Goal: Task Accomplishment & Management: Manage account settings

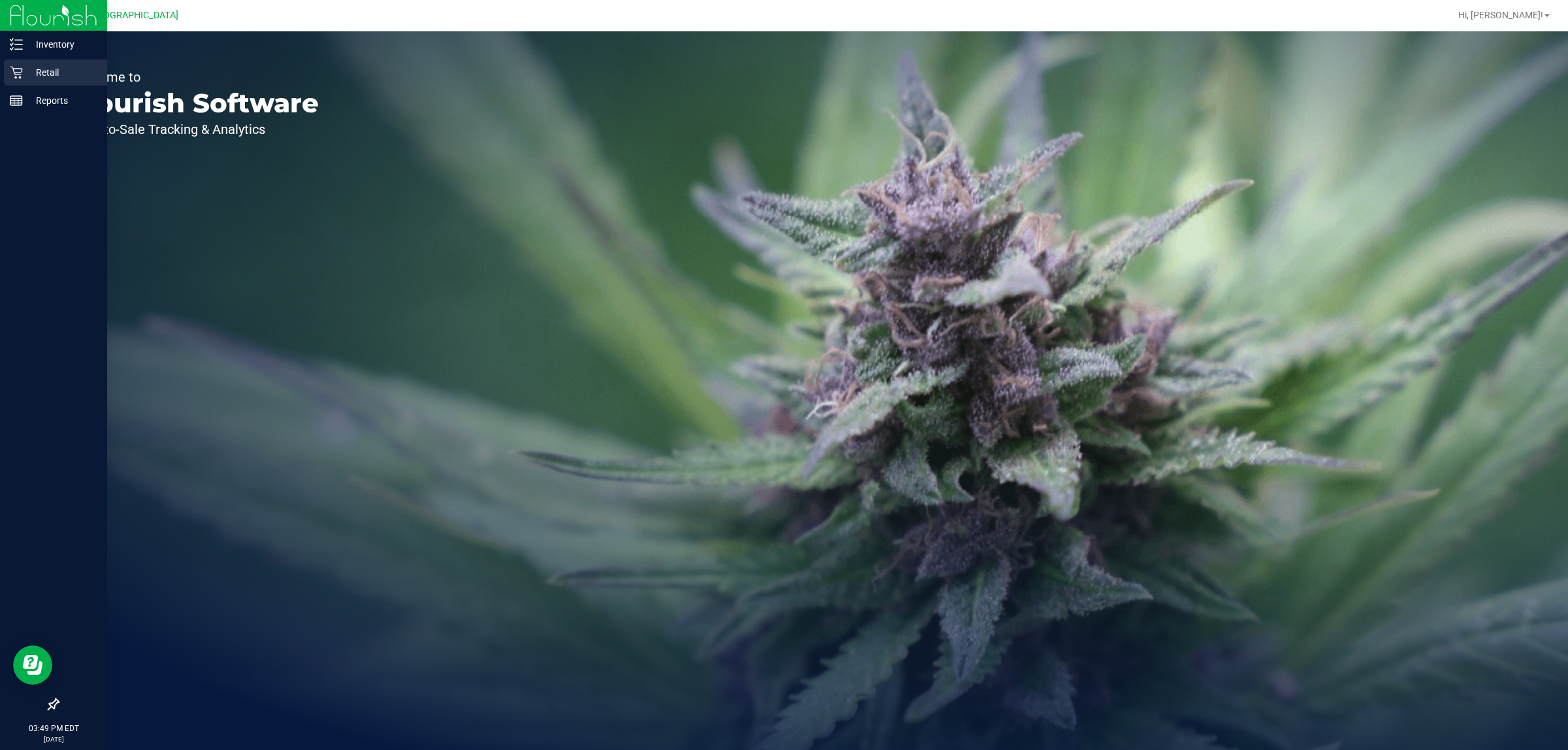
click at [53, 62] on div "Retail" at bounding box center [55, 73] width 103 height 26
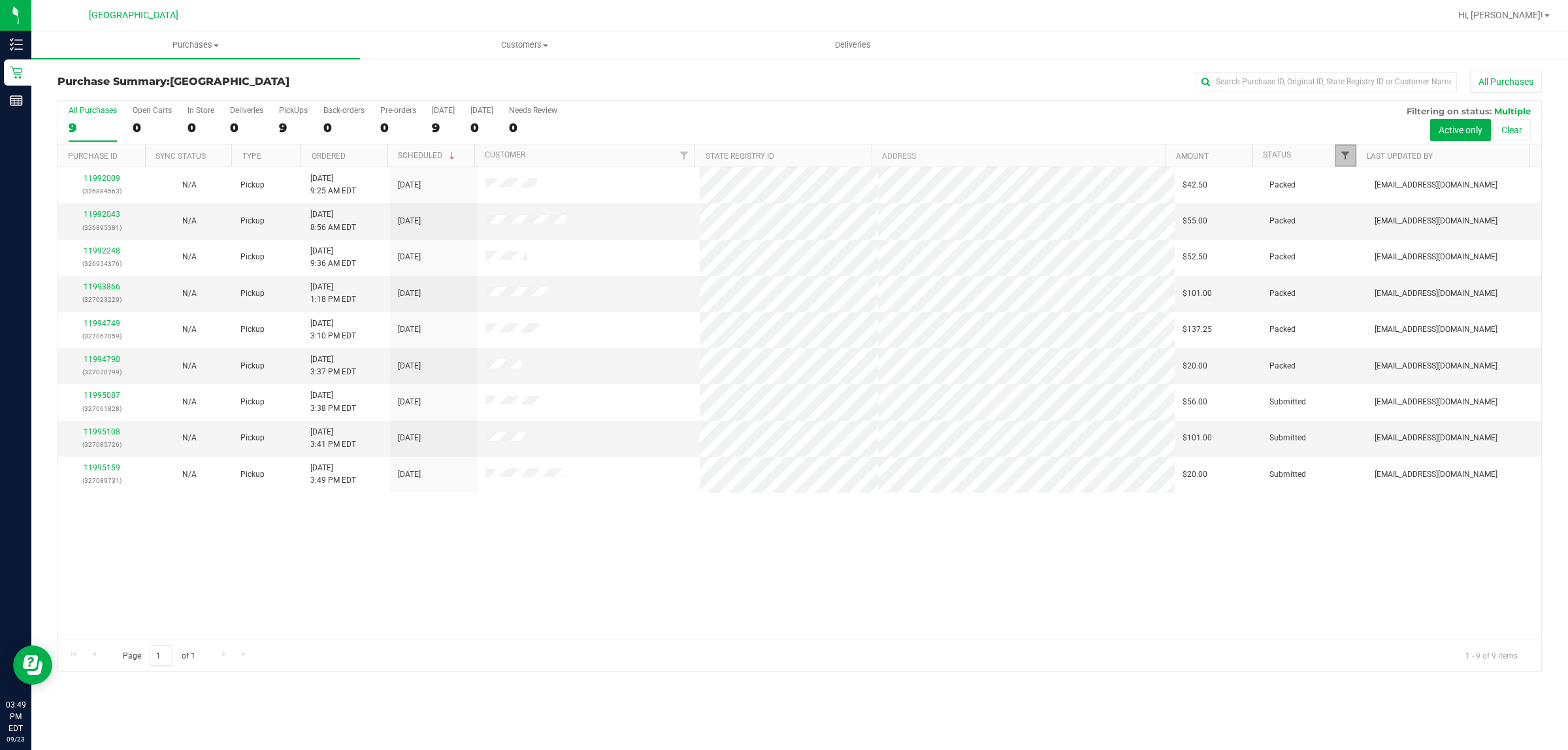
click at [1341, 160] on span "Filter" at bounding box center [1345, 155] width 10 height 10
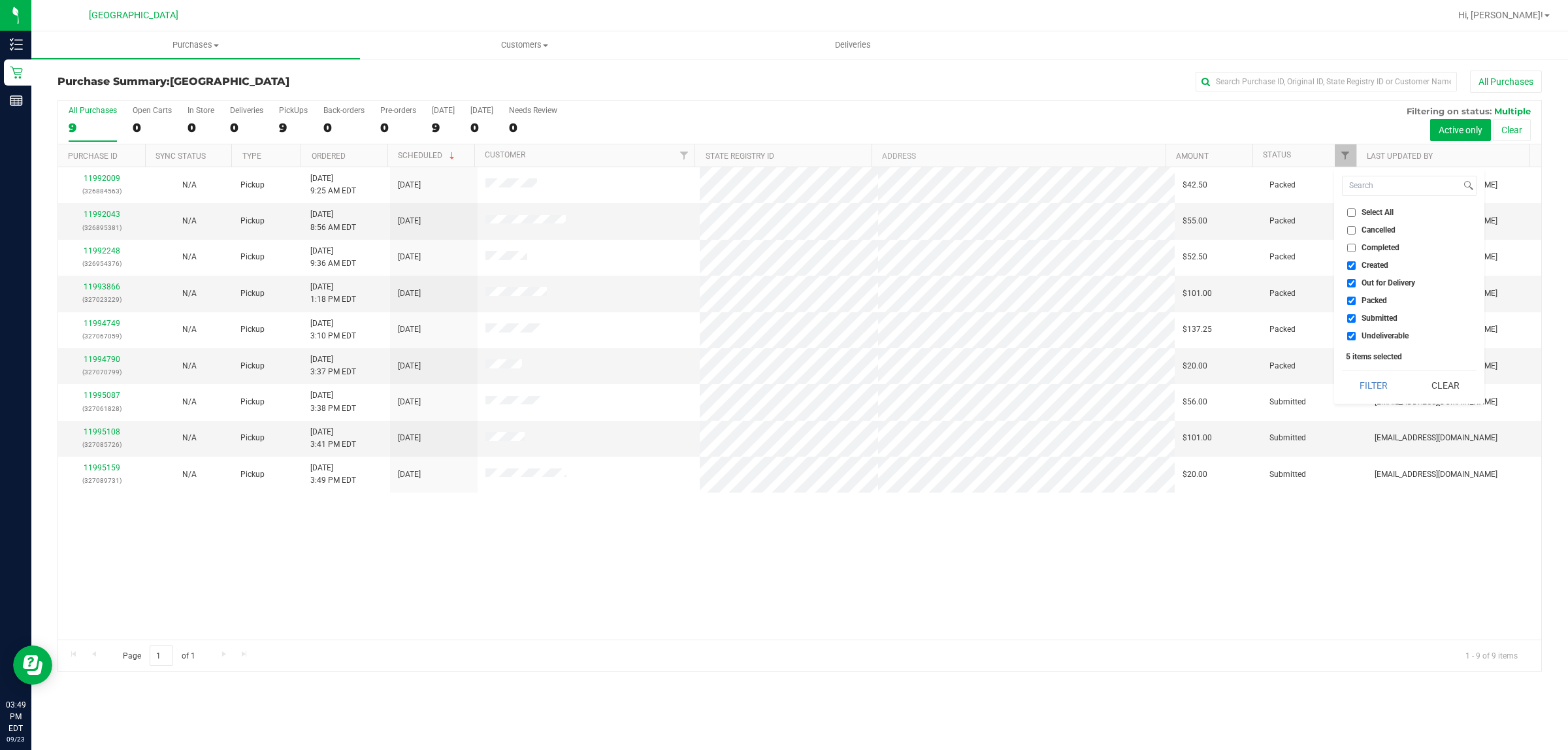
click at [1353, 265] on input "Created" at bounding box center [1352, 265] width 8 height 8
checkbox input "false"
click at [1351, 286] on input "Out for Delivery" at bounding box center [1352, 283] width 8 height 8
checkbox input "false"
click at [1349, 297] on input "Packed" at bounding box center [1352, 301] width 8 height 8
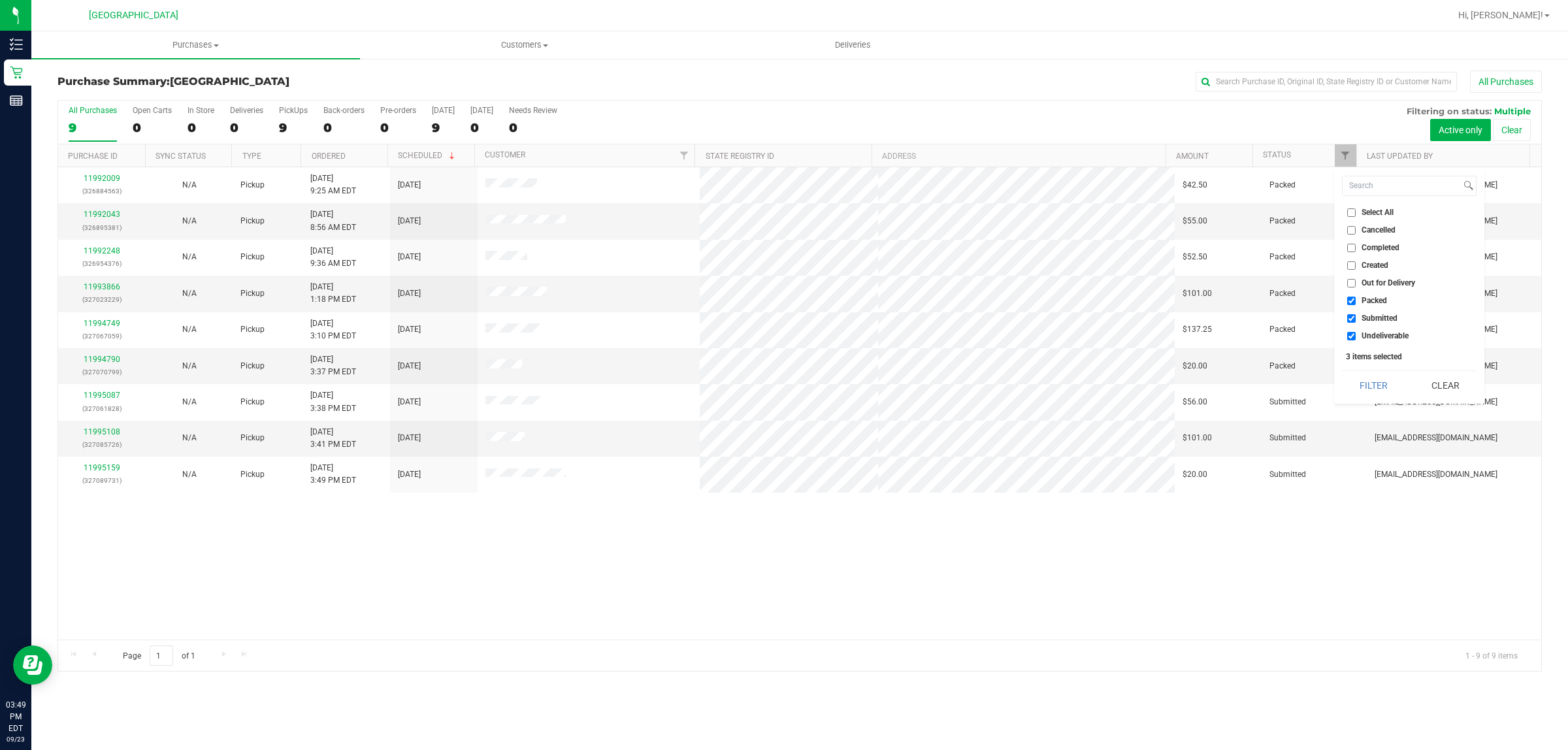
checkbox input "false"
click at [1352, 337] on input "Undeliverable" at bounding box center [1352, 336] width 8 height 8
checkbox input "false"
click at [1380, 380] on button "Filter" at bounding box center [1373, 385] width 62 height 28
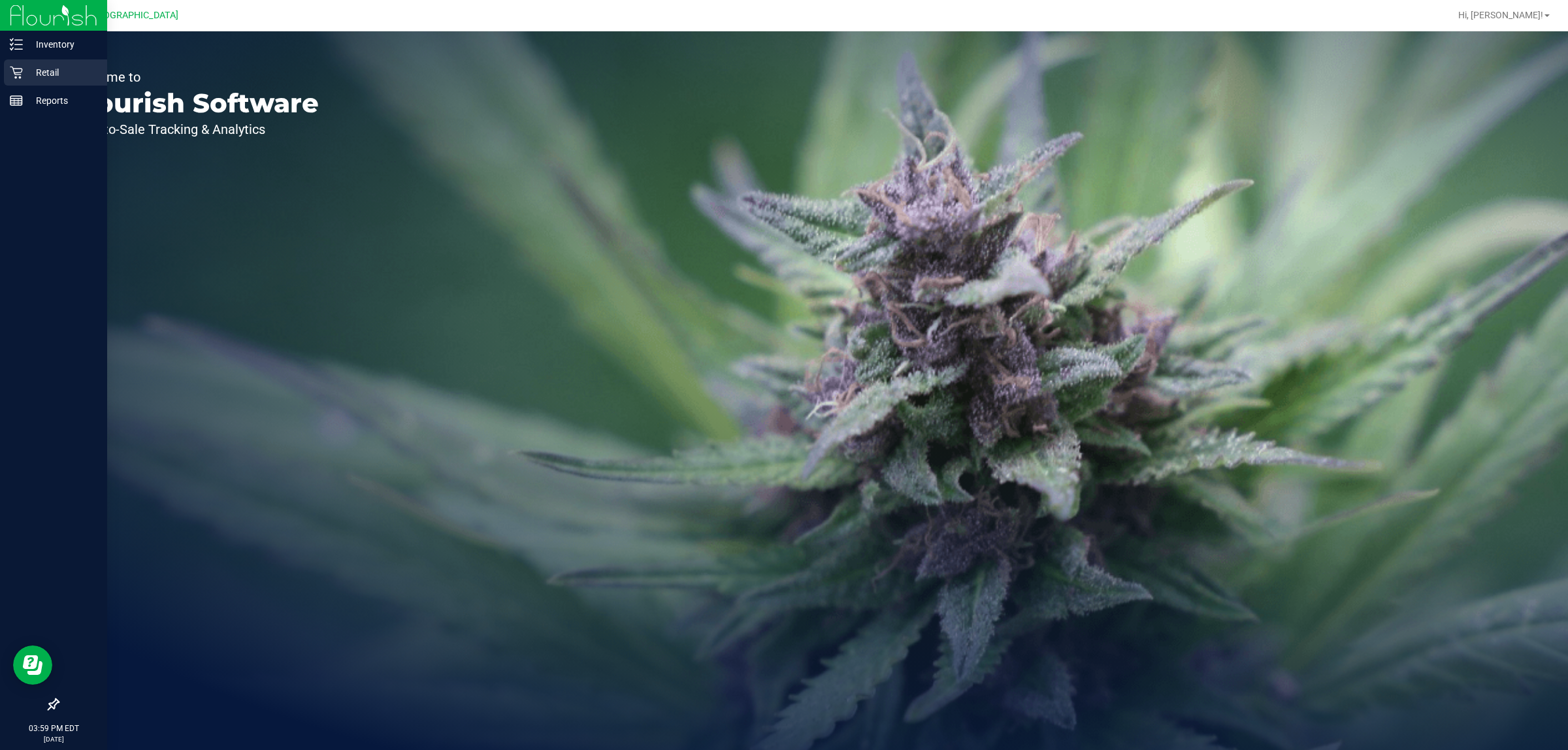
click at [13, 75] on icon at bounding box center [16, 72] width 13 height 13
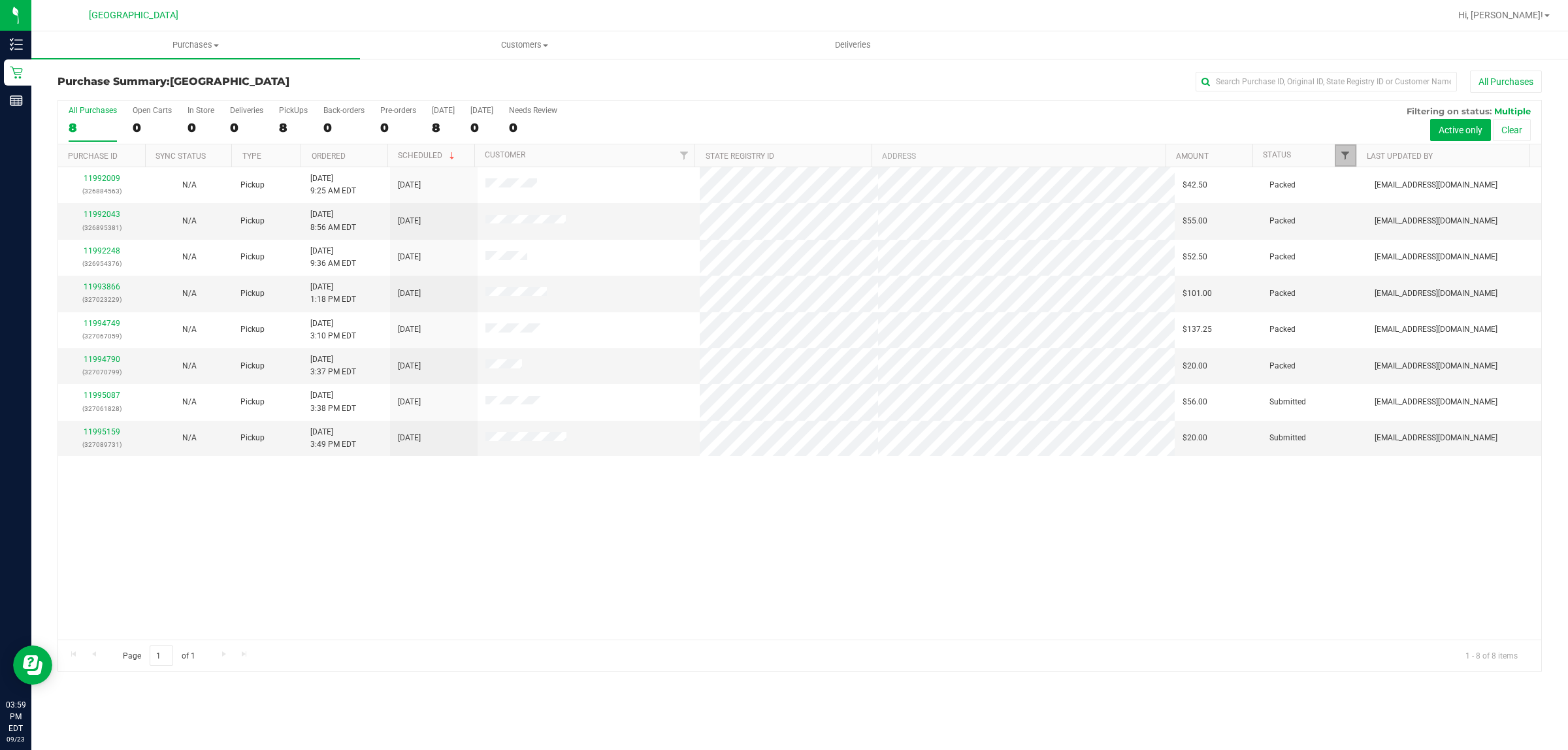
click at [1345, 154] on span "Filter" at bounding box center [1345, 155] width 10 height 10
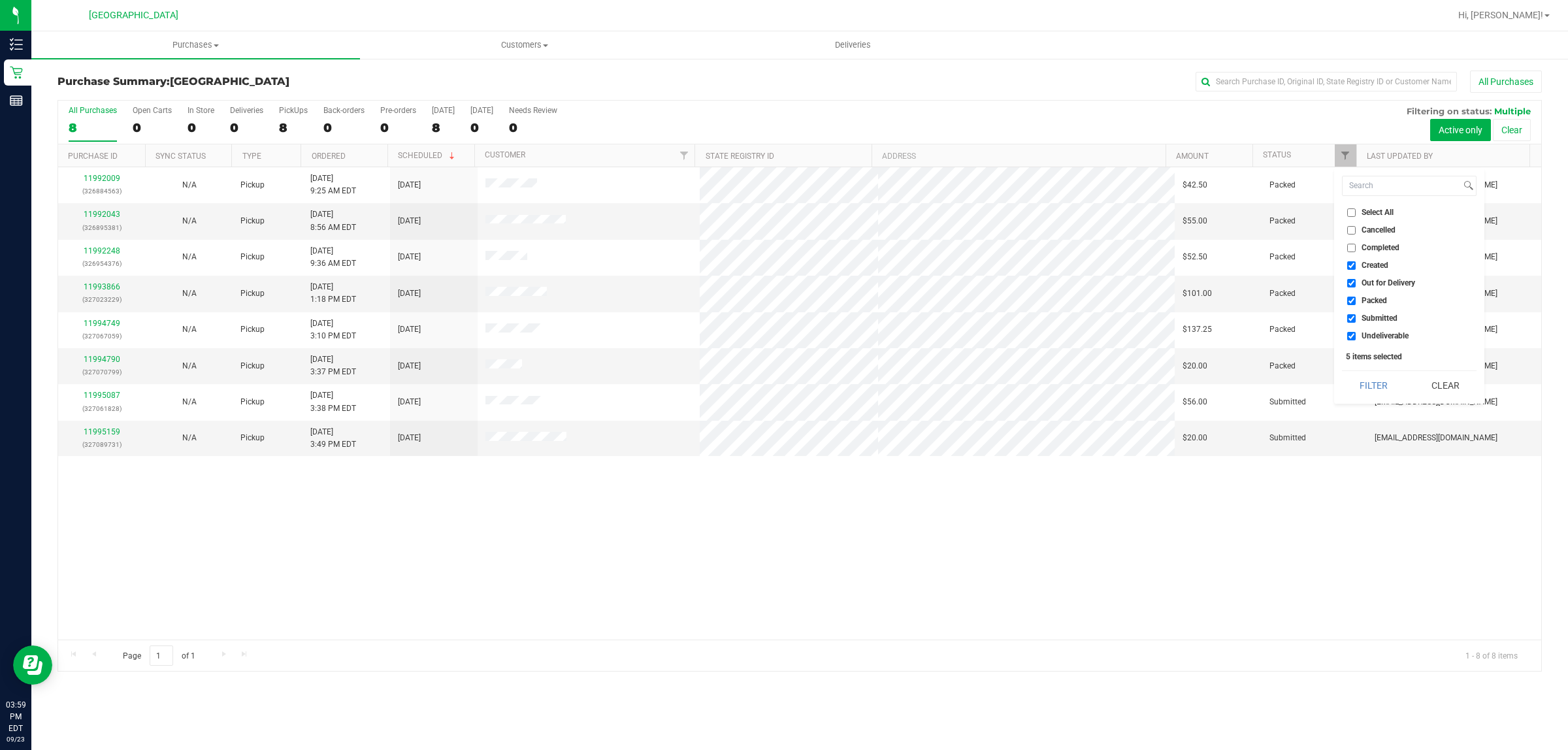
click at [1353, 268] on input "Created" at bounding box center [1352, 265] width 8 height 8
checkbox input "false"
click at [1351, 281] on input "Out for Delivery" at bounding box center [1352, 283] width 8 height 8
checkbox input "false"
click at [1350, 308] on ul "Select All Cancelled Completed Created Out for Delivery Packed Submitted Undeli…" at bounding box center [1409, 274] width 134 height 137
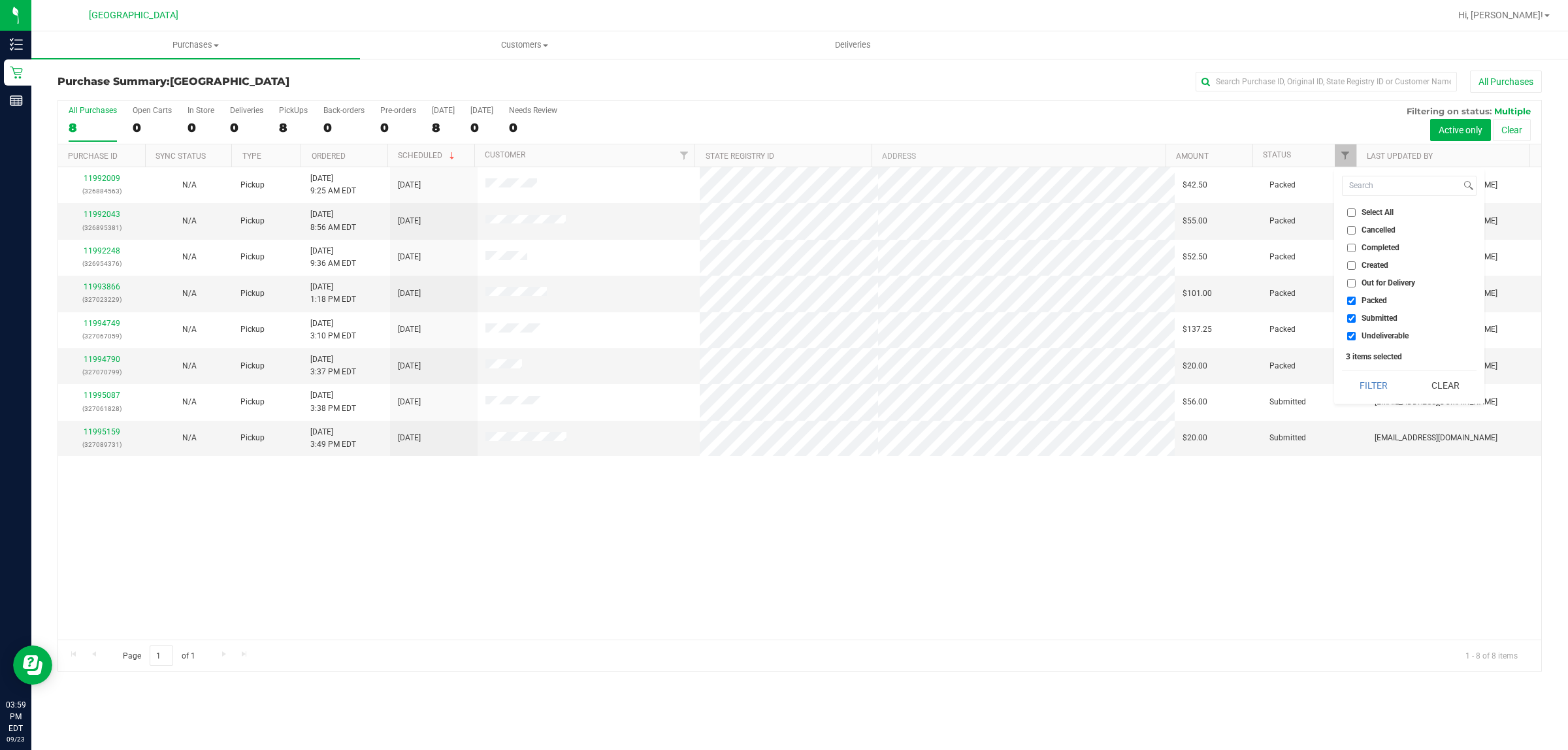
click at [1353, 332] on input "Undeliverable" at bounding box center [1352, 336] width 8 height 8
checkbox input "false"
click at [1354, 302] on input "Packed" at bounding box center [1352, 301] width 8 height 8
checkbox input "false"
drag, startPoint x: 1390, startPoint y: 382, endPoint x: 1382, endPoint y: 382, distance: 8.0
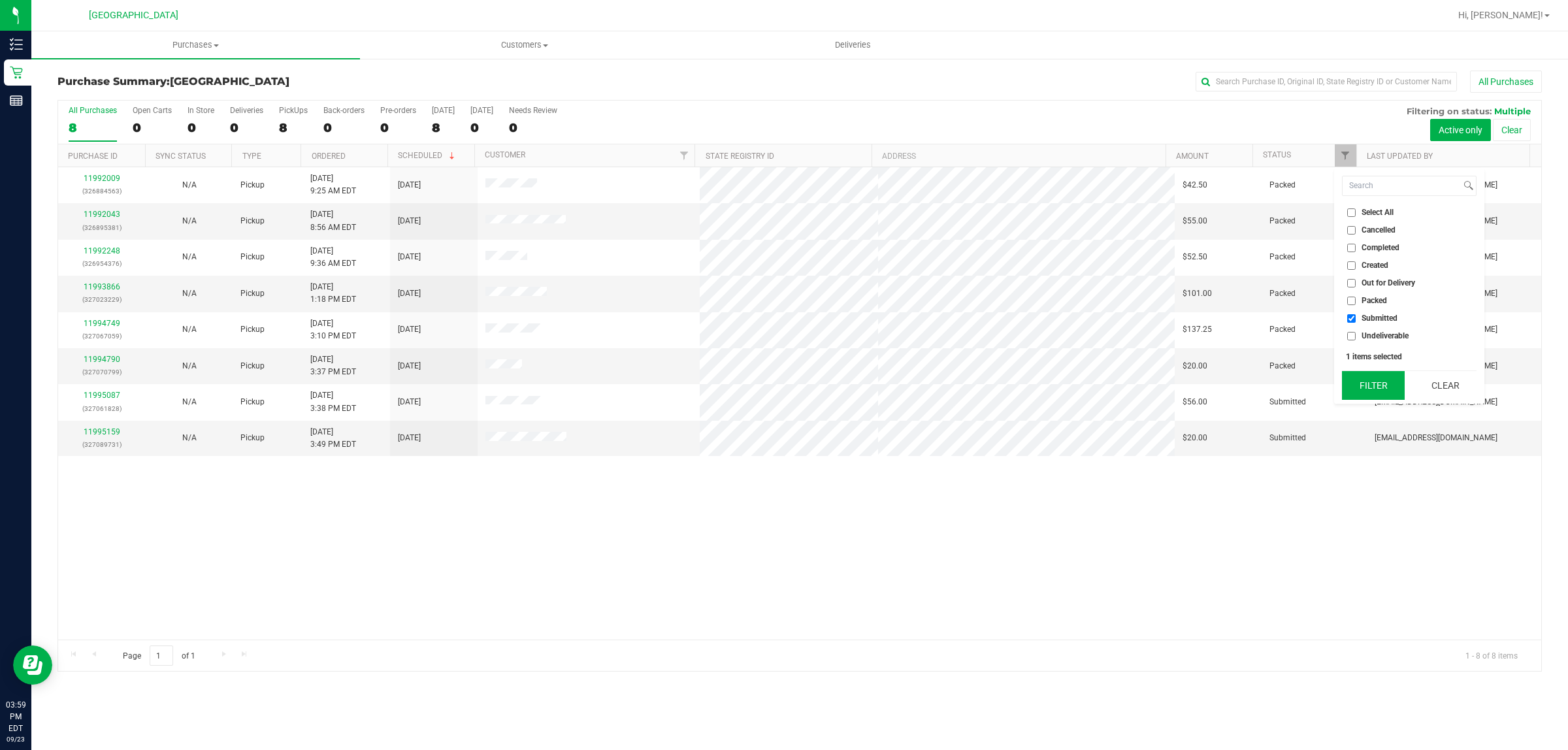
click at [1385, 382] on button "Filter" at bounding box center [1373, 385] width 62 height 28
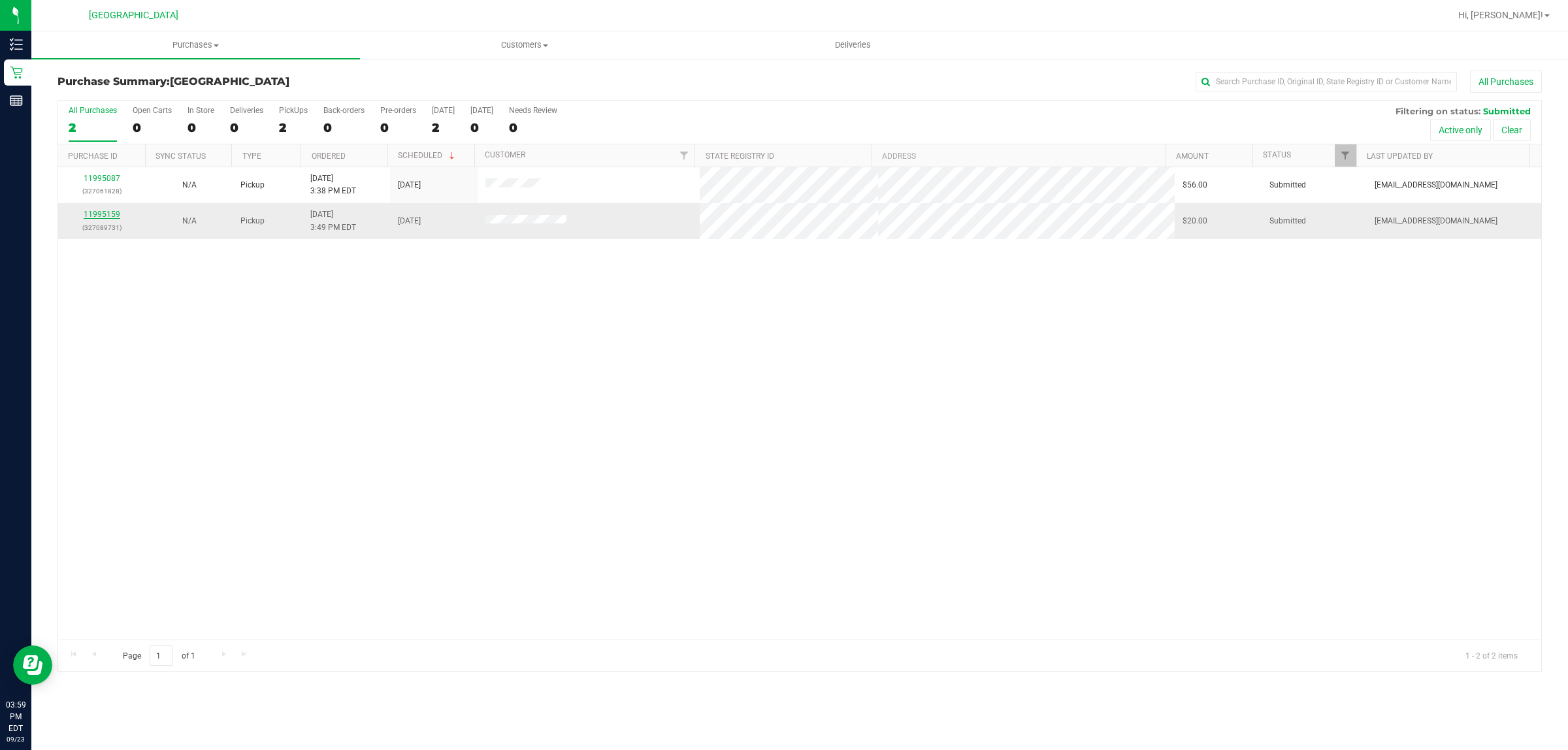
click at [106, 214] on link "11995159" at bounding box center [102, 214] width 37 height 9
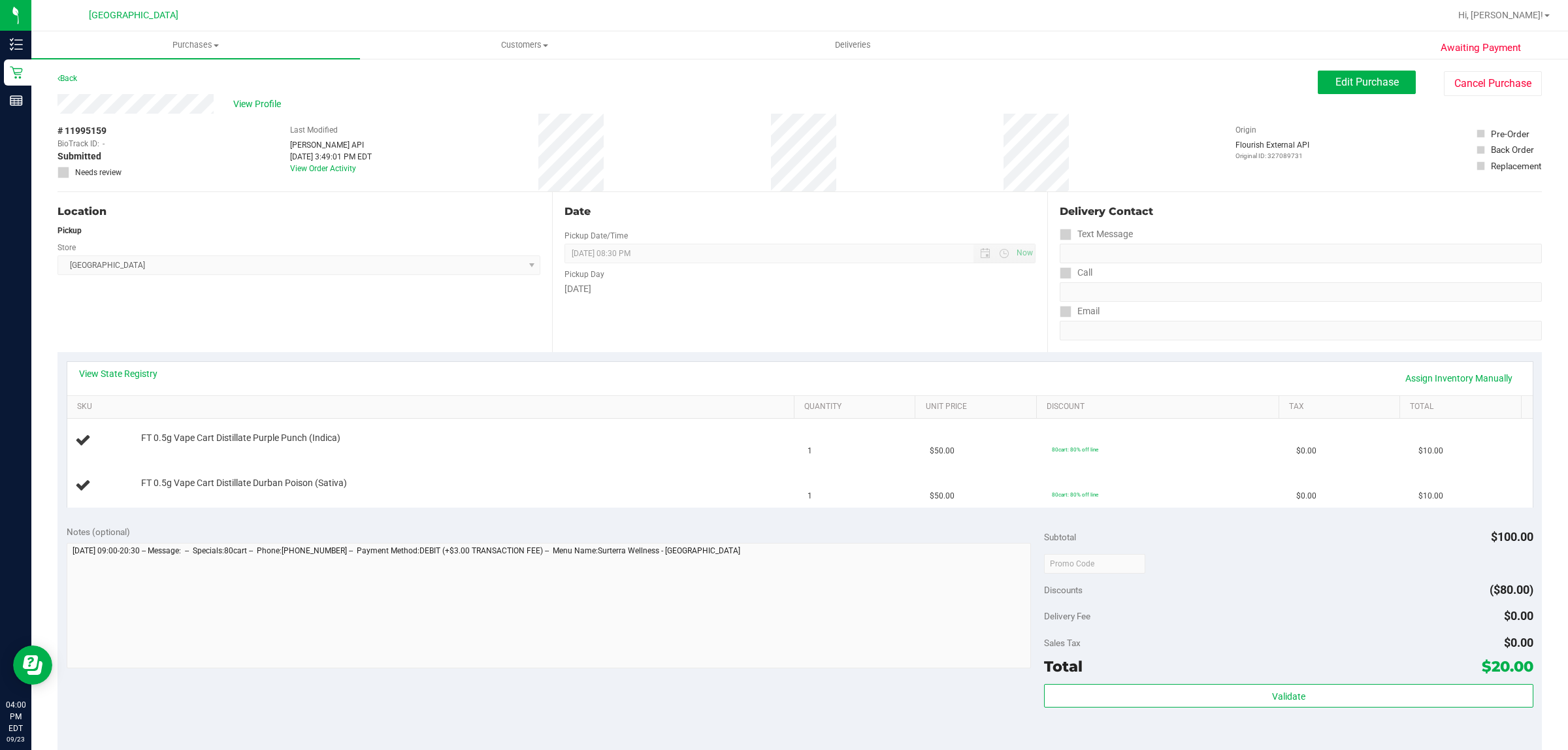
scroll to position [331, 0]
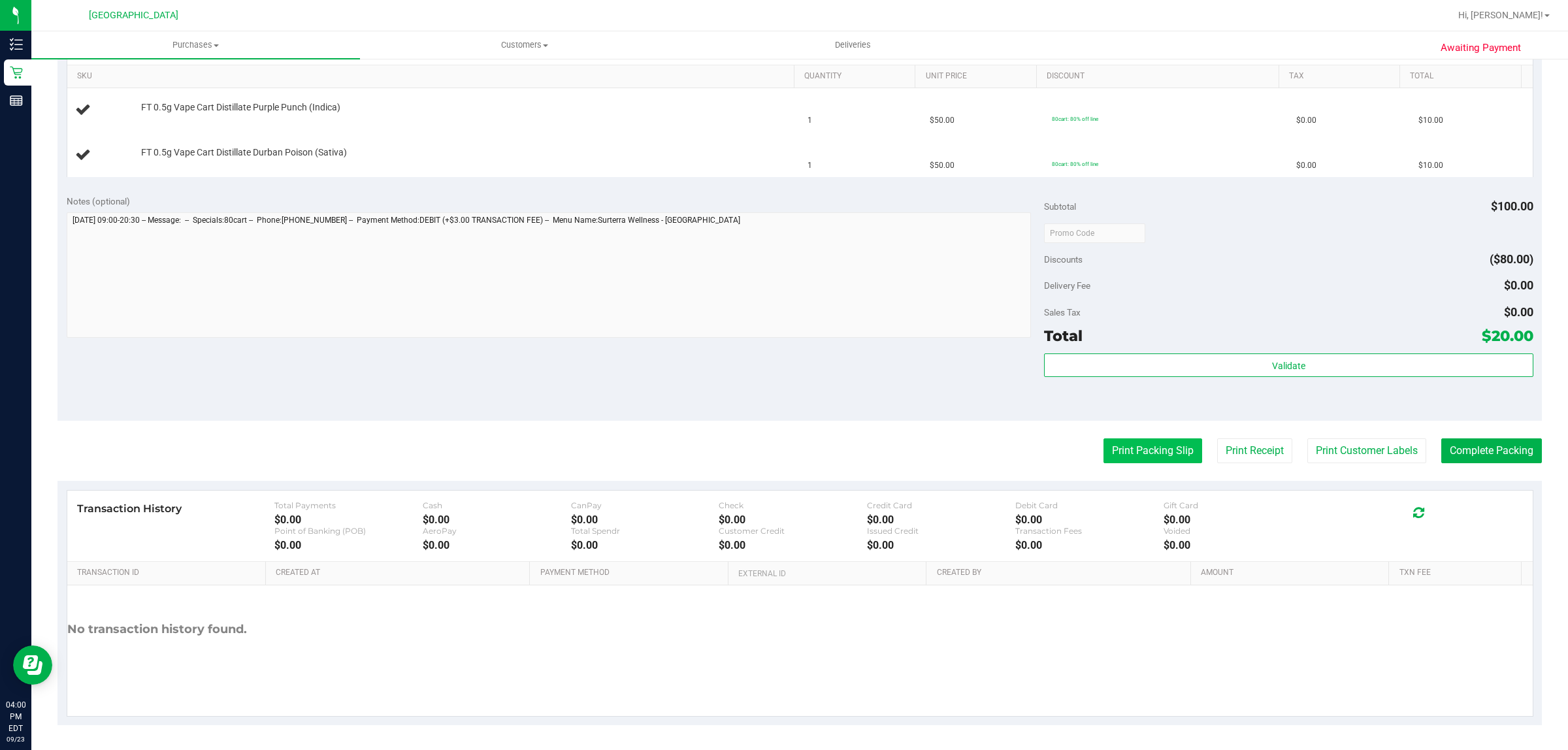
click at [1144, 443] on button "Print Packing Slip" at bounding box center [1153, 451] width 98 height 25
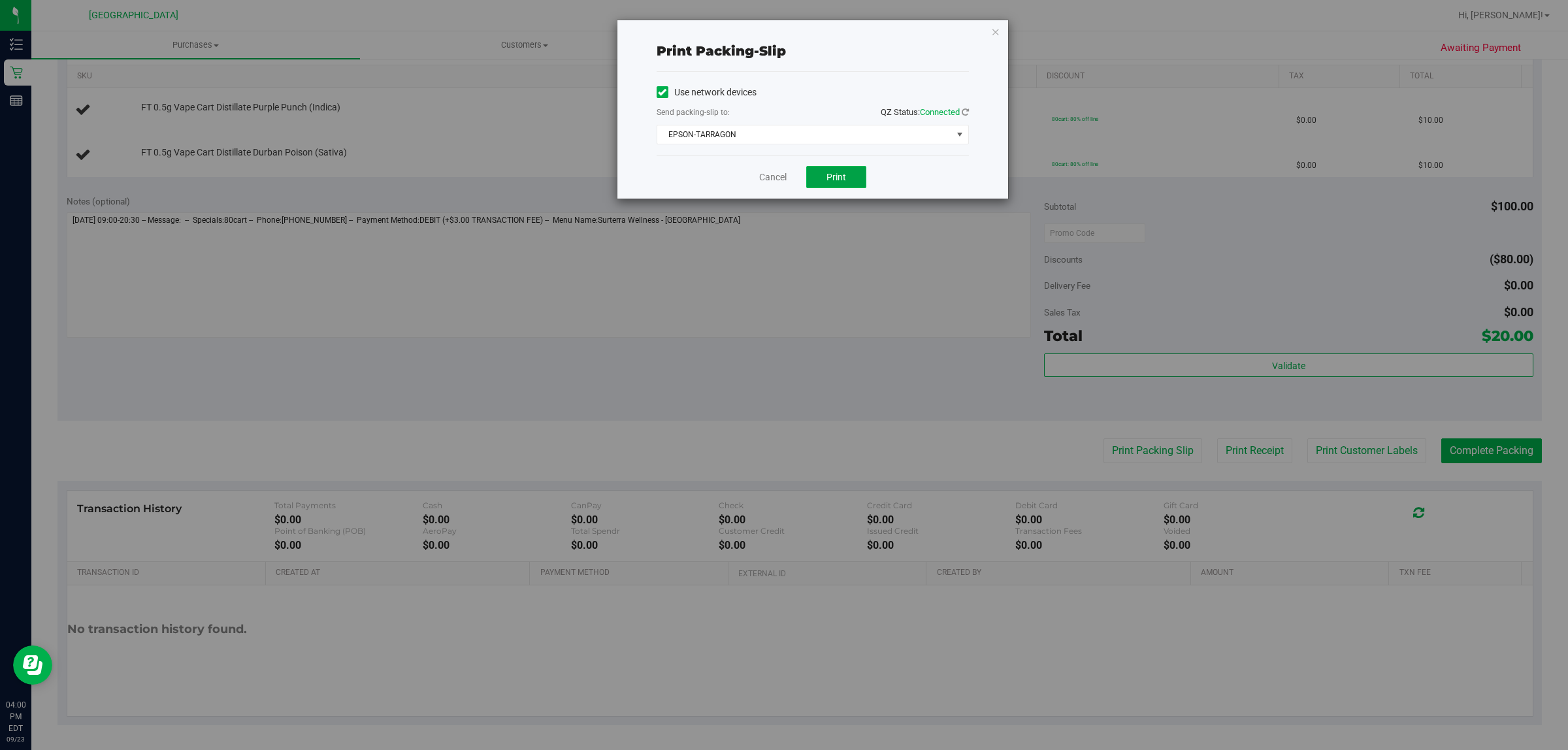
click at [837, 181] on span "Print" at bounding box center [836, 177] width 19 height 10
click at [997, 33] on icon "button" at bounding box center [995, 31] width 9 height 16
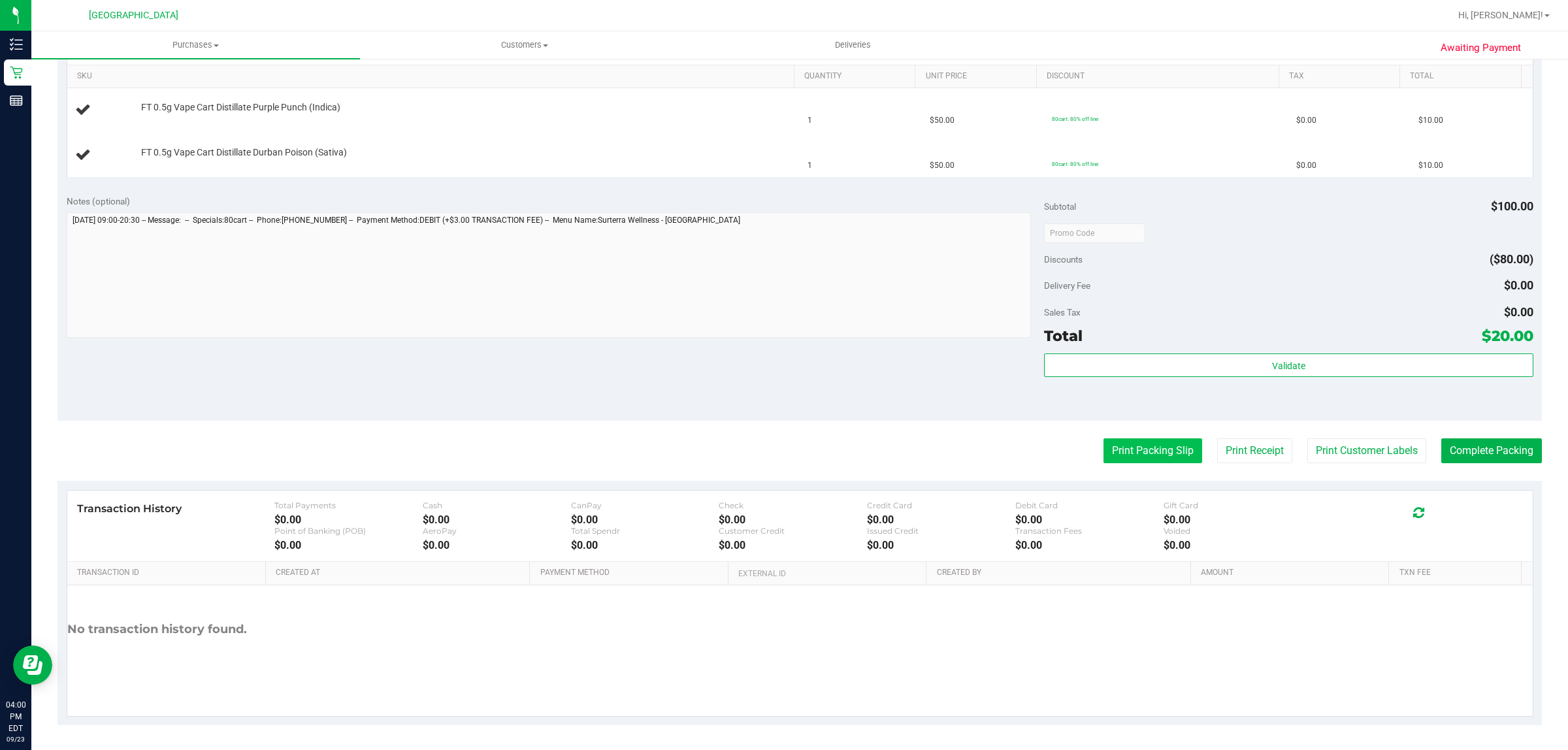
click at [1178, 453] on button "Print Packing Slip" at bounding box center [1153, 451] width 98 height 25
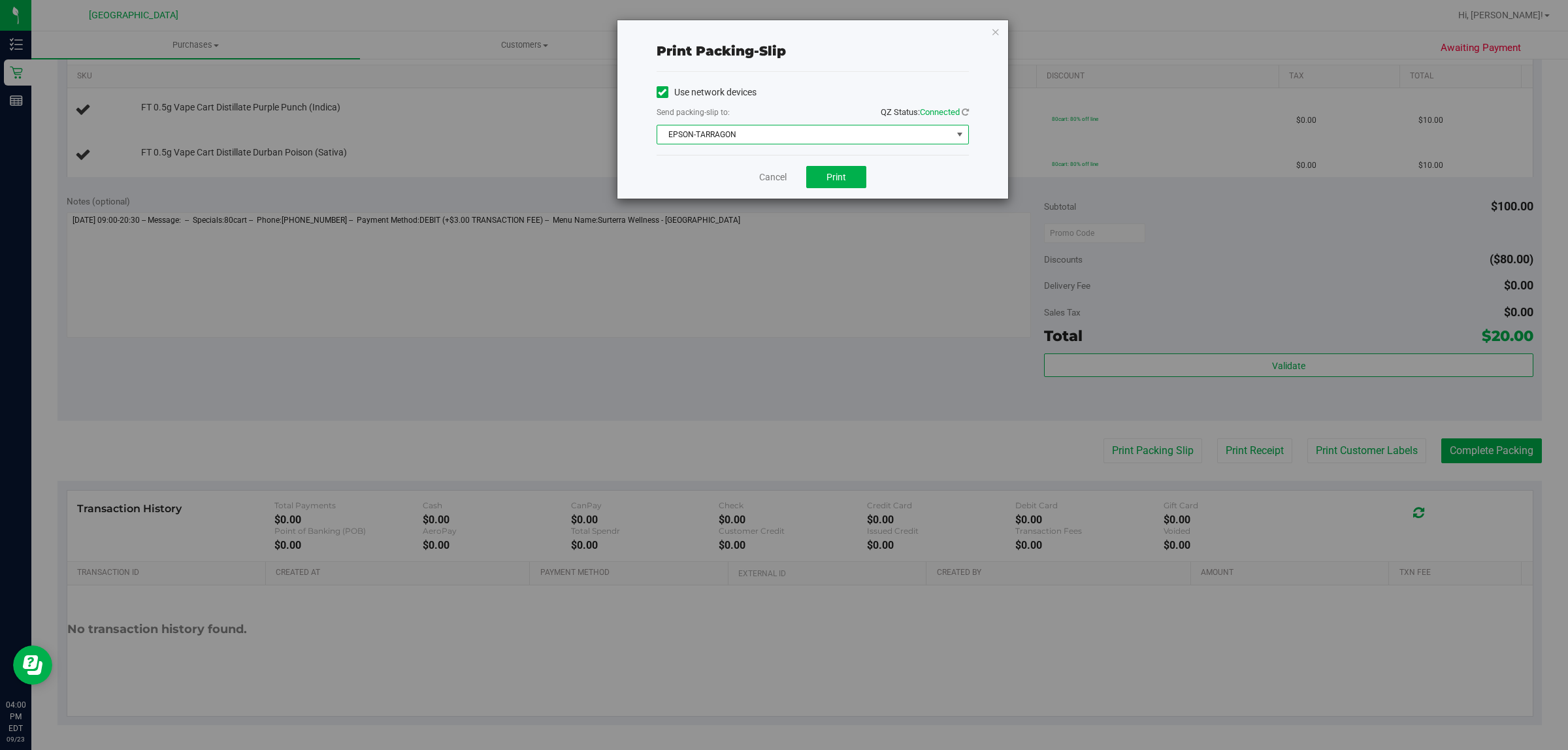
click at [910, 131] on span "EPSON-TARRAGON" at bounding box center [804, 134] width 295 height 18
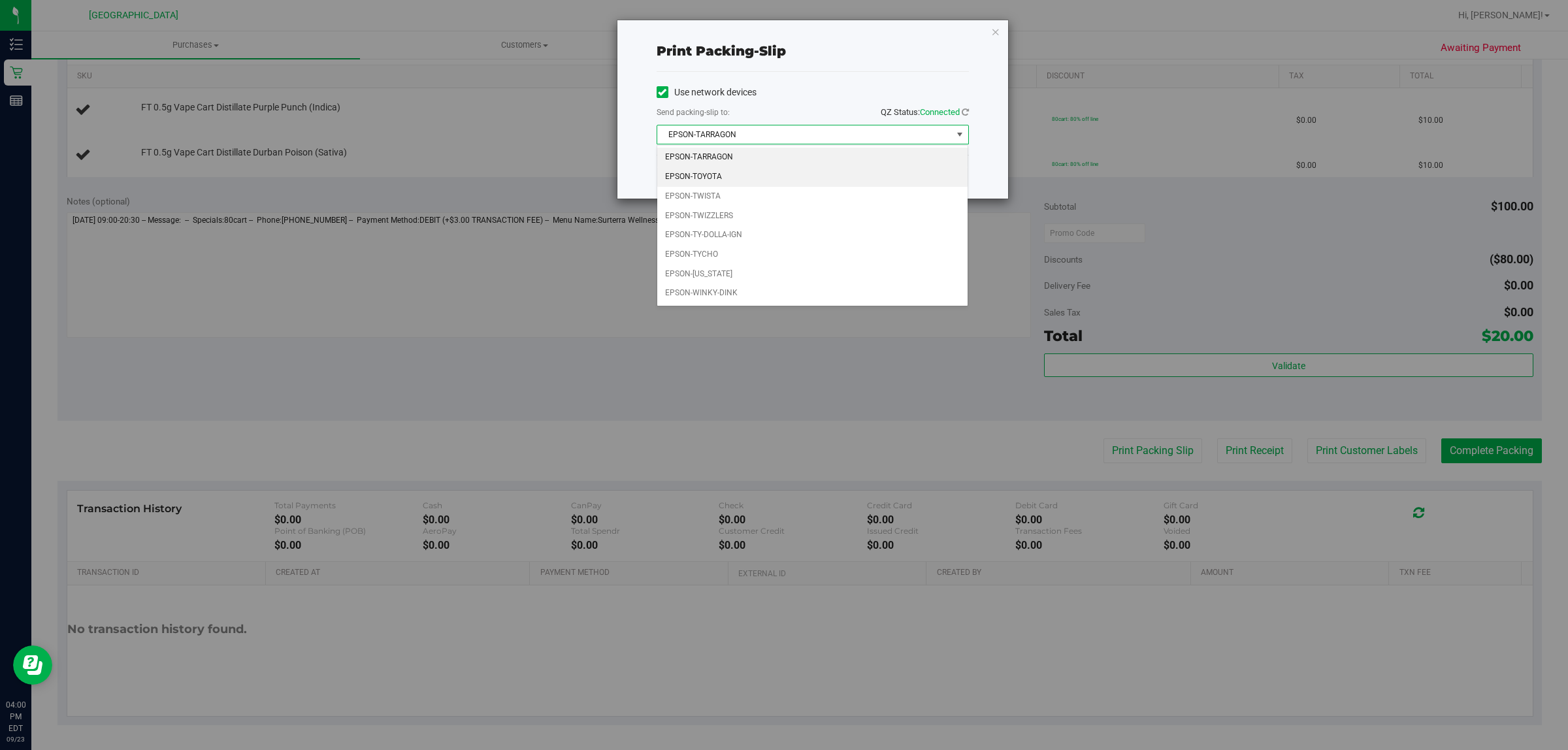
click at [803, 174] on li "EPSON-TOYOTA" at bounding box center [812, 177] width 311 height 19
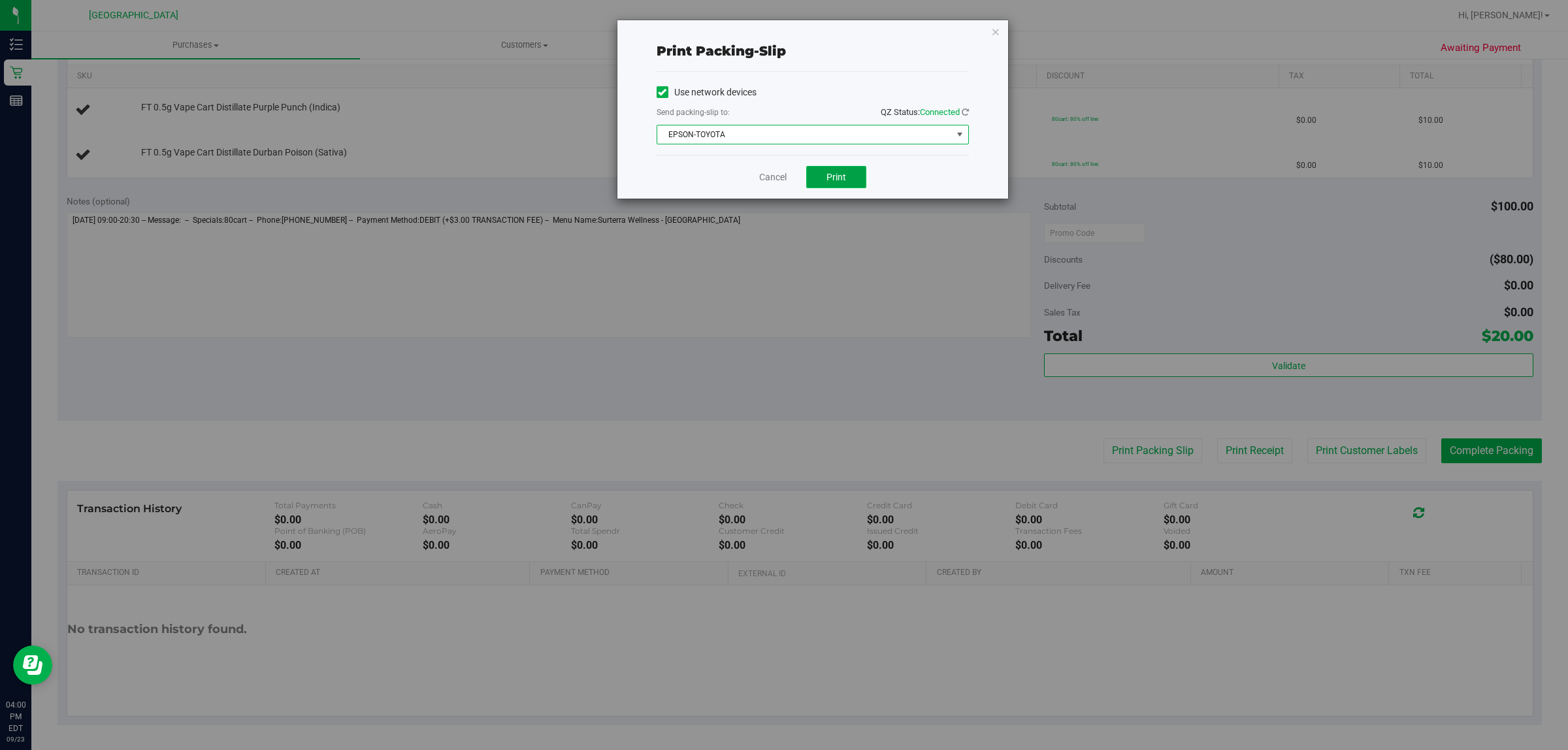
click at [827, 175] on span "Print" at bounding box center [836, 177] width 19 height 10
click at [781, 173] on link "Cancel" at bounding box center [773, 177] width 28 height 14
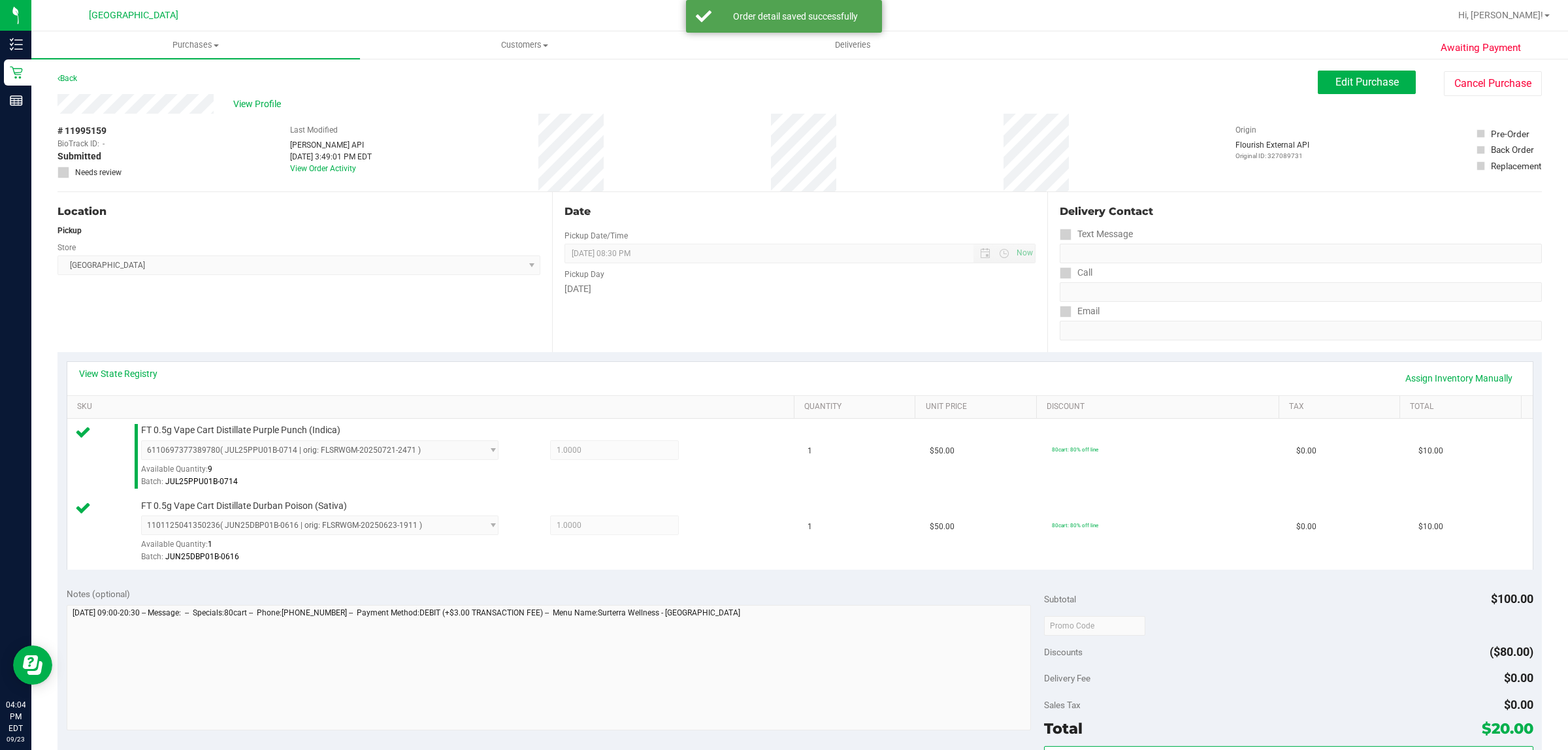
scroll to position [393, 0]
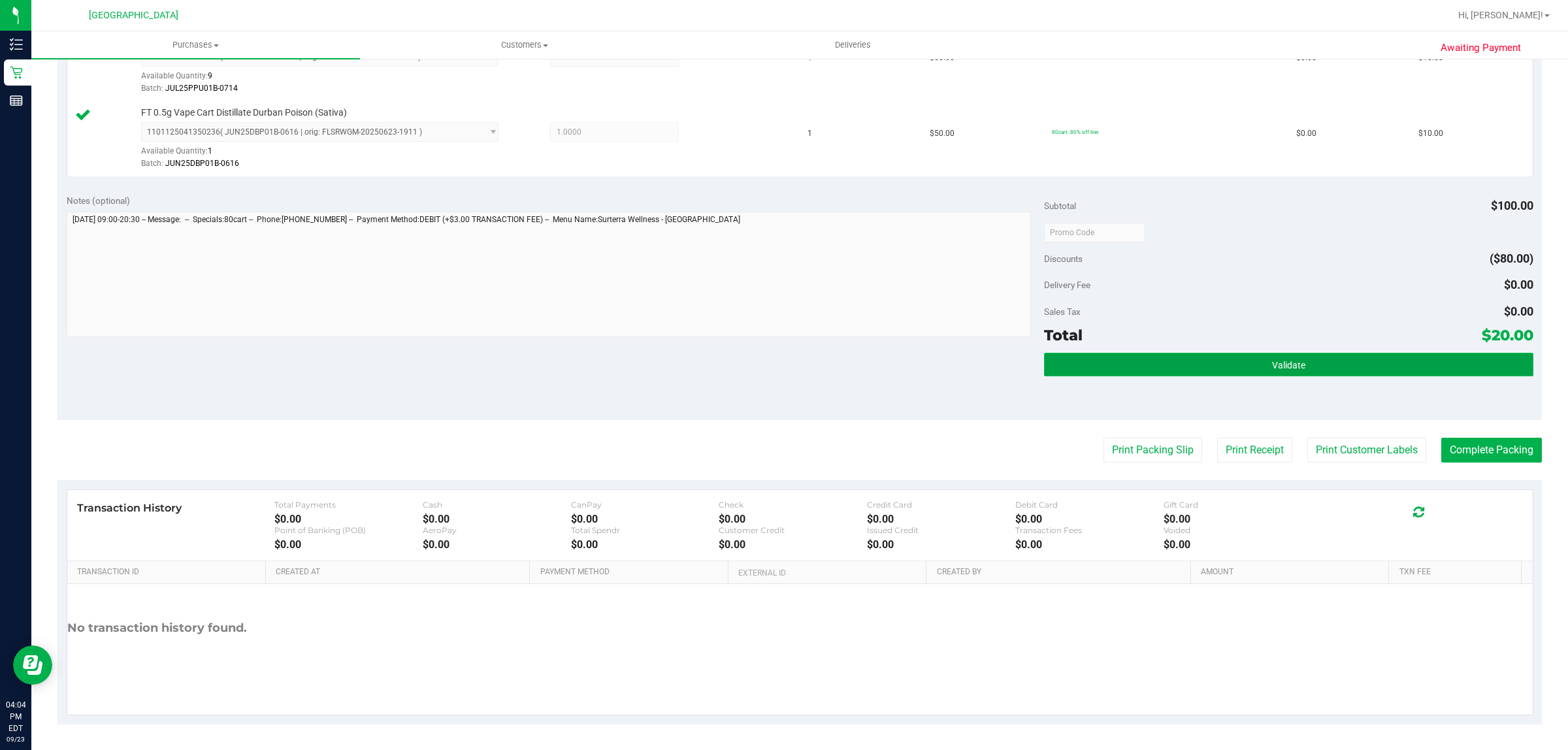
click at [1291, 373] on button "Validate" at bounding box center [1288, 365] width 489 height 24
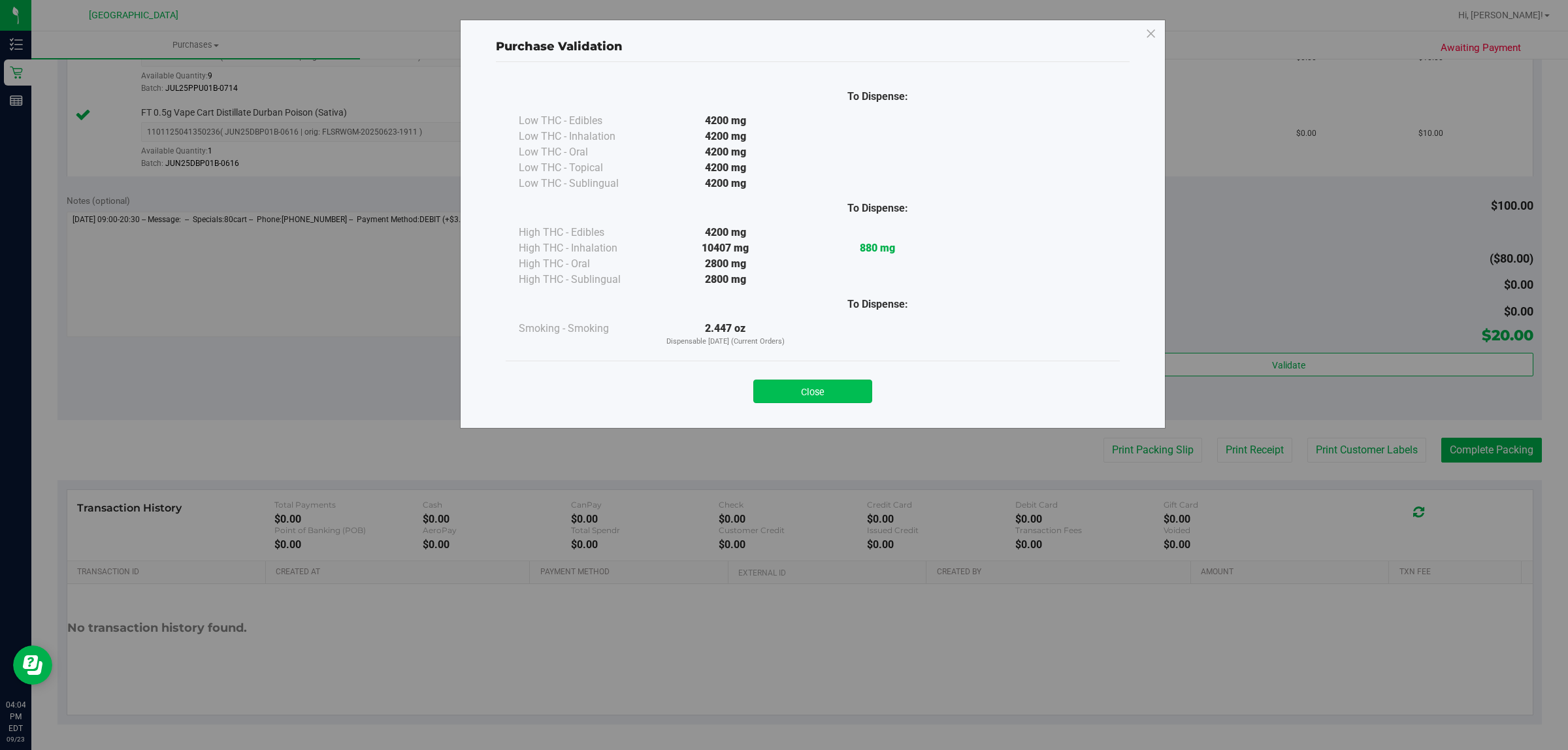
click at [791, 387] on button "Close" at bounding box center [813, 392] width 119 height 24
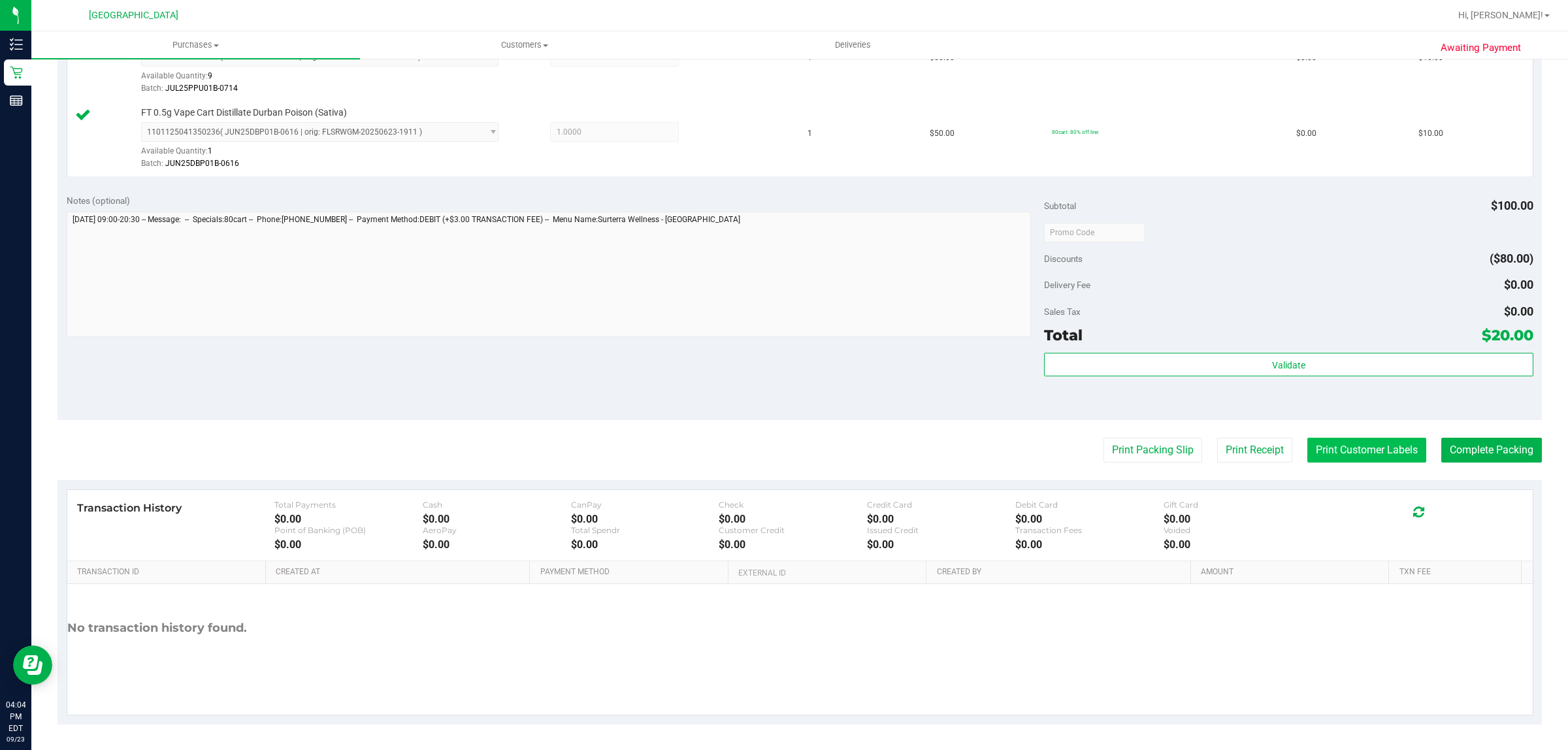
click at [1318, 449] on button "Print Customer Labels" at bounding box center [1367, 451] width 119 height 25
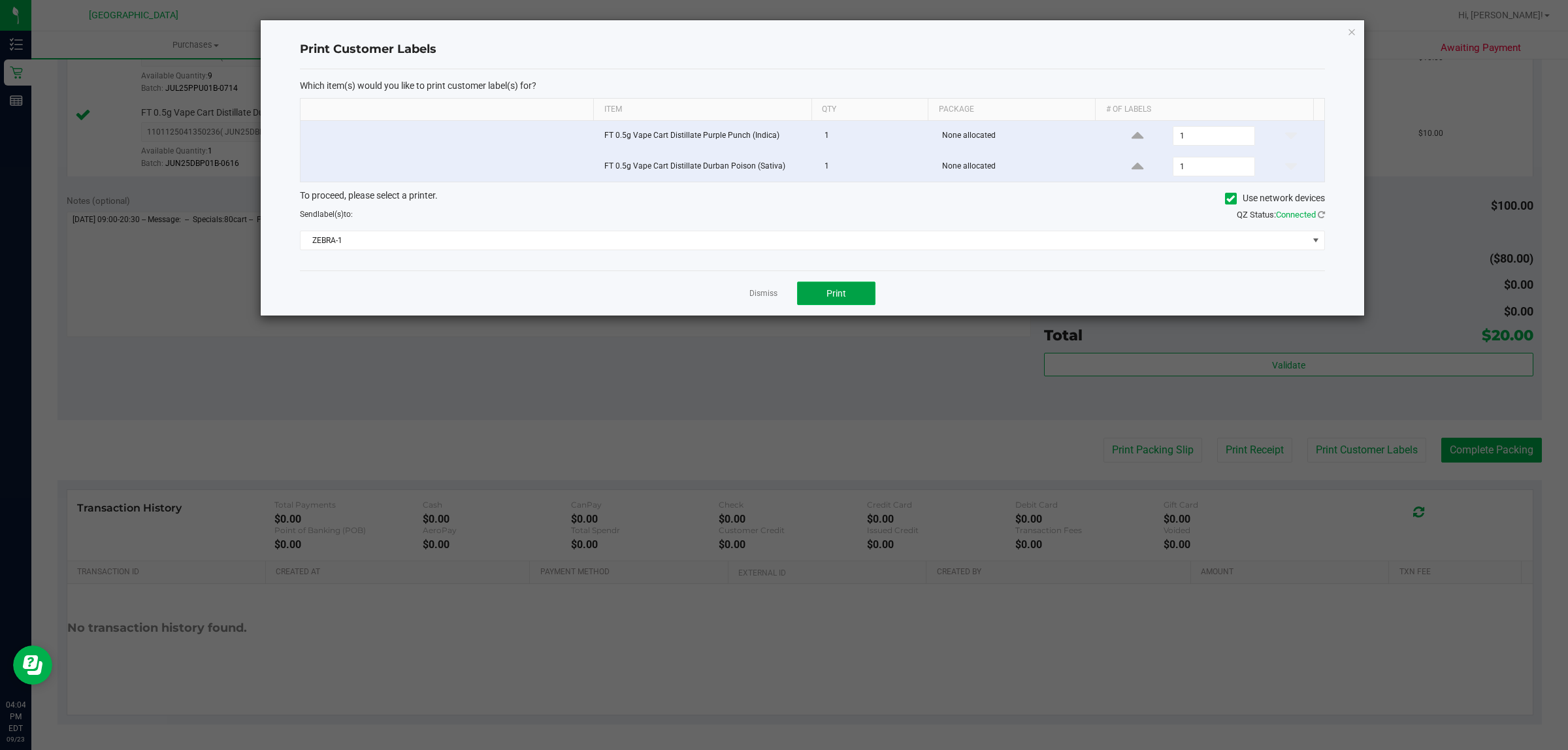
click at [837, 290] on span "Print" at bounding box center [836, 293] width 19 height 10
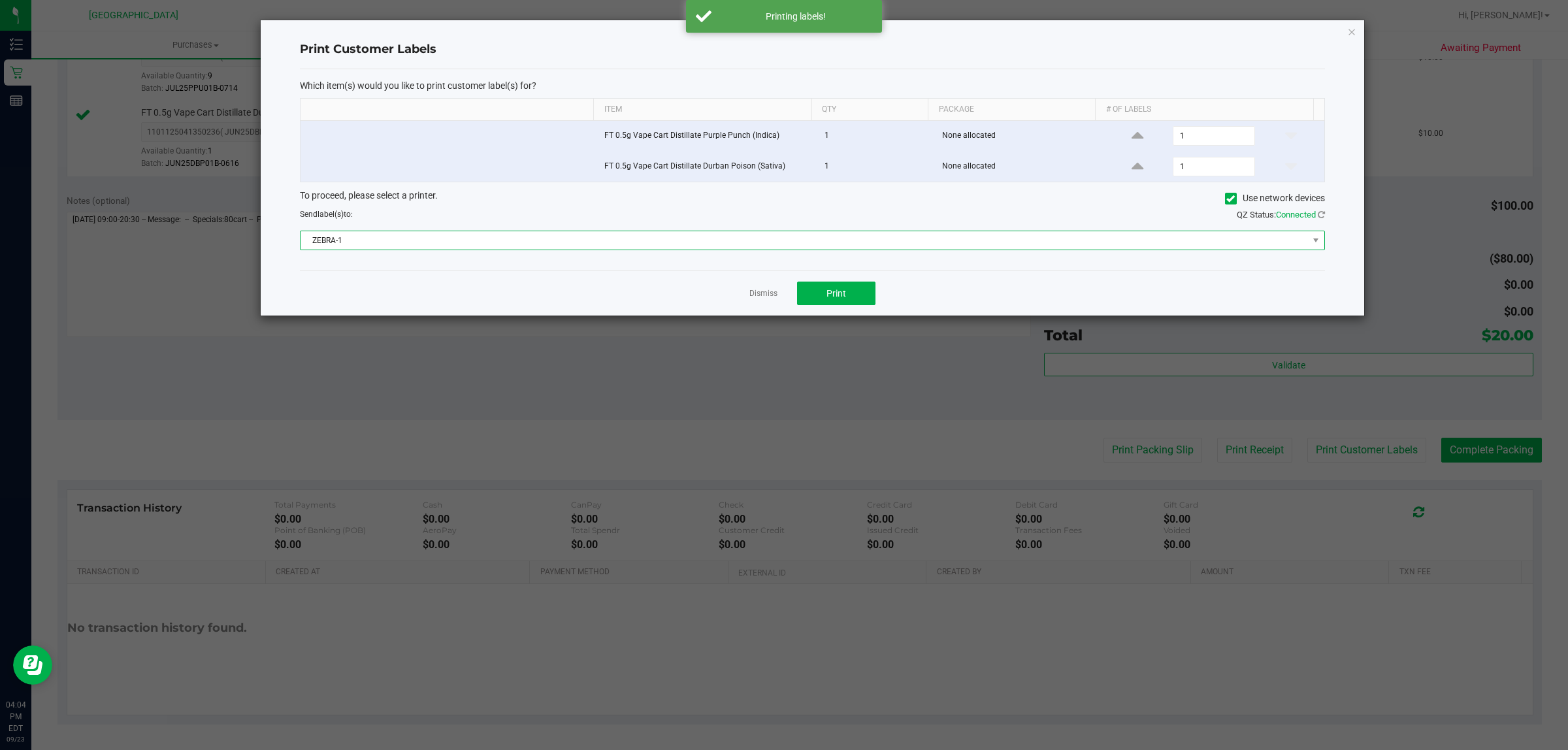
click at [1242, 239] on span "ZEBRA-1" at bounding box center [804, 241] width 1007 height 18
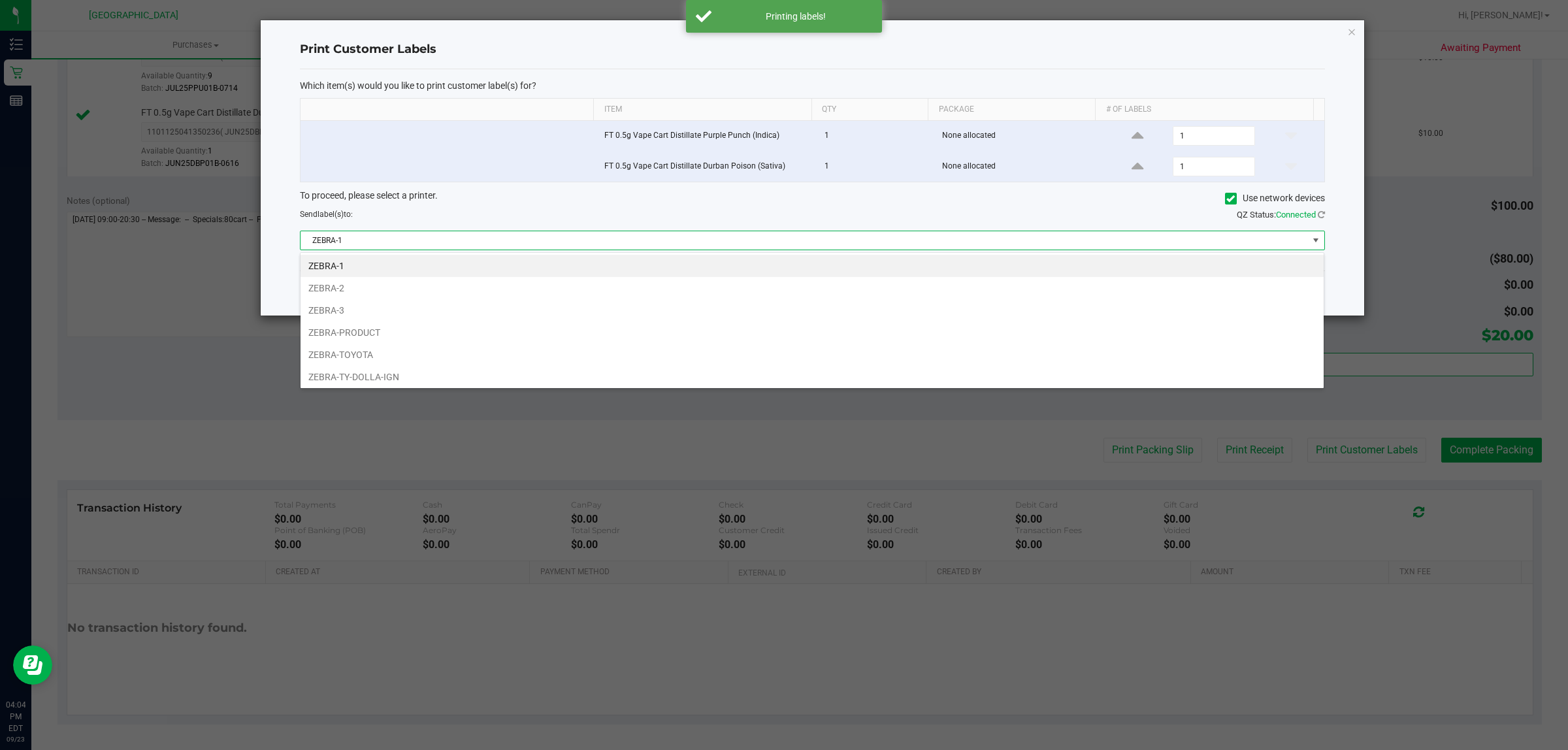
scroll to position [20, 1025]
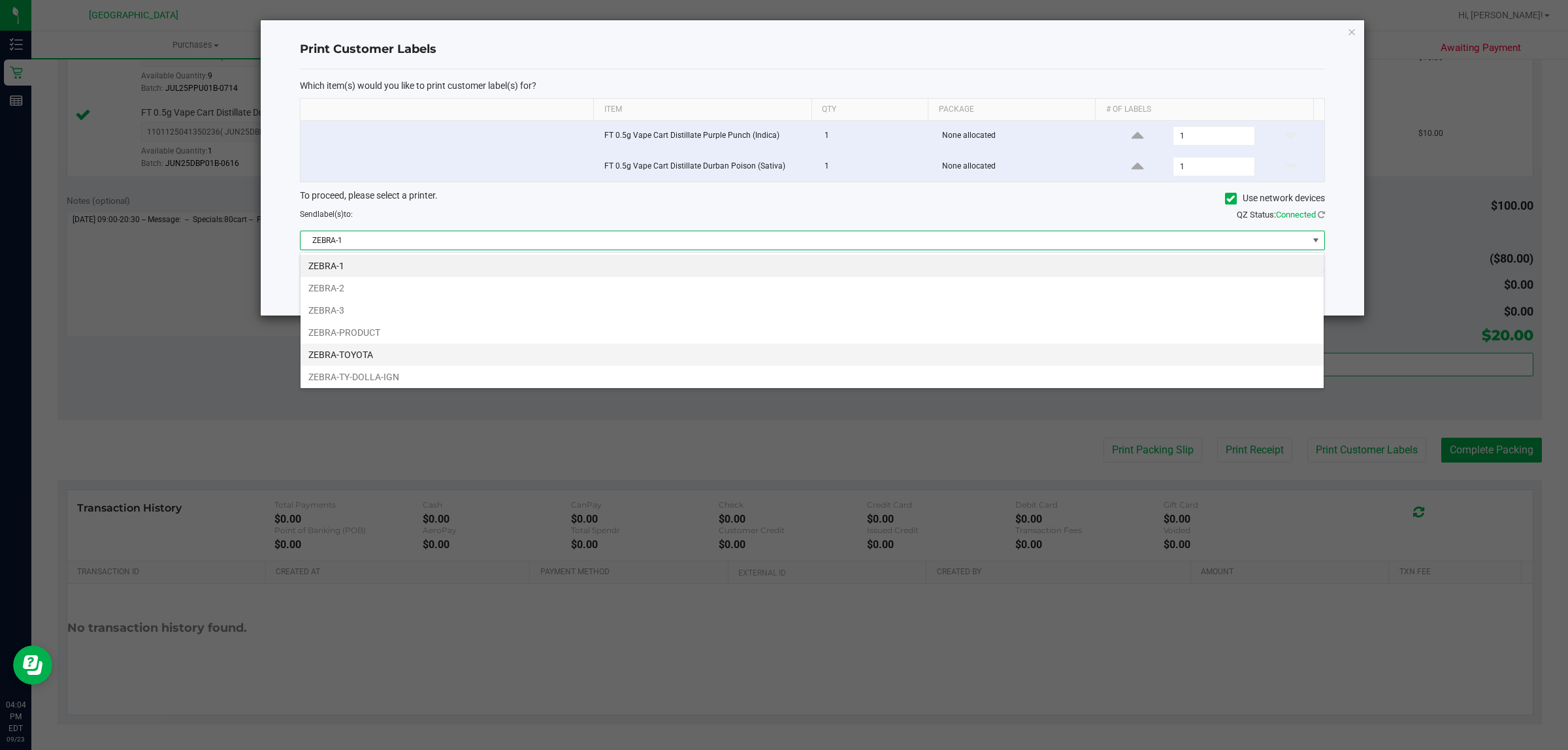
click at [436, 354] on li "ZEBRA-TOYOTA" at bounding box center [812, 355] width 1023 height 22
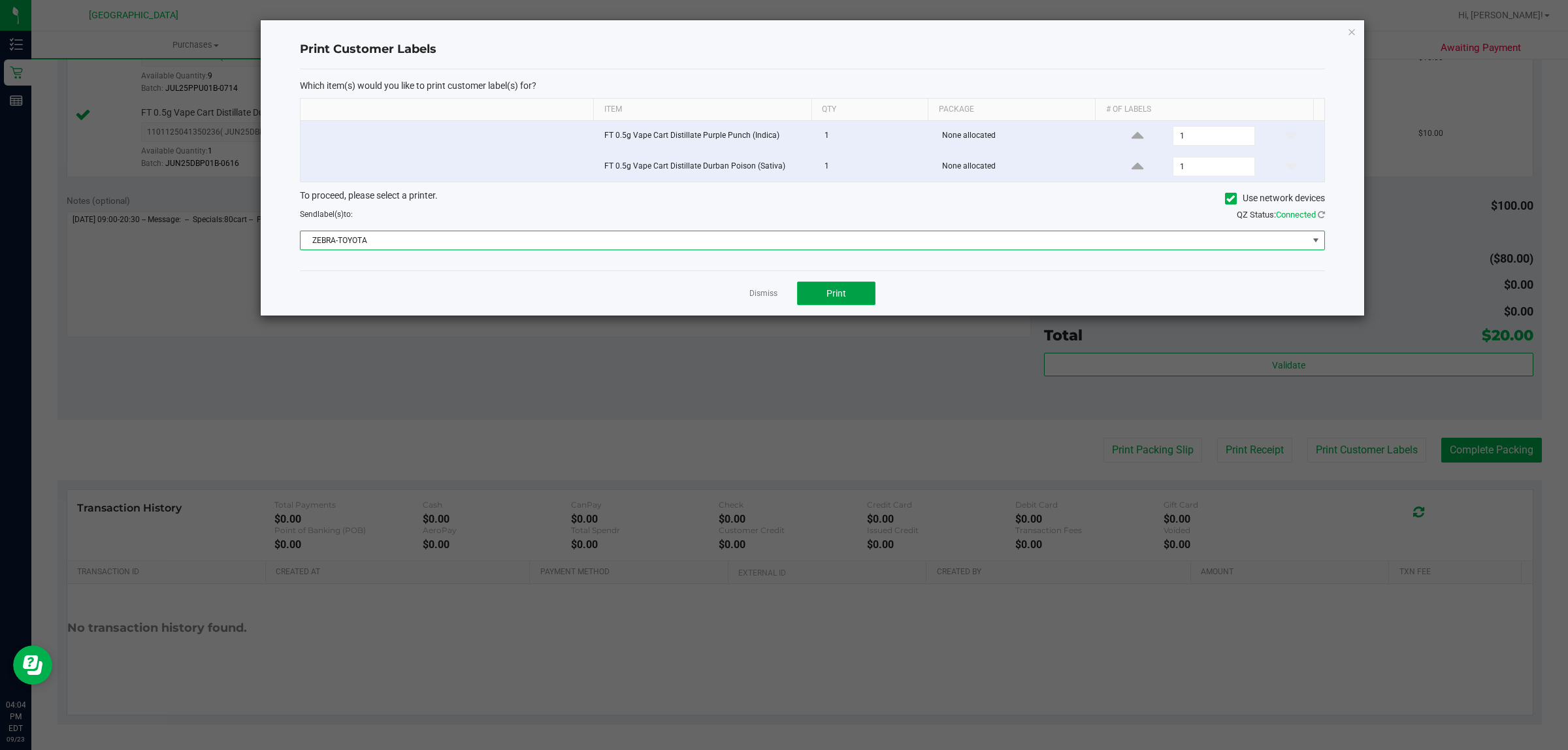
click at [832, 289] on span "Print" at bounding box center [836, 293] width 19 height 10
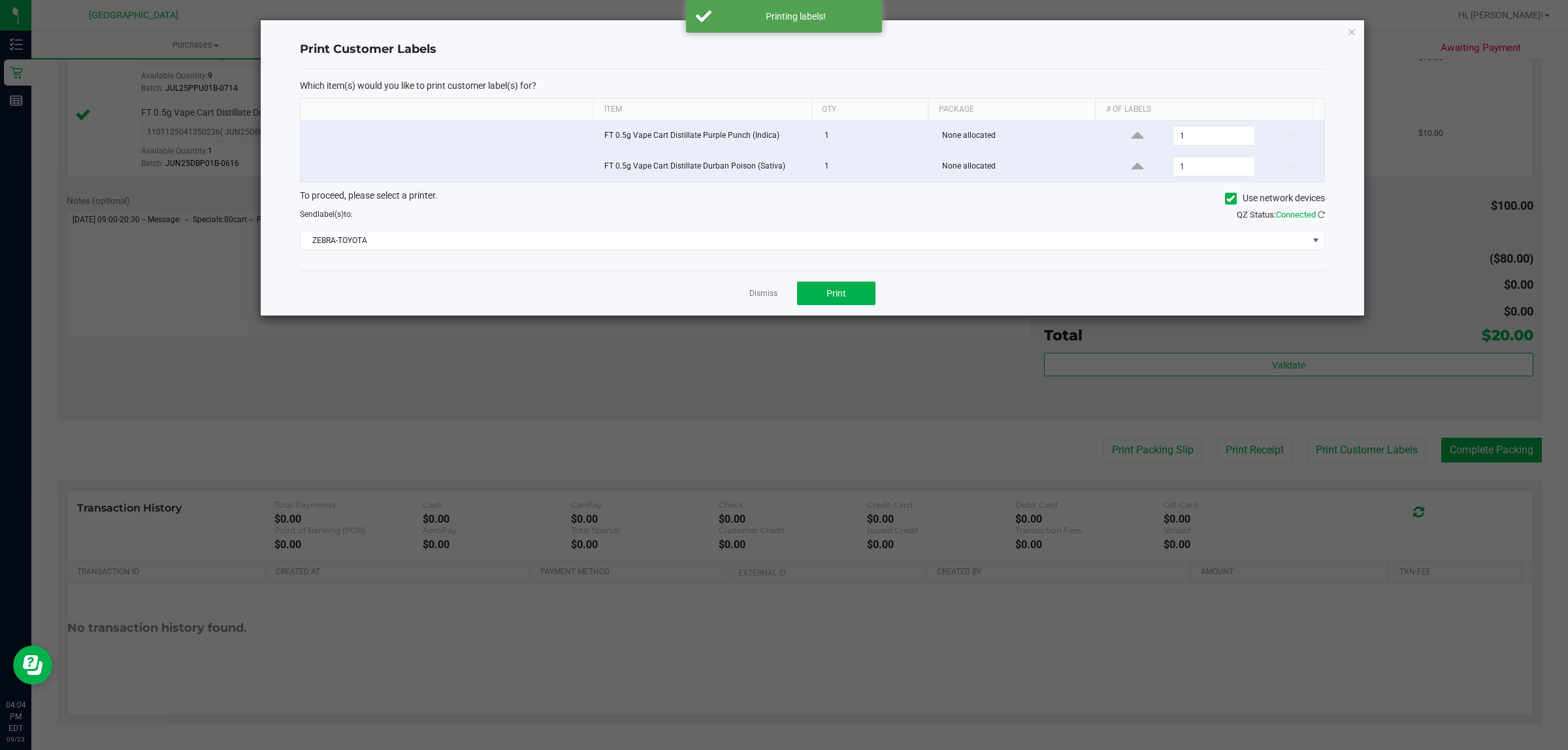
click at [769, 288] on app-cancel-button "Dismiss" at bounding box center [763, 294] width 28 height 14
click at [765, 294] on link "Dismiss" at bounding box center [763, 294] width 28 height 11
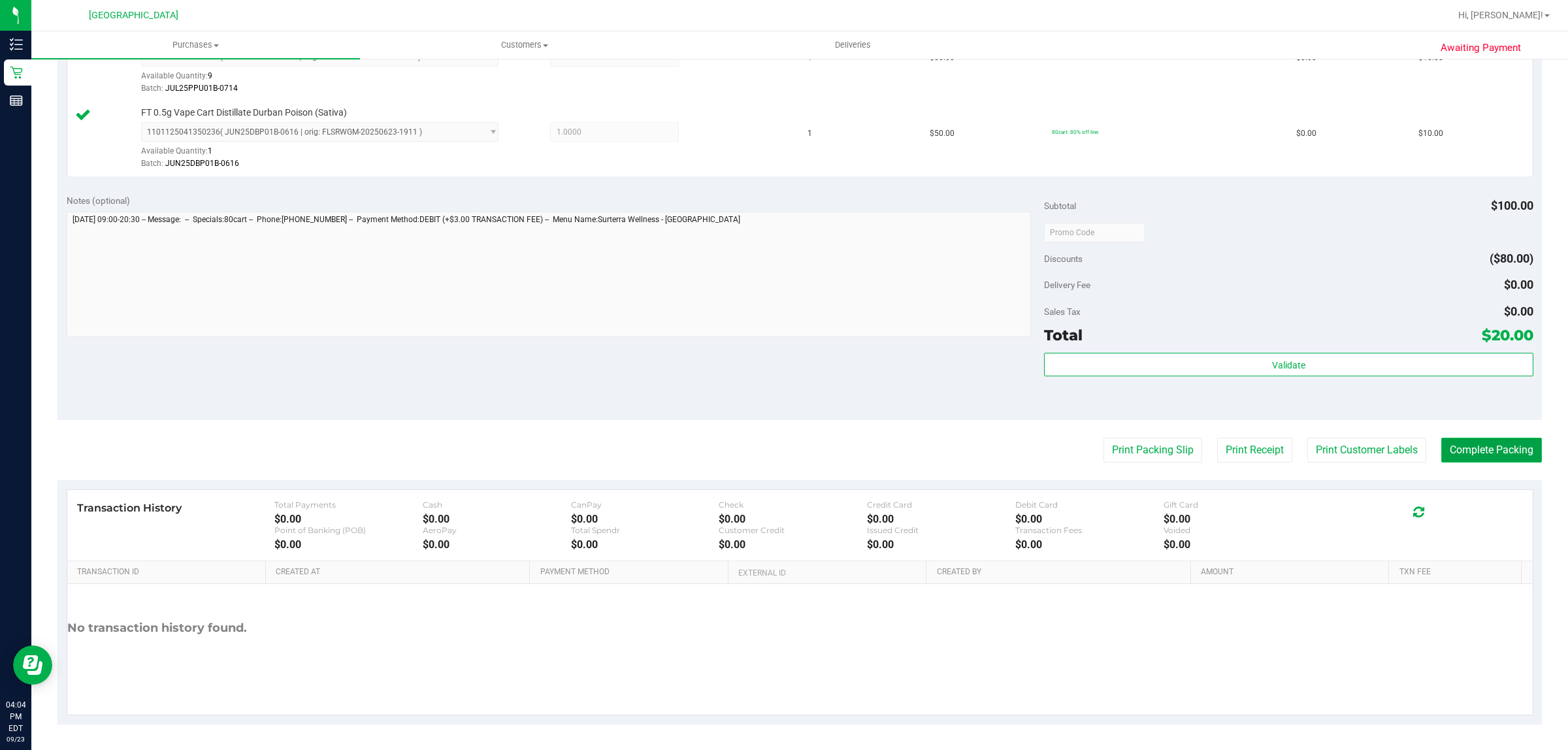
click at [1458, 452] on button "Complete Packing" at bounding box center [1491, 451] width 101 height 25
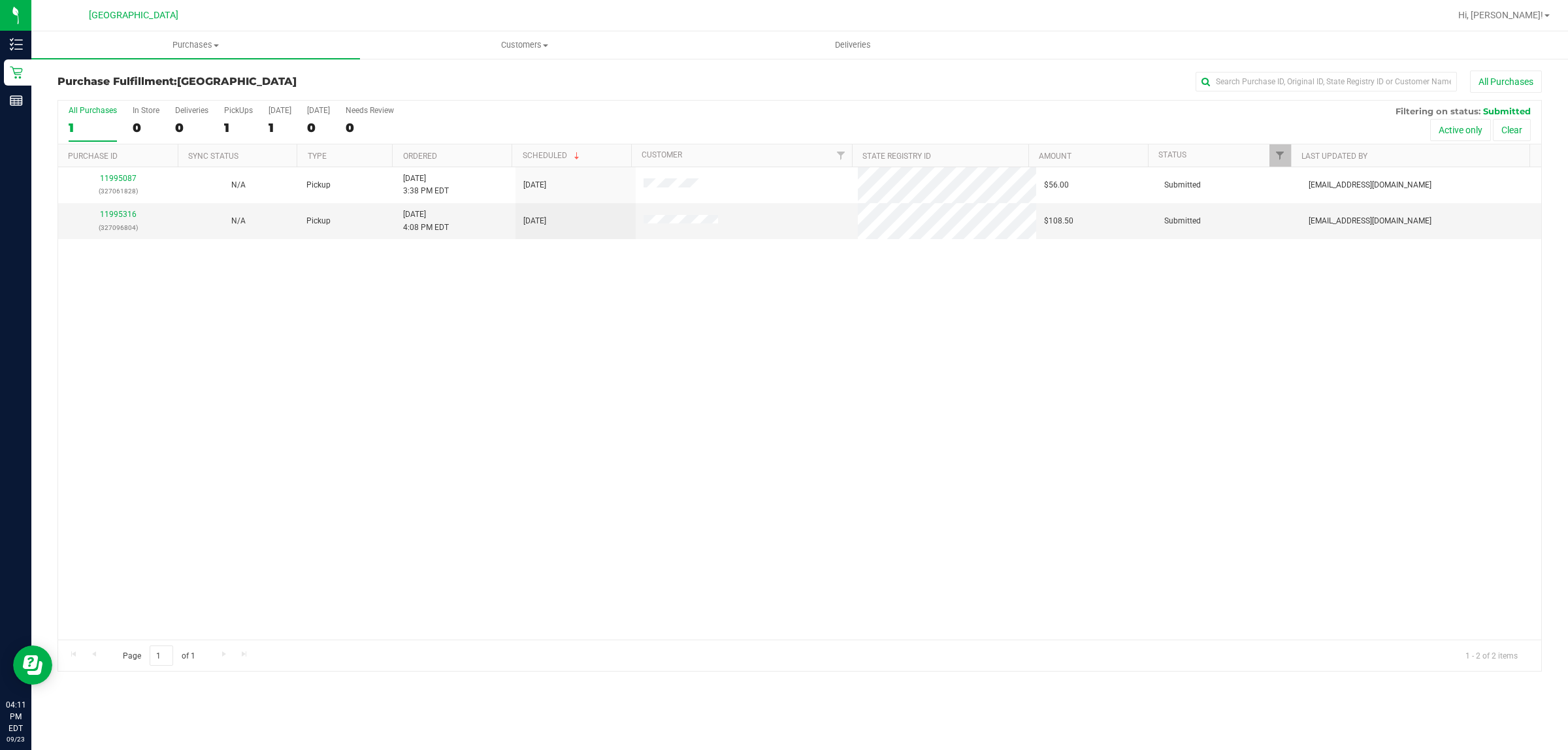
click at [596, 418] on div "11995087 (327061828) N/A Pickup [DATE] 3:38 PM EDT 9/23/2025 $56.00 Submitted […" at bounding box center [800, 403] width 1483 height 472
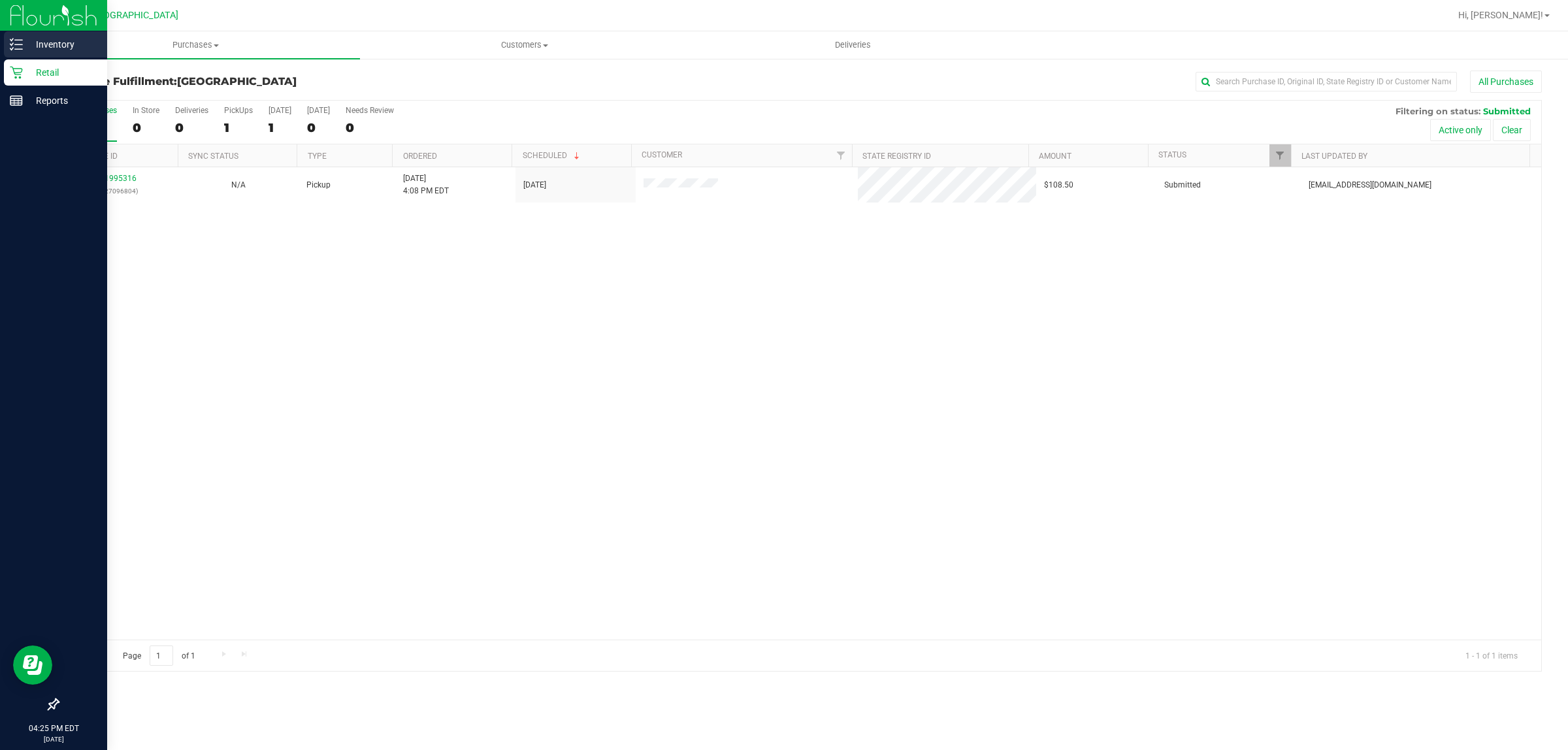
click at [17, 42] on icon at bounding box center [16, 44] width 13 height 13
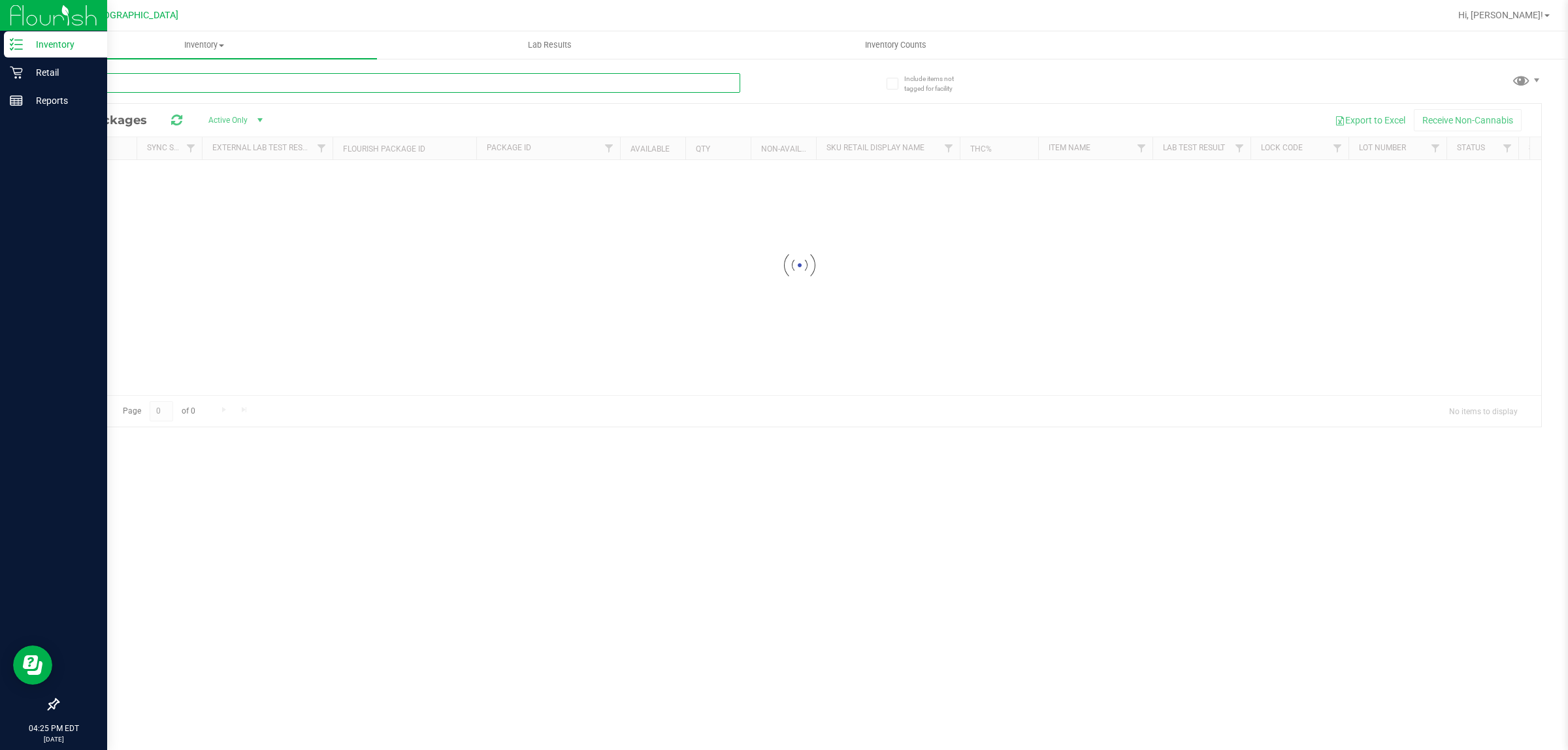
click at [295, 88] on input "text" at bounding box center [399, 83] width 683 height 19
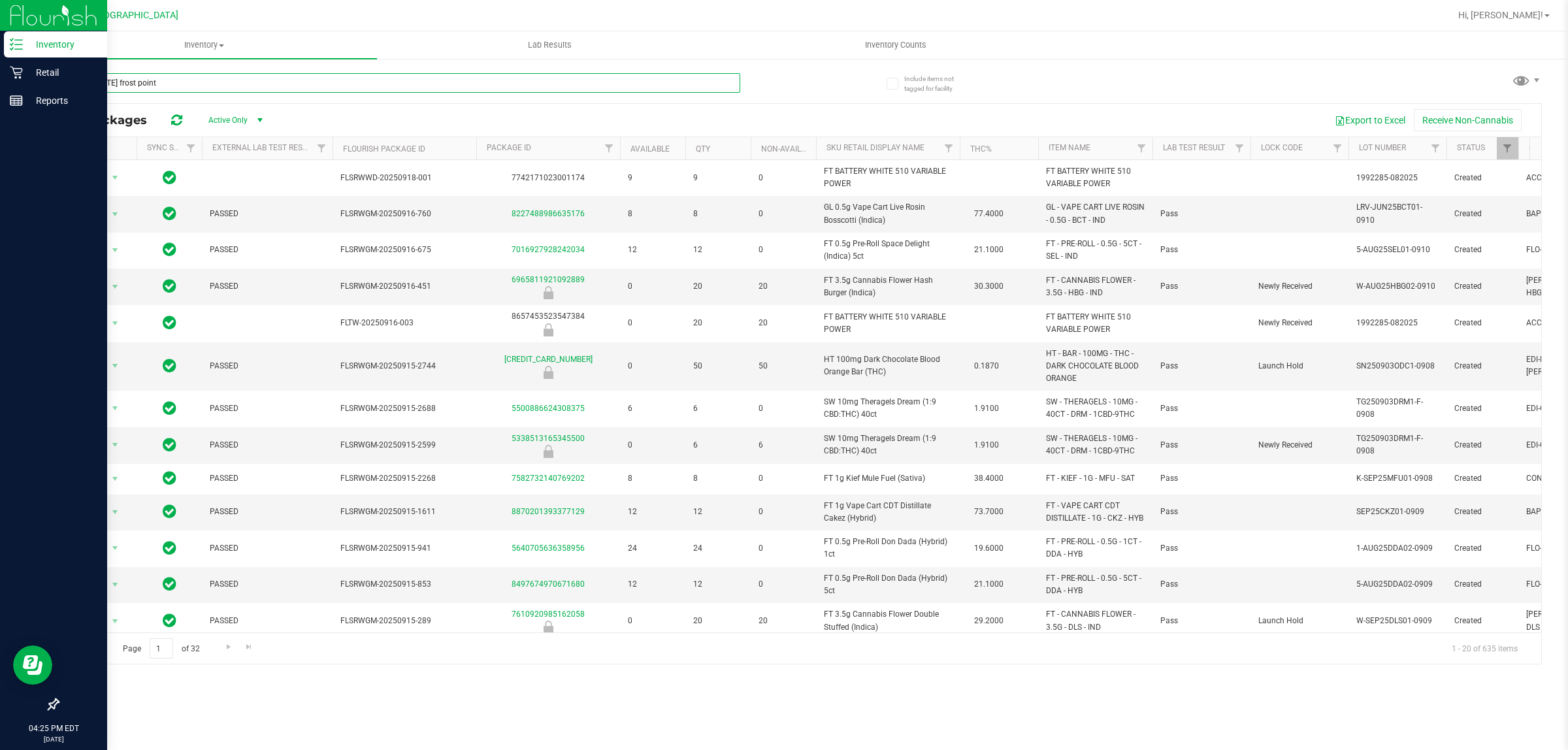
type input "[US_STATE] frost point"
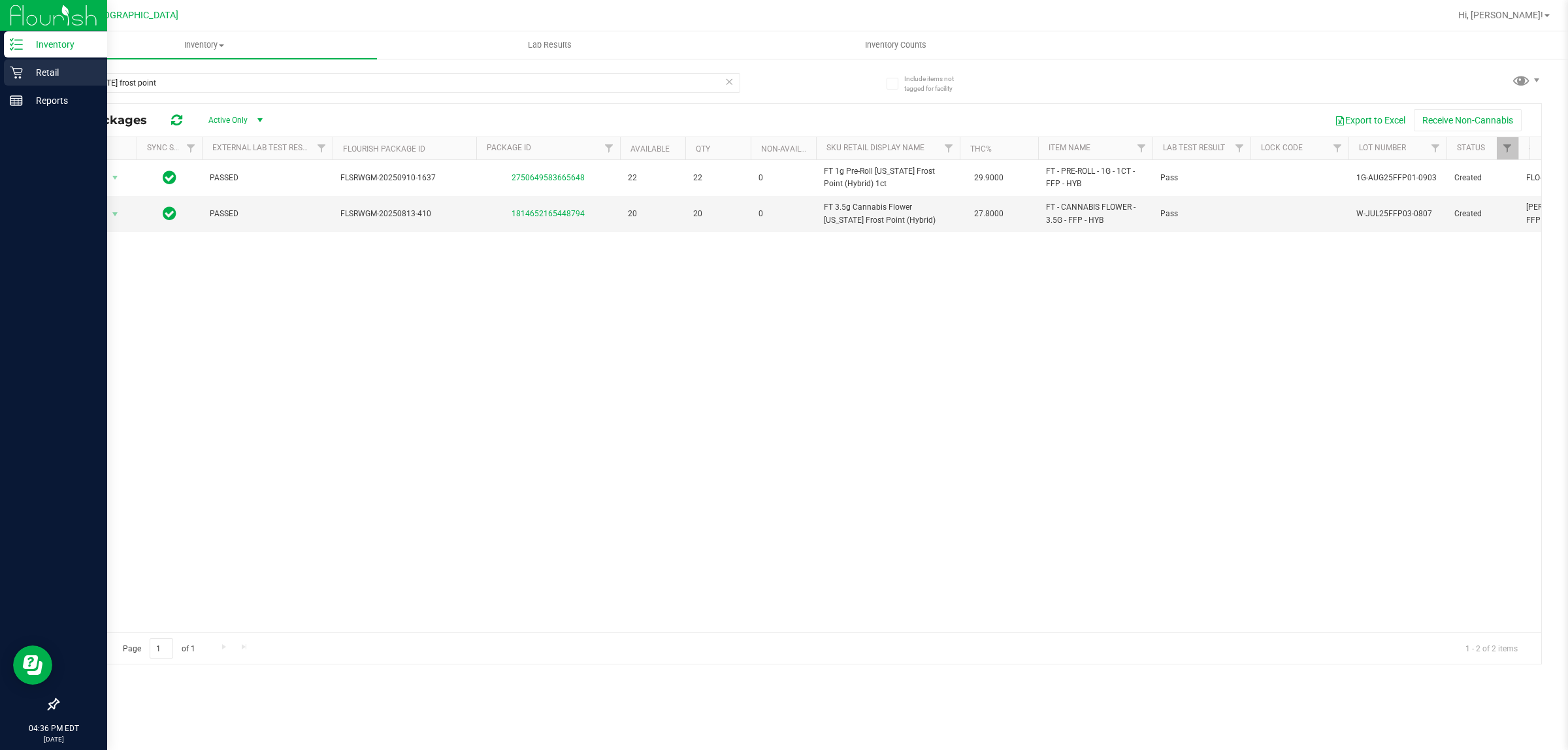
click at [17, 75] on icon at bounding box center [16, 72] width 13 height 13
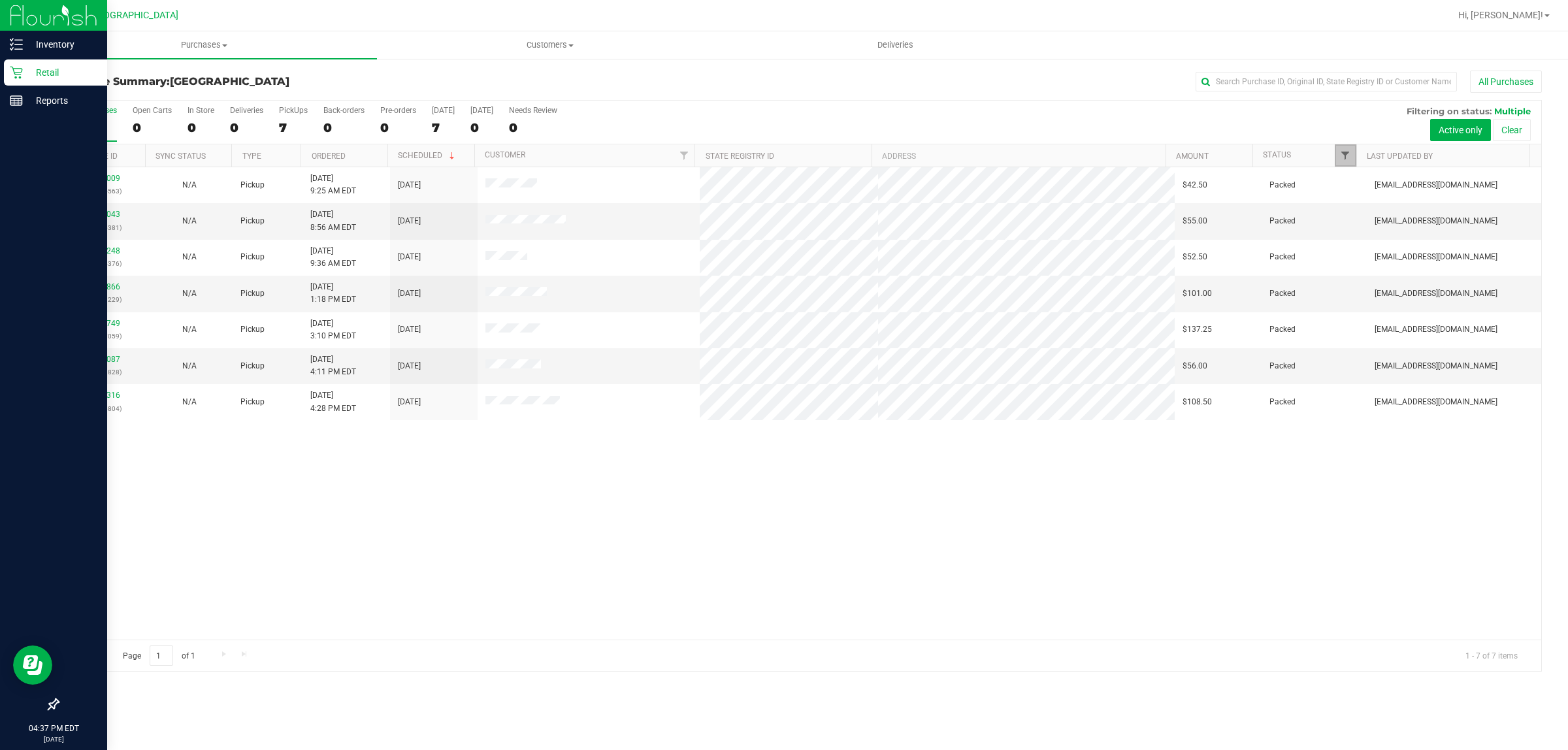
click at [1343, 160] on span "Filter" at bounding box center [1345, 155] width 10 height 10
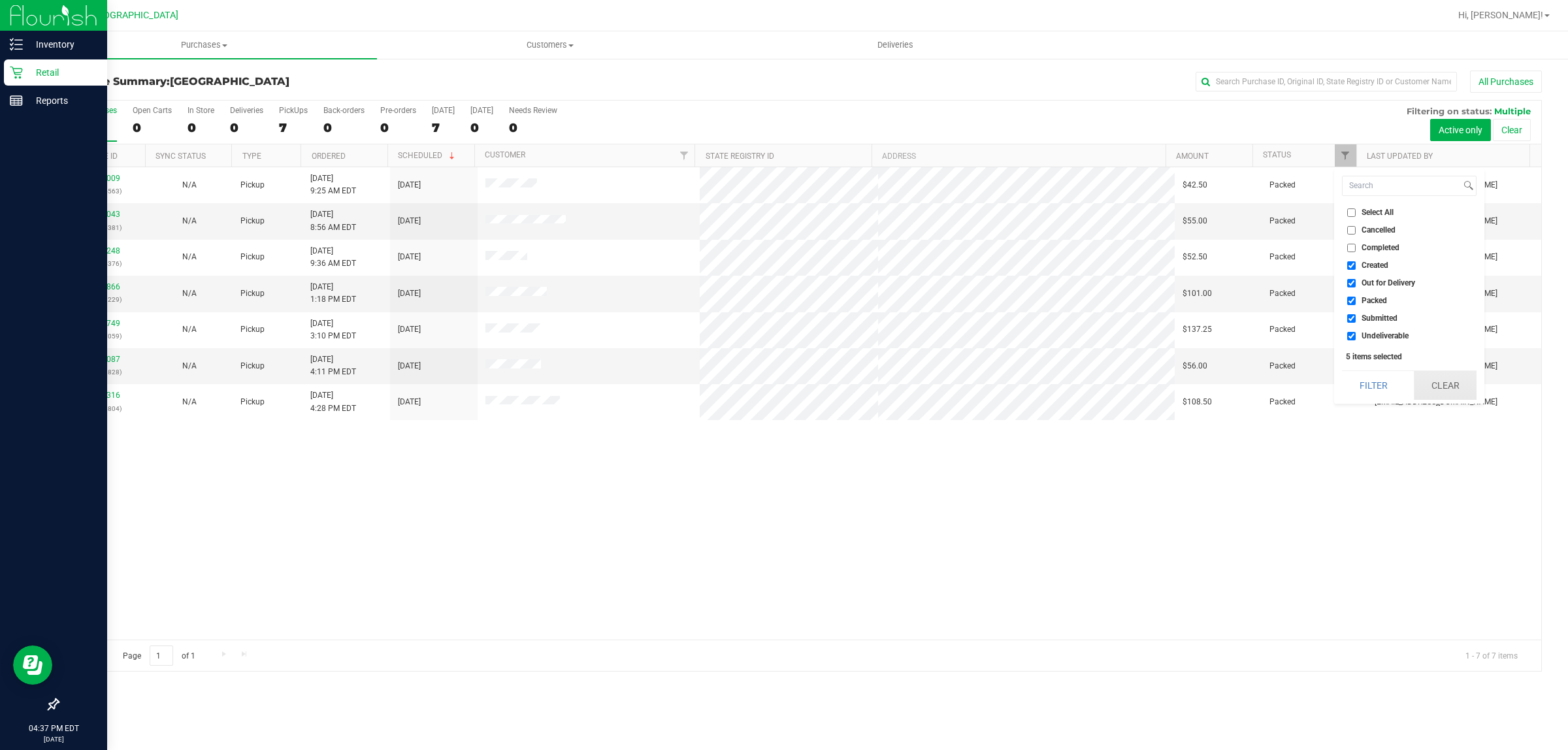
click at [1425, 384] on button "Clear" at bounding box center [1445, 385] width 62 height 28
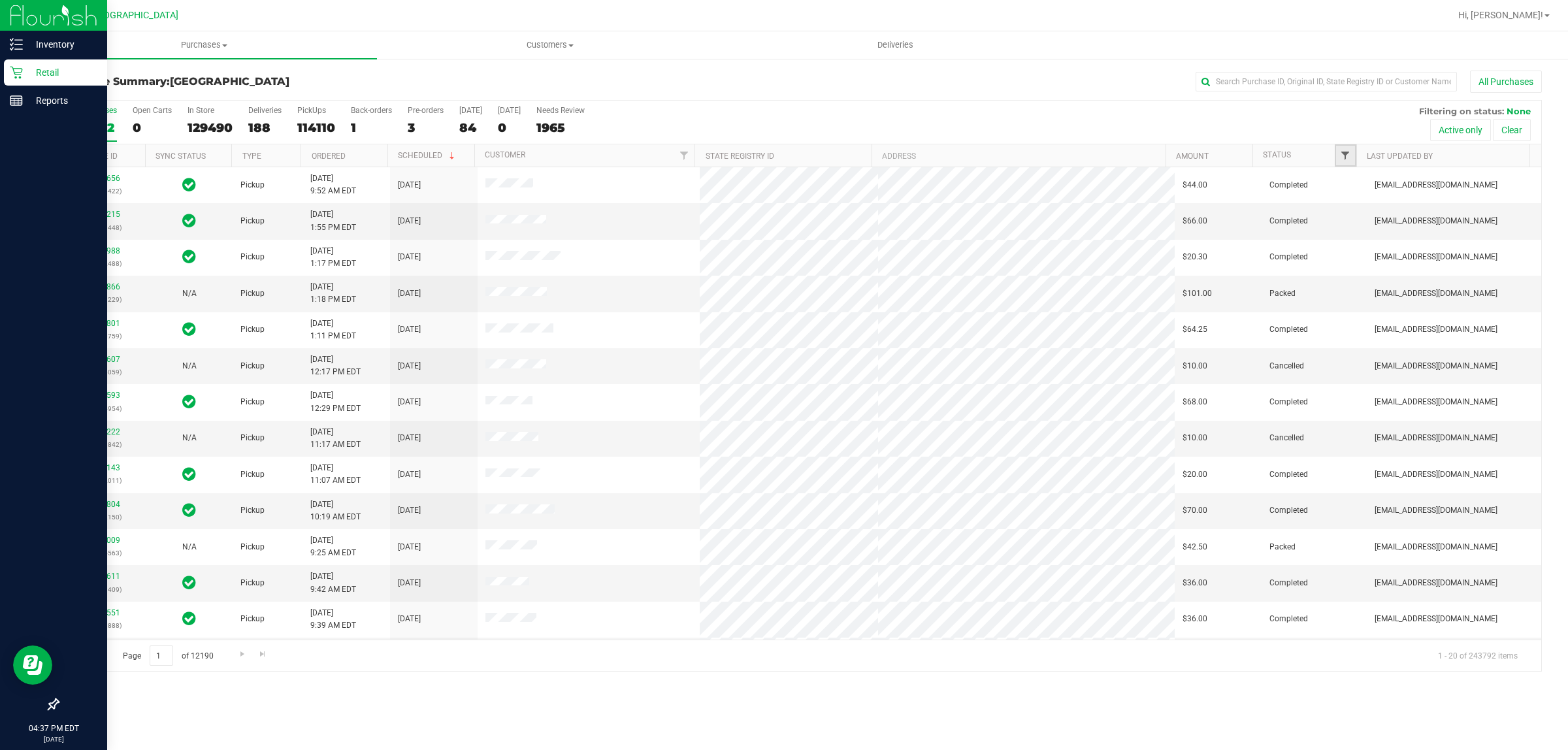
click at [1345, 159] on span "Filter" at bounding box center [1345, 155] width 10 height 10
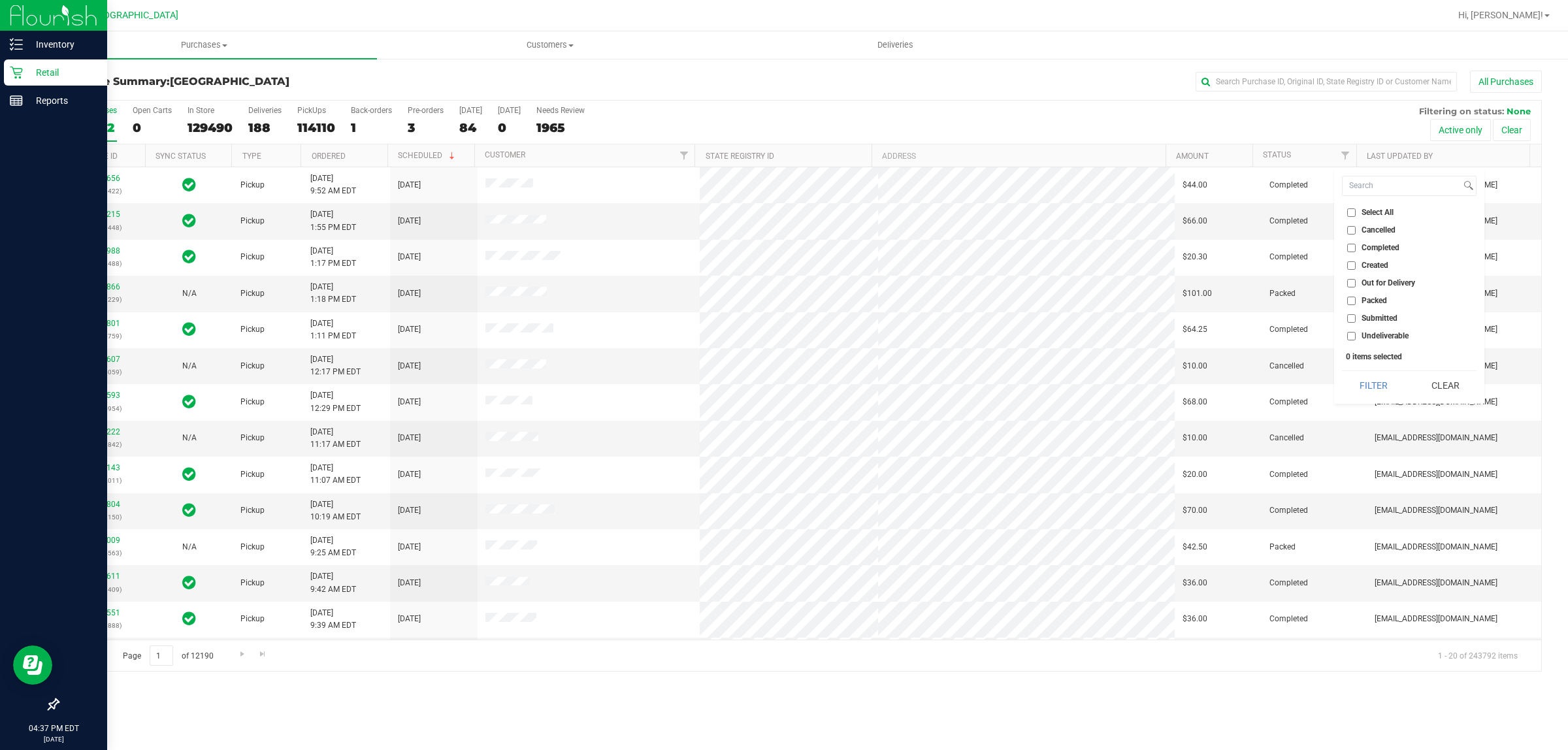
click at [1353, 320] on input "Submitted" at bounding box center [1352, 318] width 8 height 8
checkbox input "true"
click at [1375, 386] on button "Filter" at bounding box center [1373, 385] width 62 height 28
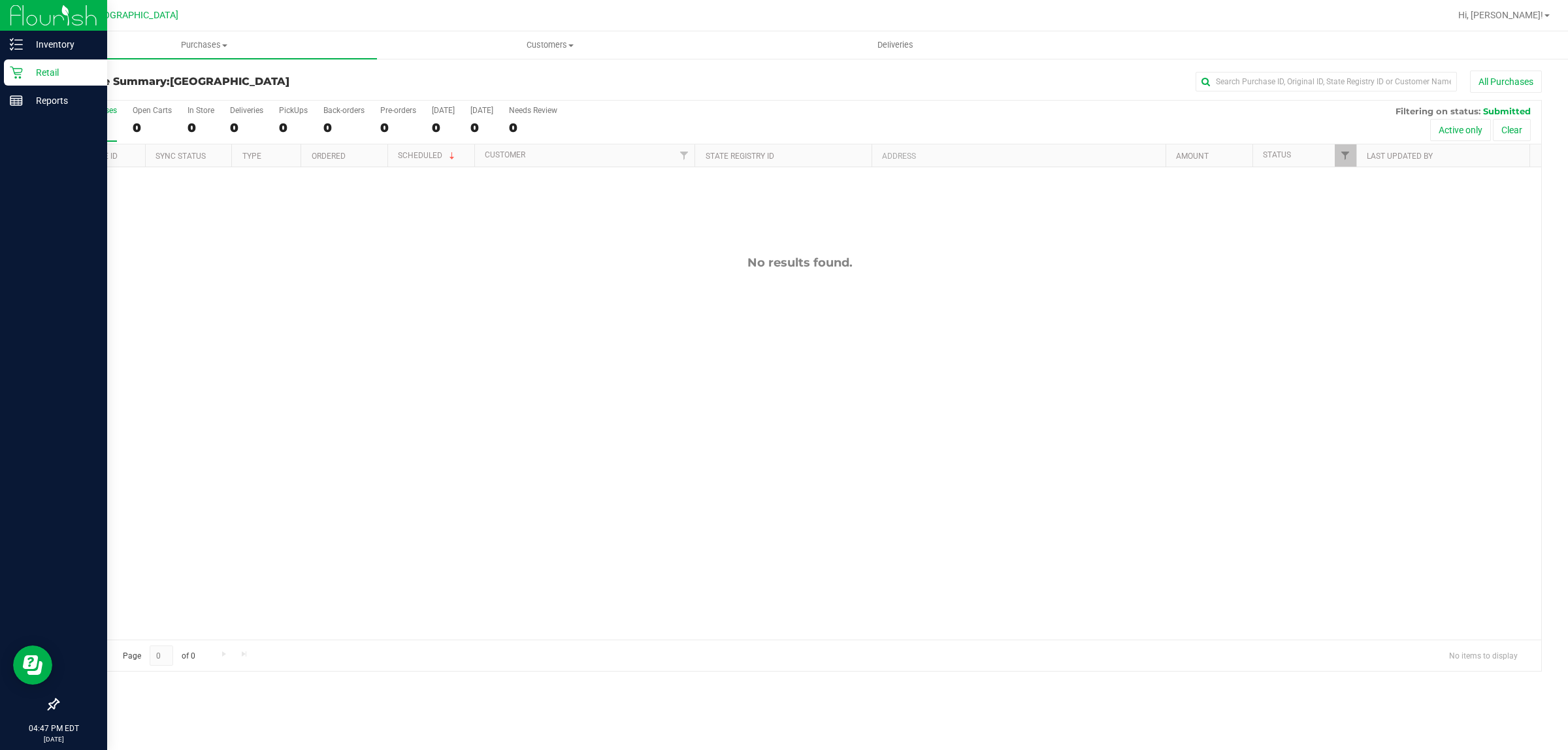
click at [415, 392] on div "No results found." at bounding box center [800, 447] width 1483 height 561
drag, startPoint x: 341, startPoint y: 446, endPoint x: 334, endPoint y: 437, distance: 11.4
click at [341, 445] on div "No results found." at bounding box center [800, 447] width 1483 height 561
click at [1337, 152] on link "Filter" at bounding box center [1345, 155] width 21 height 22
click at [1379, 387] on button "Filter" at bounding box center [1373, 385] width 62 height 28
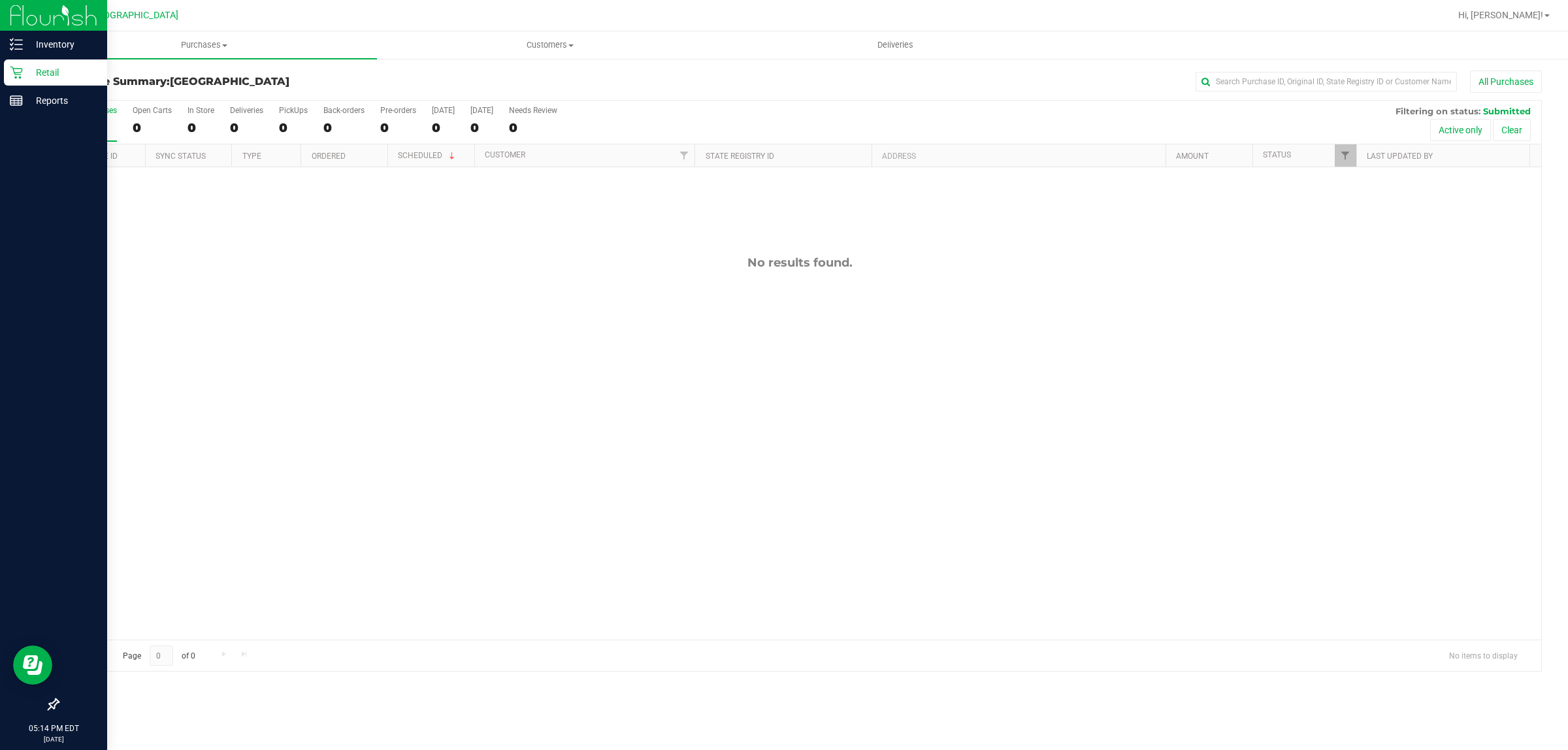
click at [1001, 453] on div "No results found." at bounding box center [800, 447] width 1483 height 561
click at [10, 77] on icon at bounding box center [16, 72] width 13 height 13
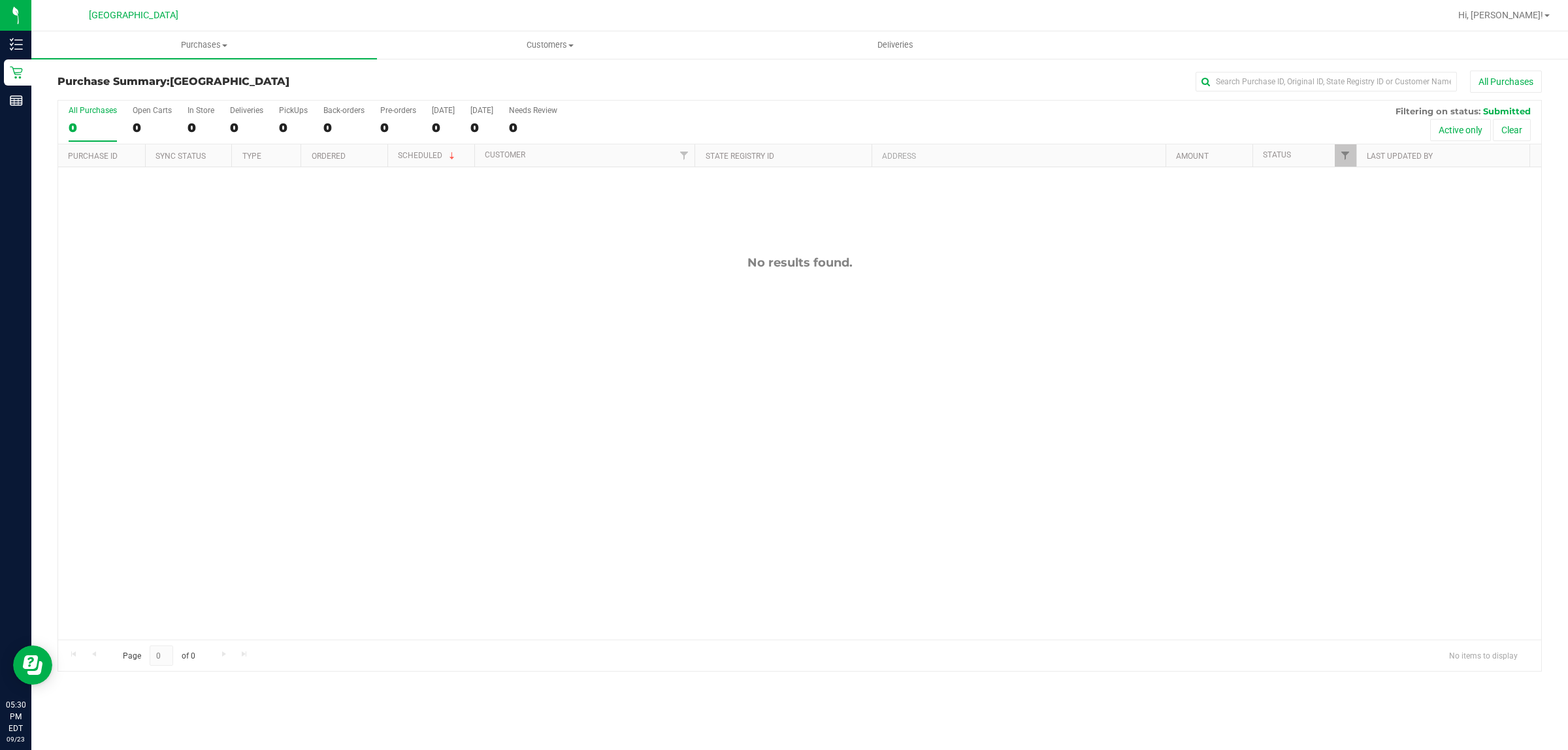
click at [1350, 171] on div "No results found." at bounding box center [800, 447] width 1483 height 561
click at [1346, 154] on span "Filter" at bounding box center [1345, 155] width 10 height 10
click at [1380, 380] on button "Filter" at bounding box center [1373, 385] width 62 height 28
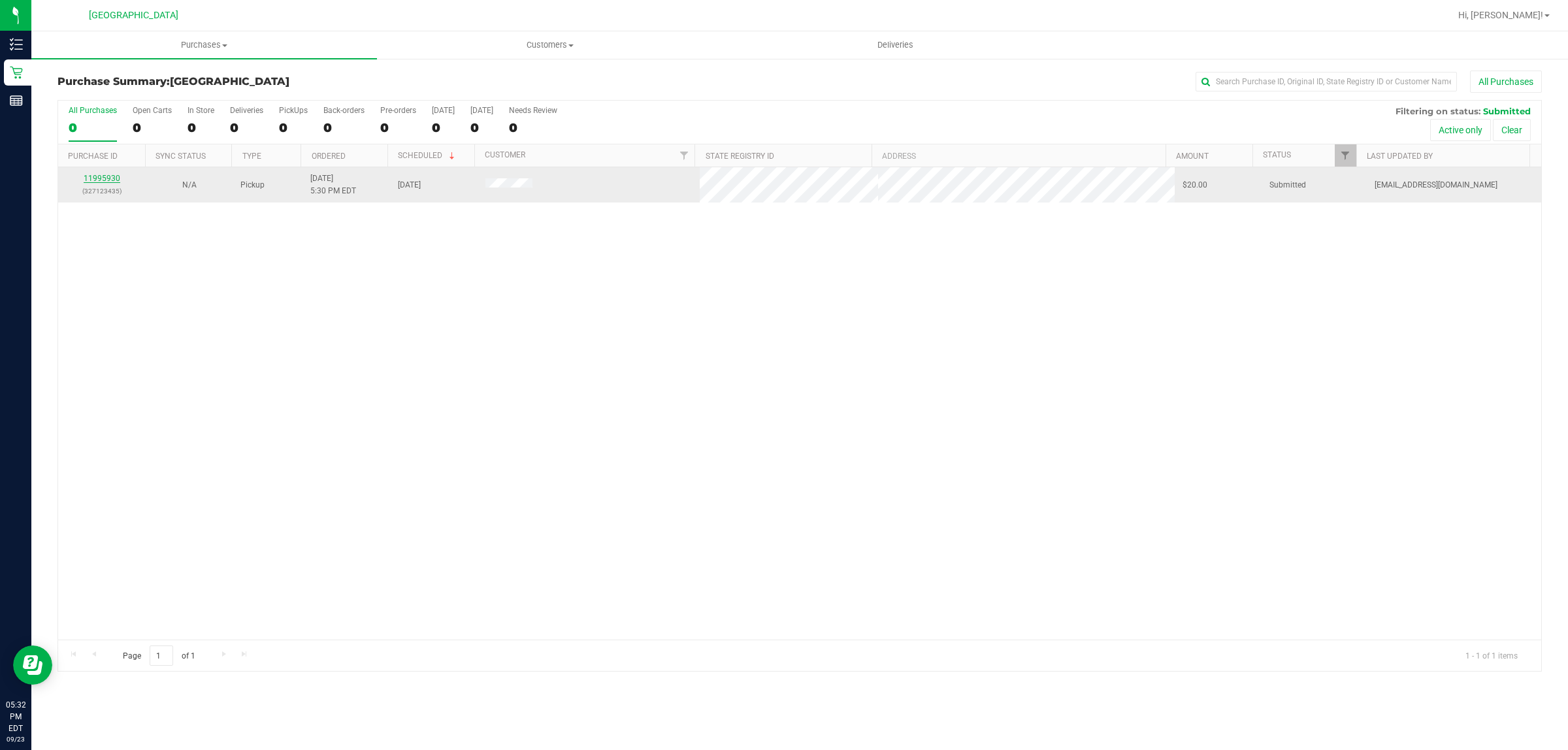
click at [94, 176] on link "11995930" at bounding box center [102, 178] width 37 height 9
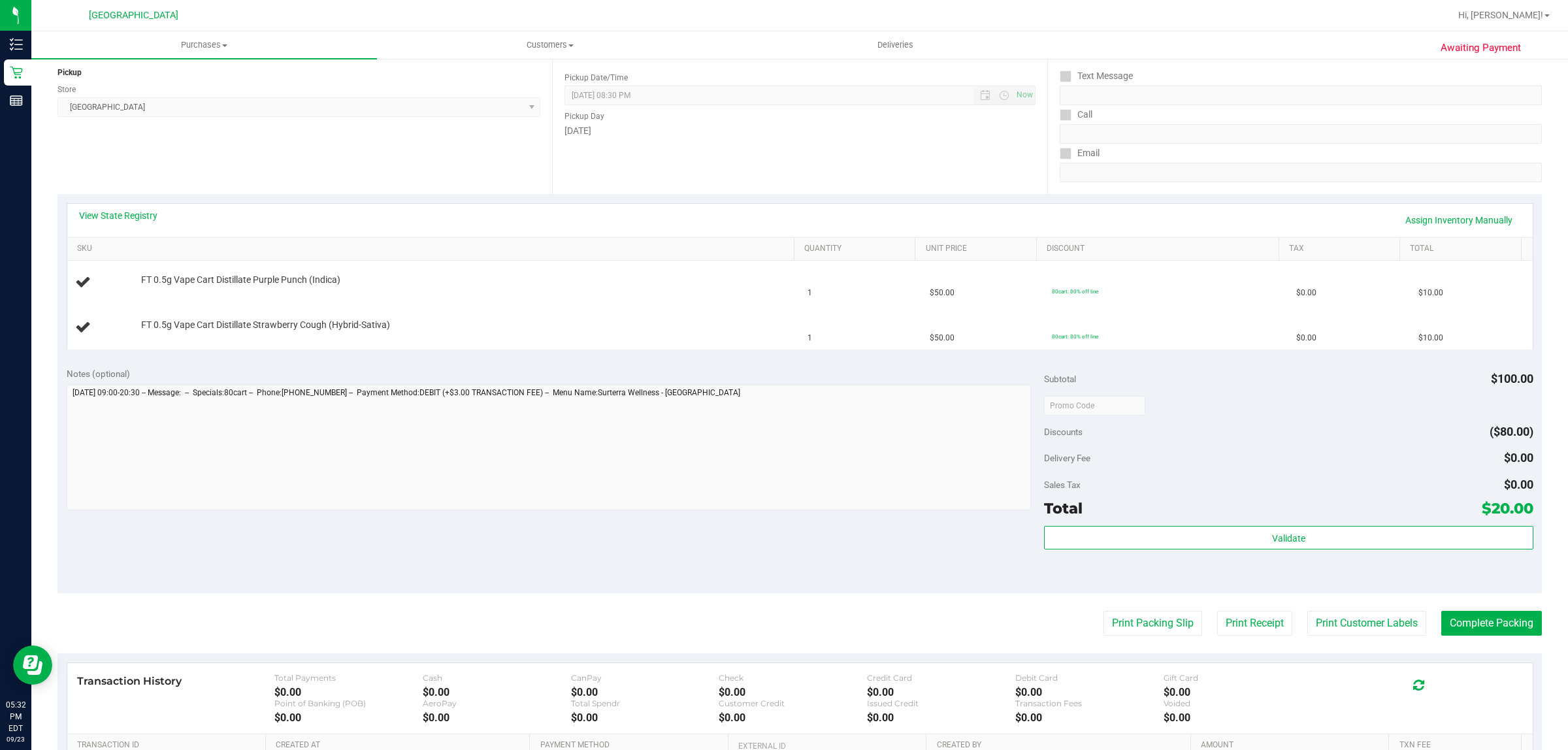
scroll to position [326, 0]
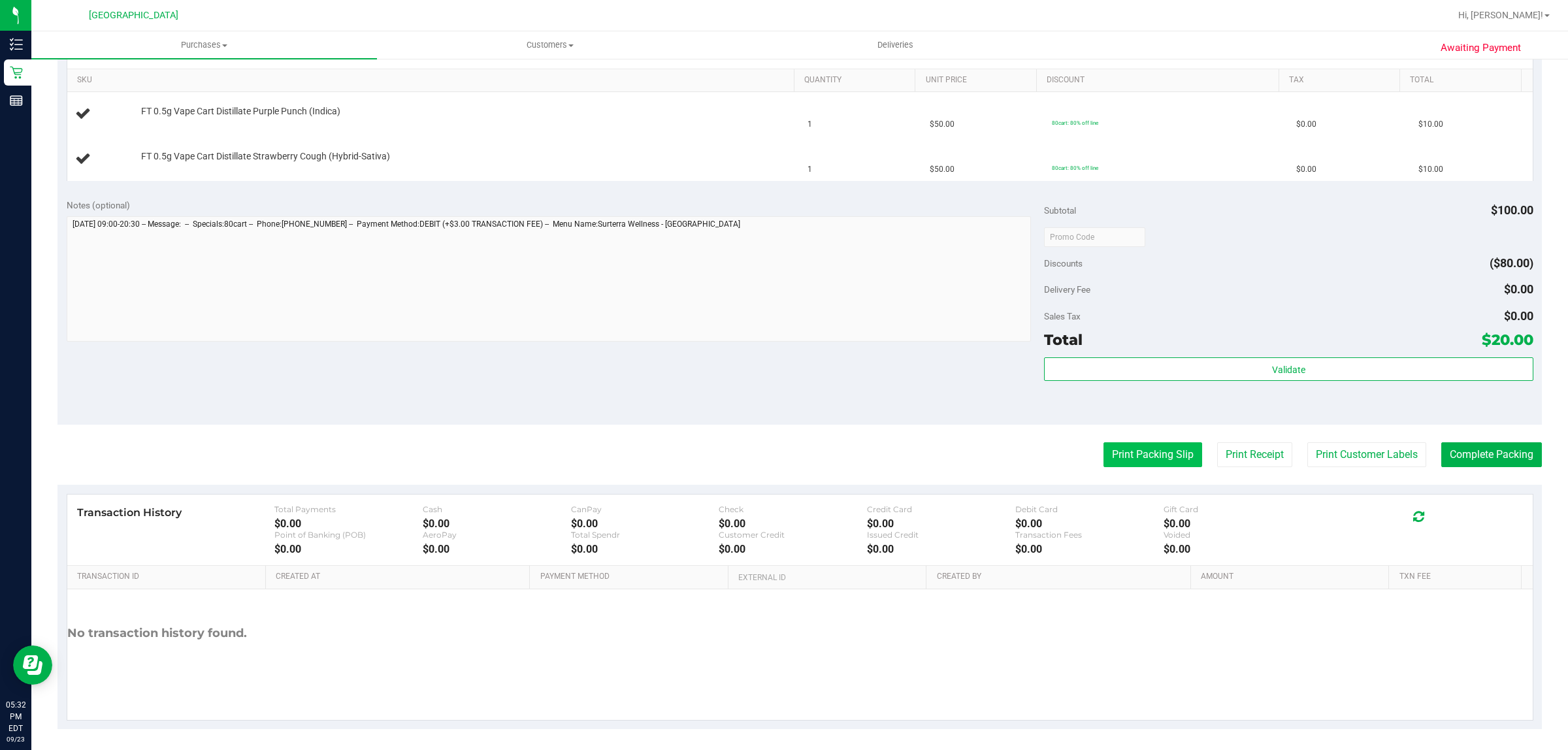
click at [1124, 445] on button "Print Packing Slip" at bounding box center [1153, 455] width 98 height 25
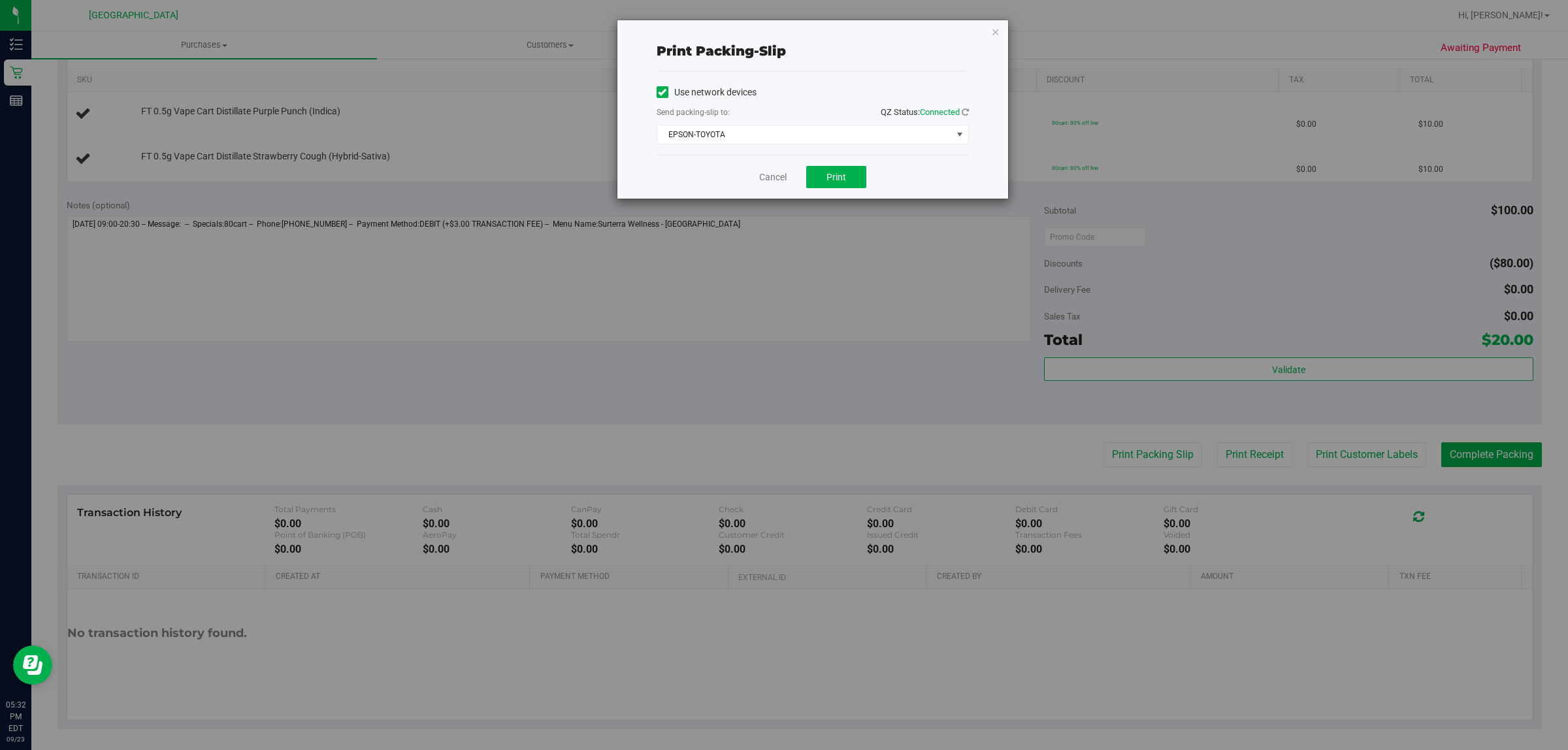
click at [837, 164] on div "Cancel Print" at bounding box center [812, 176] width 313 height 44
click at [832, 176] on span "Print" at bounding box center [836, 177] width 19 height 10
click at [772, 181] on link "Cancel" at bounding box center [773, 177] width 28 height 14
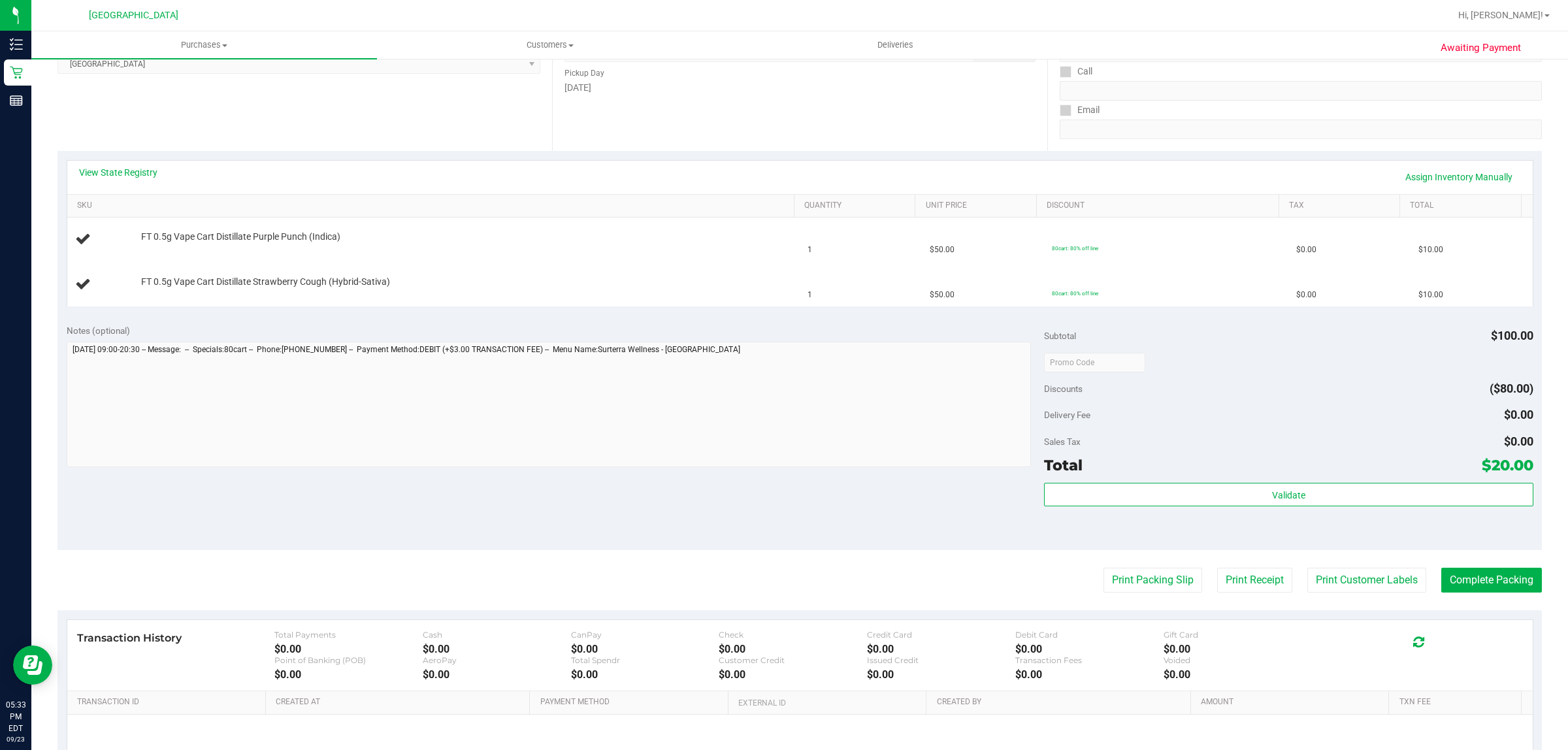
scroll to position [164, 0]
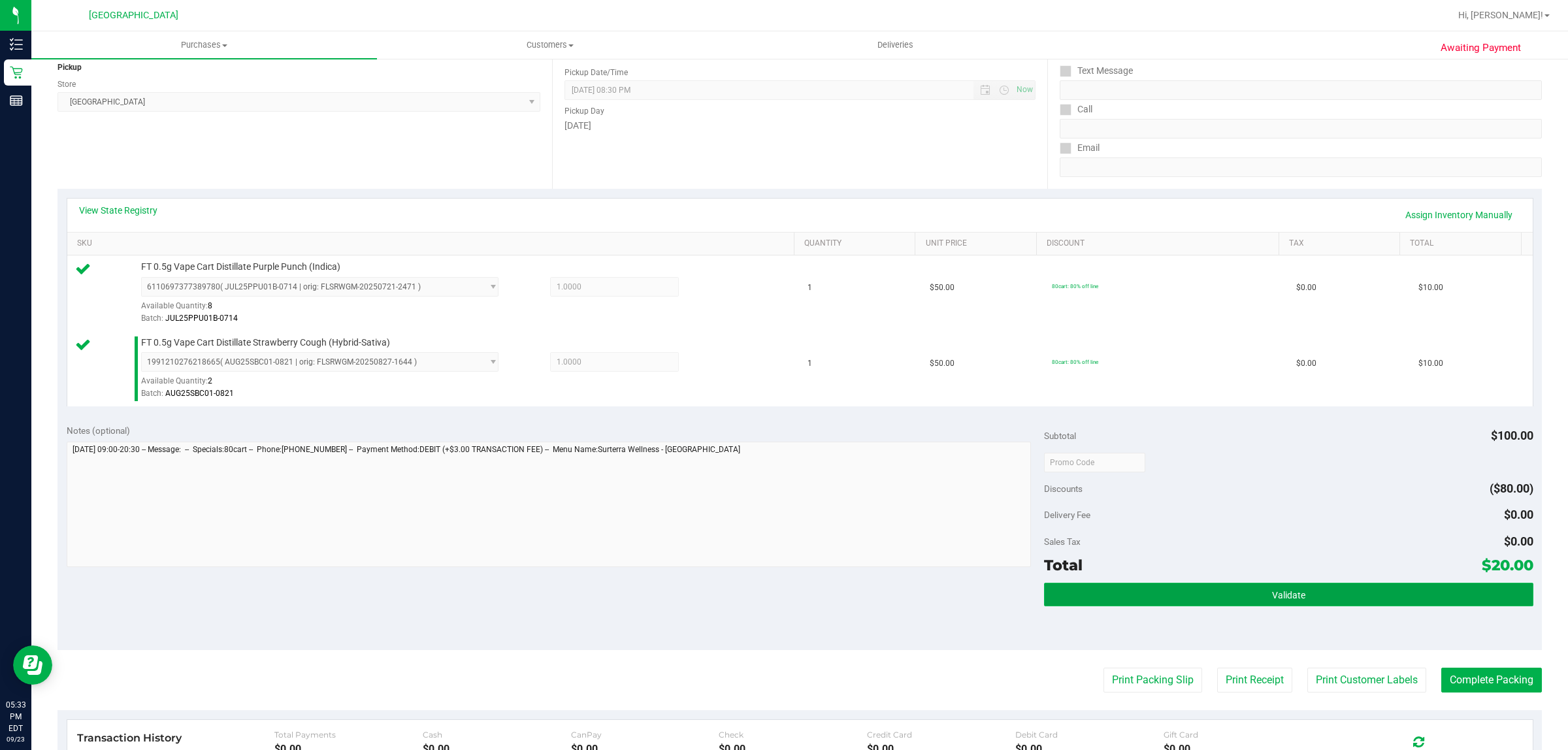
click at [1248, 595] on button "Validate" at bounding box center [1288, 595] width 489 height 24
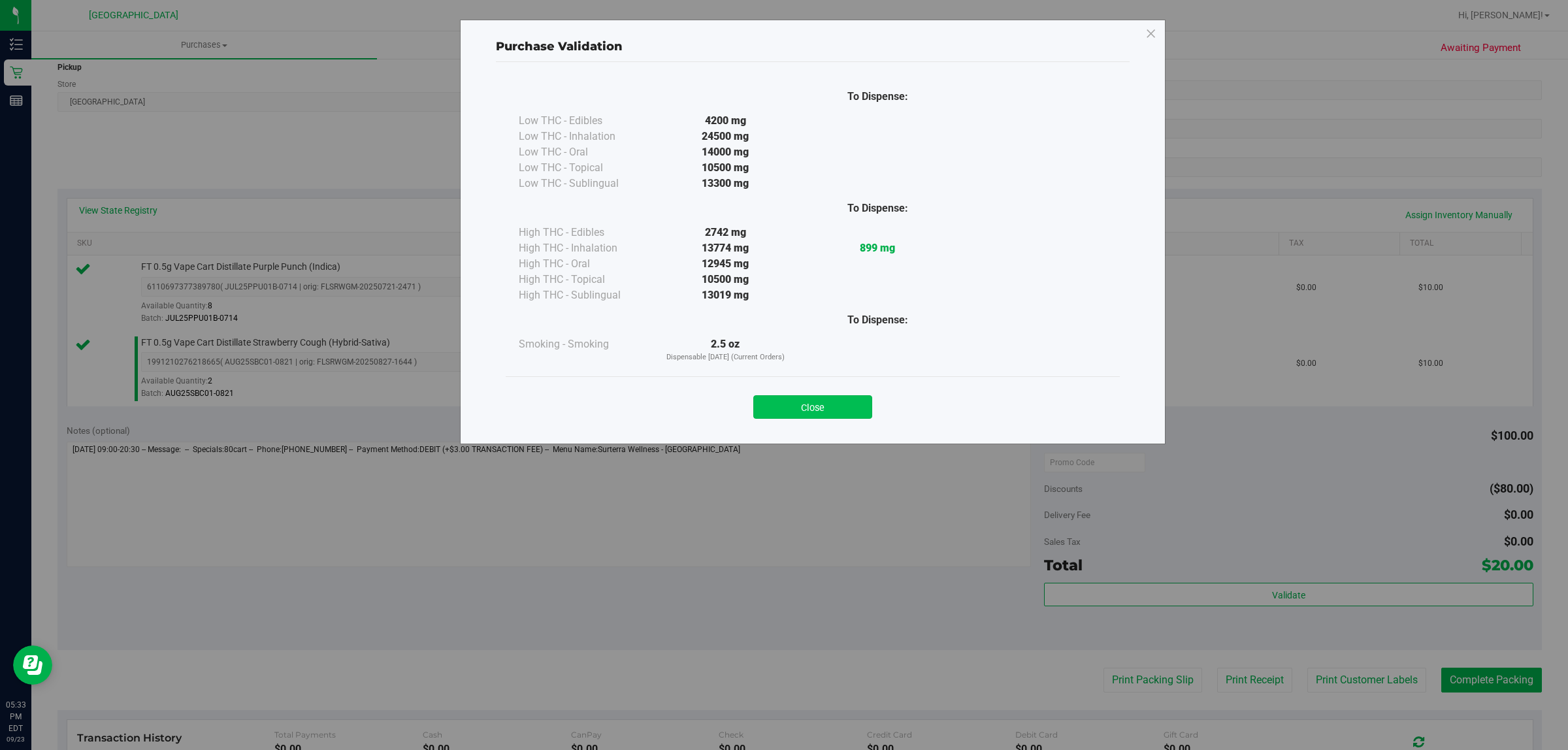
click at [797, 419] on button "Close" at bounding box center [813, 407] width 119 height 24
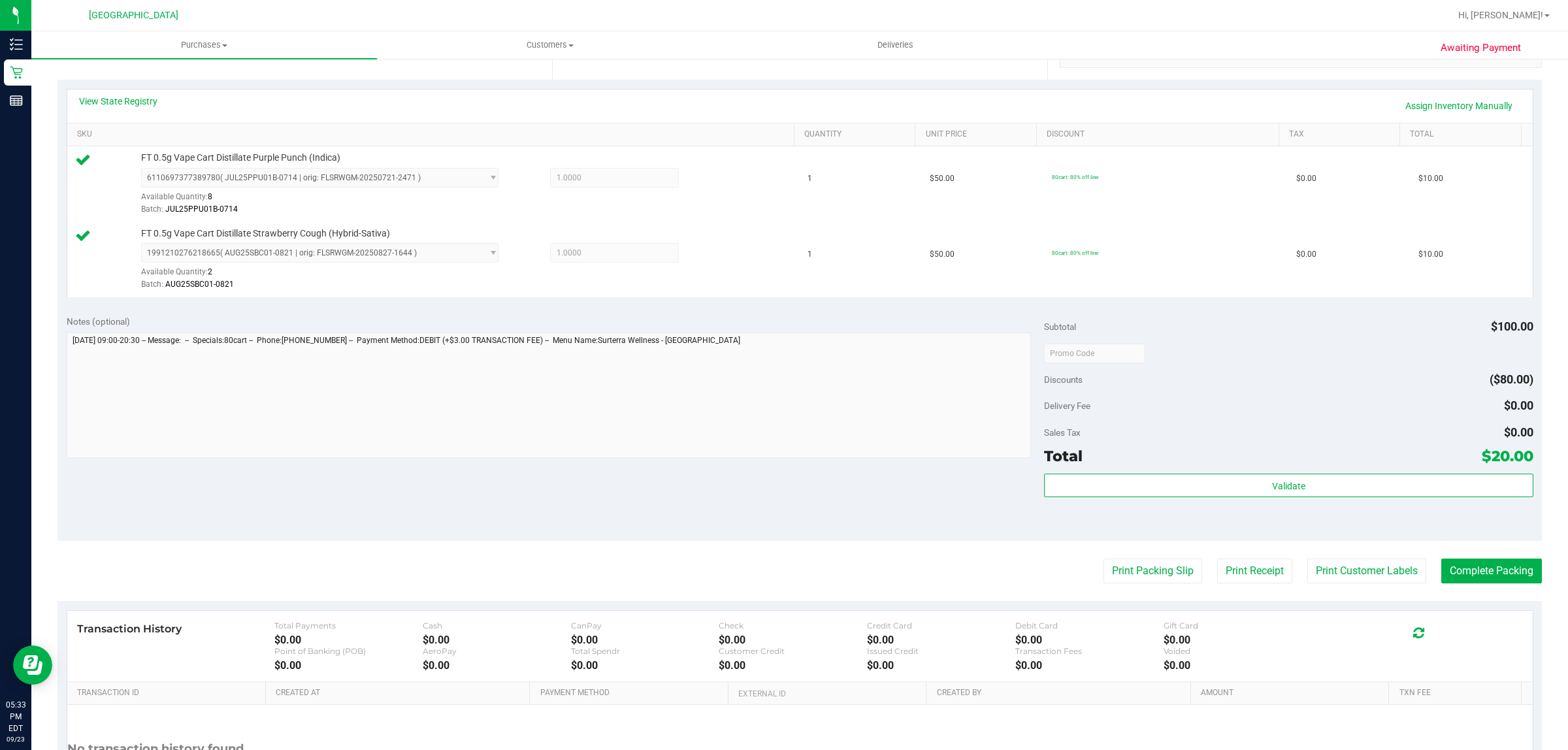
scroll to position [393, 0]
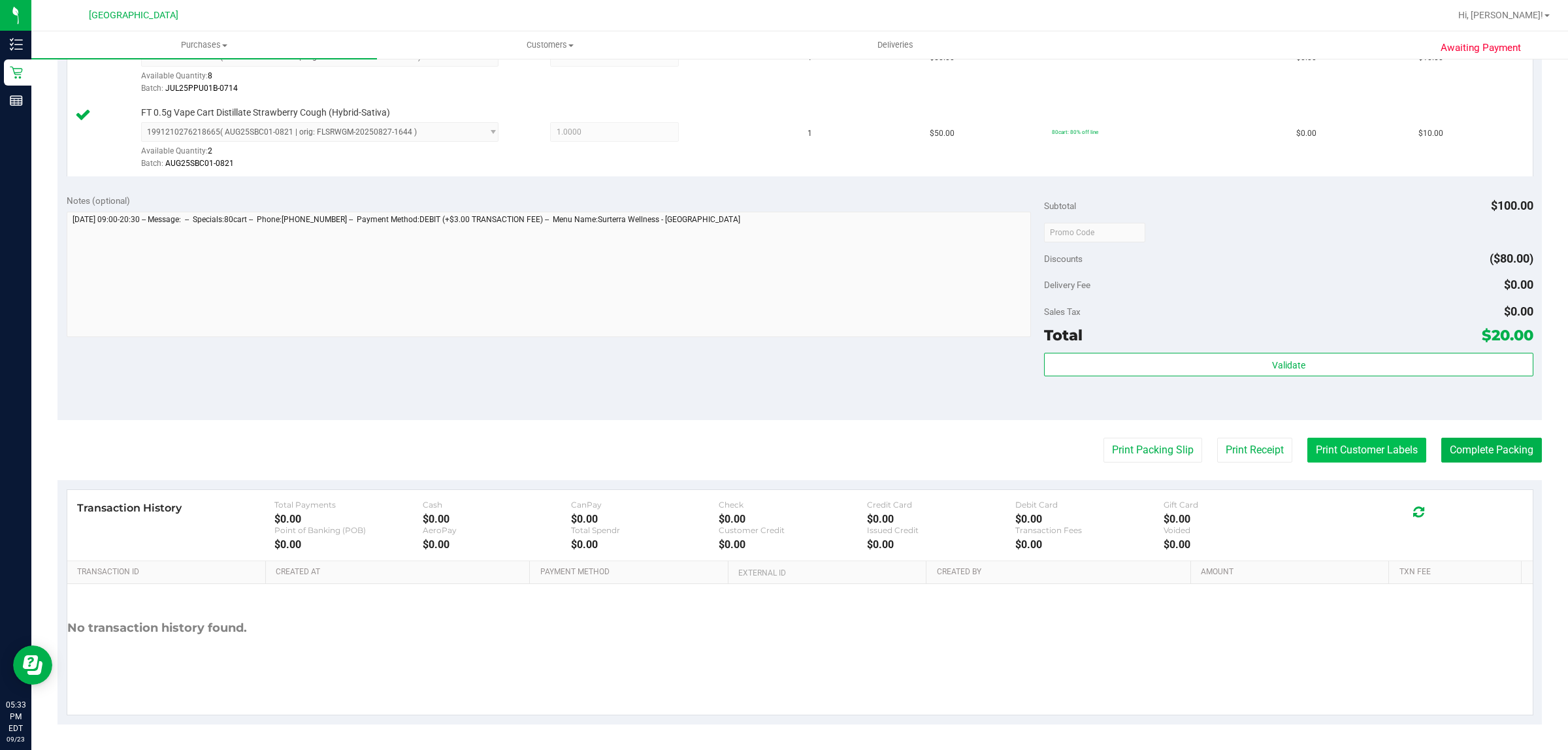
click at [1352, 454] on button "Print Customer Labels" at bounding box center [1367, 451] width 119 height 25
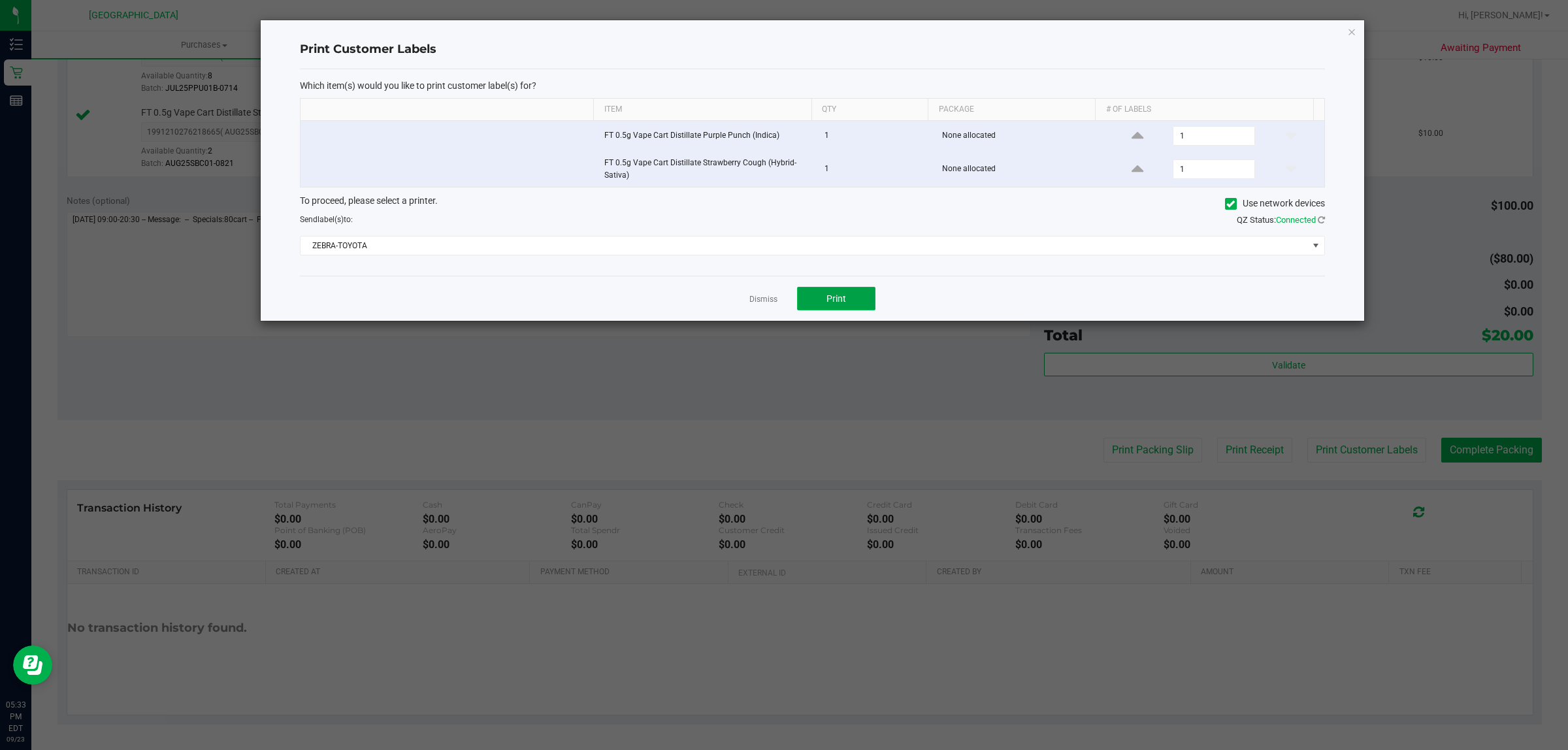
click at [857, 304] on button "Print" at bounding box center [836, 299] width 78 height 24
click at [769, 299] on link "Dismiss" at bounding box center [763, 299] width 28 height 11
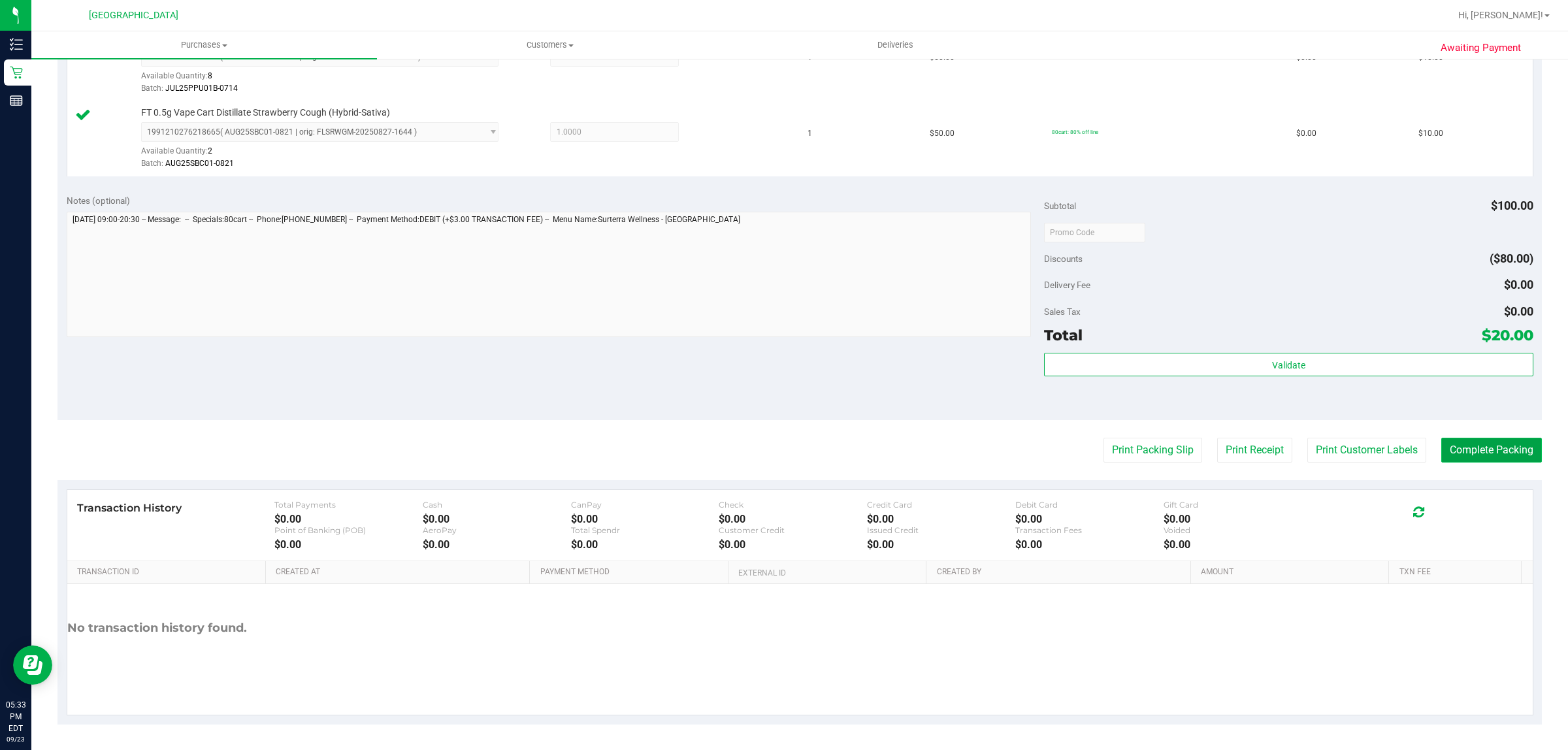
click at [1472, 450] on button "Complete Packing" at bounding box center [1491, 451] width 101 height 25
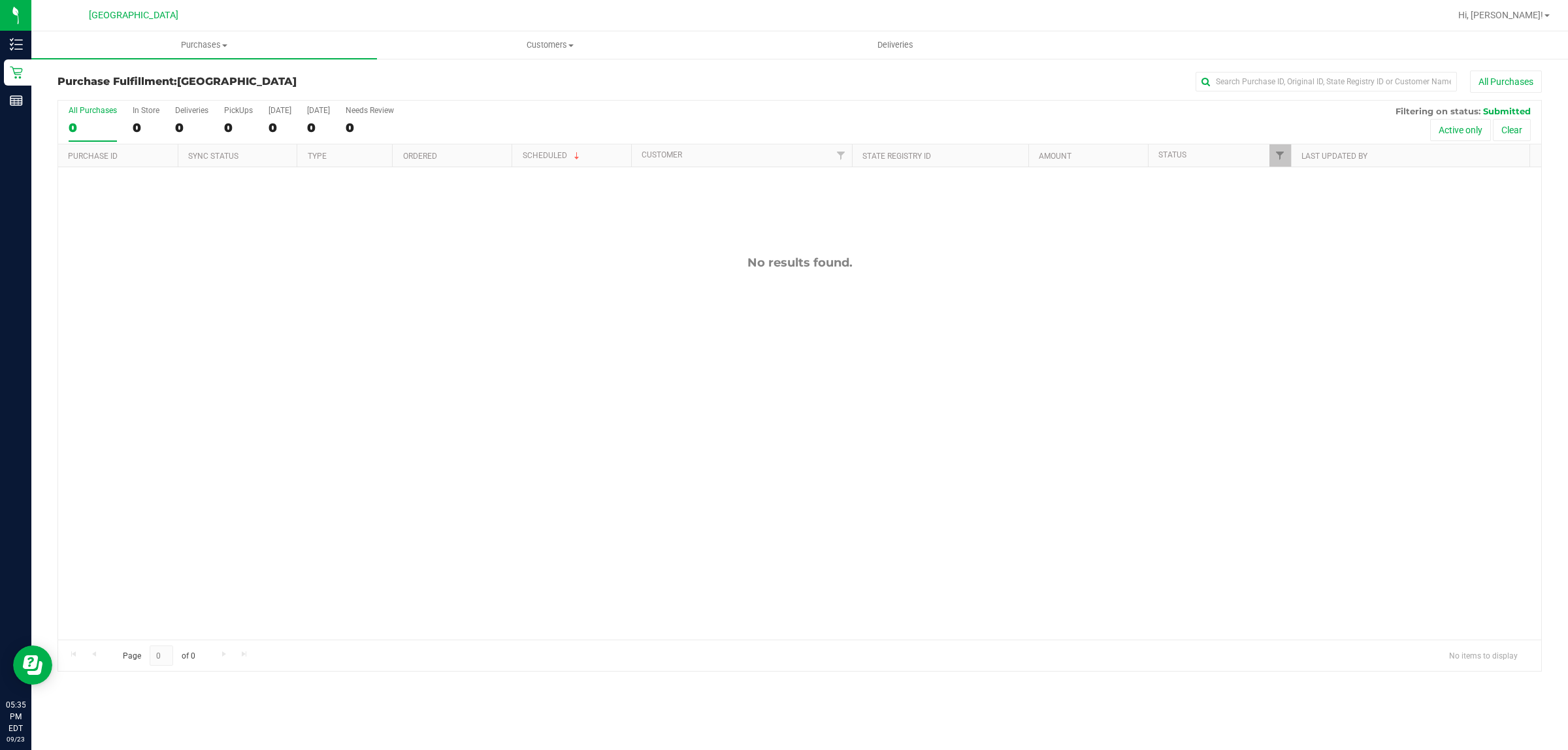
click at [758, 422] on div "No results found." at bounding box center [800, 447] width 1483 height 561
click at [336, 332] on div "No results found." at bounding box center [800, 447] width 1483 height 561
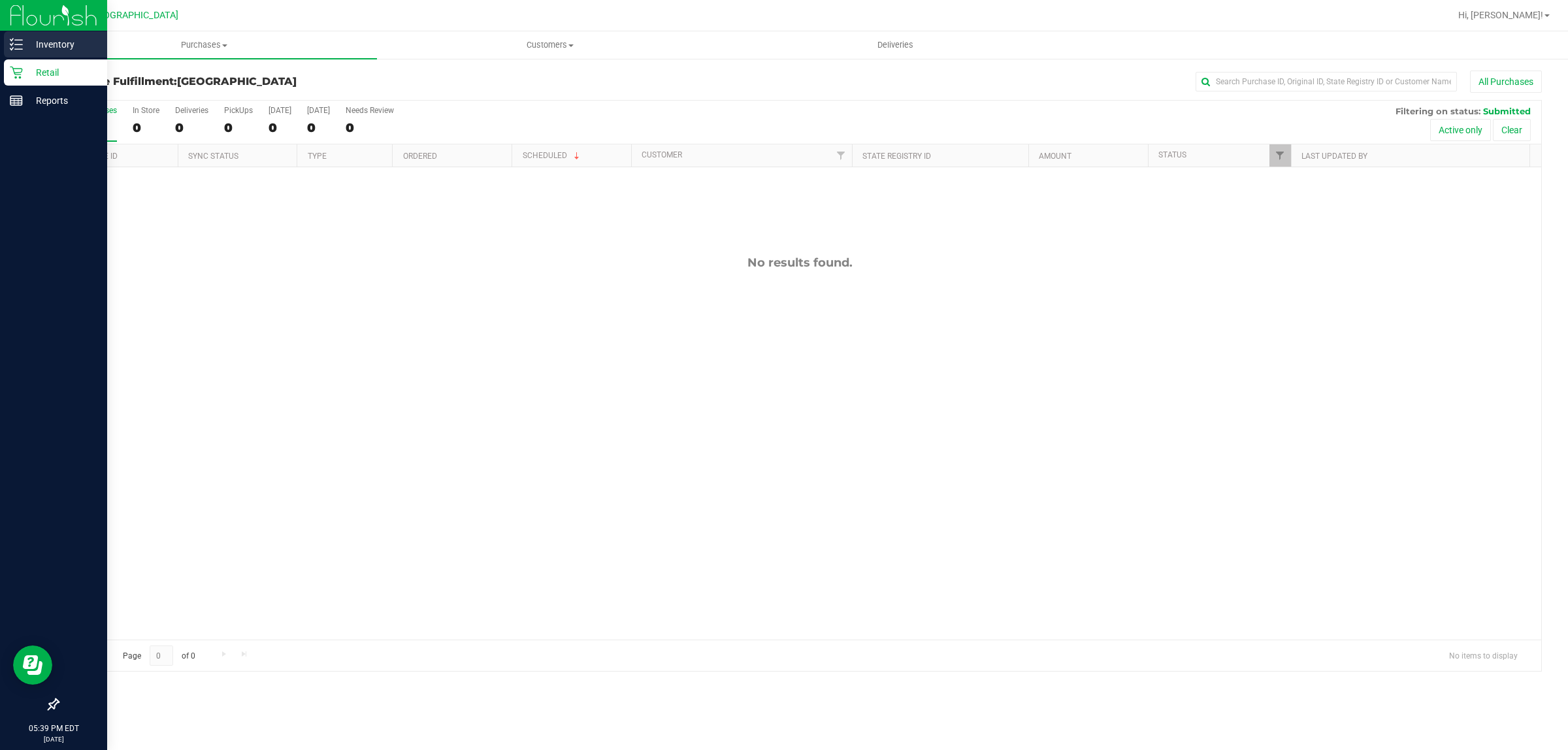
click at [24, 42] on p "Inventory" at bounding box center [62, 44] width 78 height 16
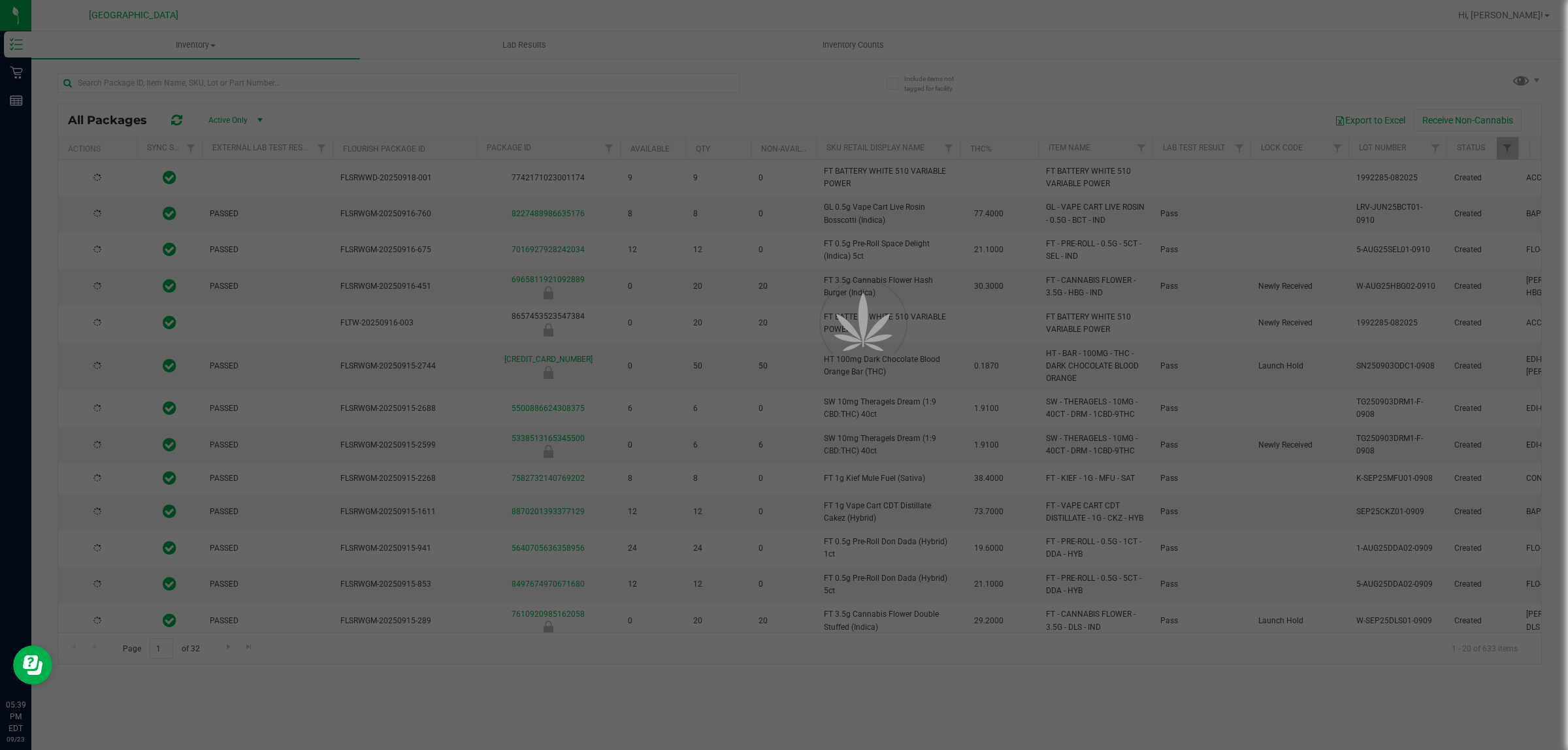
drag, startPoint x: 345, startPoint y: 88, endPoint x: 347, endPoint y: 80, distance: 8.2
click at [347, 80] on div at bounding box center [784, 375] width 1568 height 750
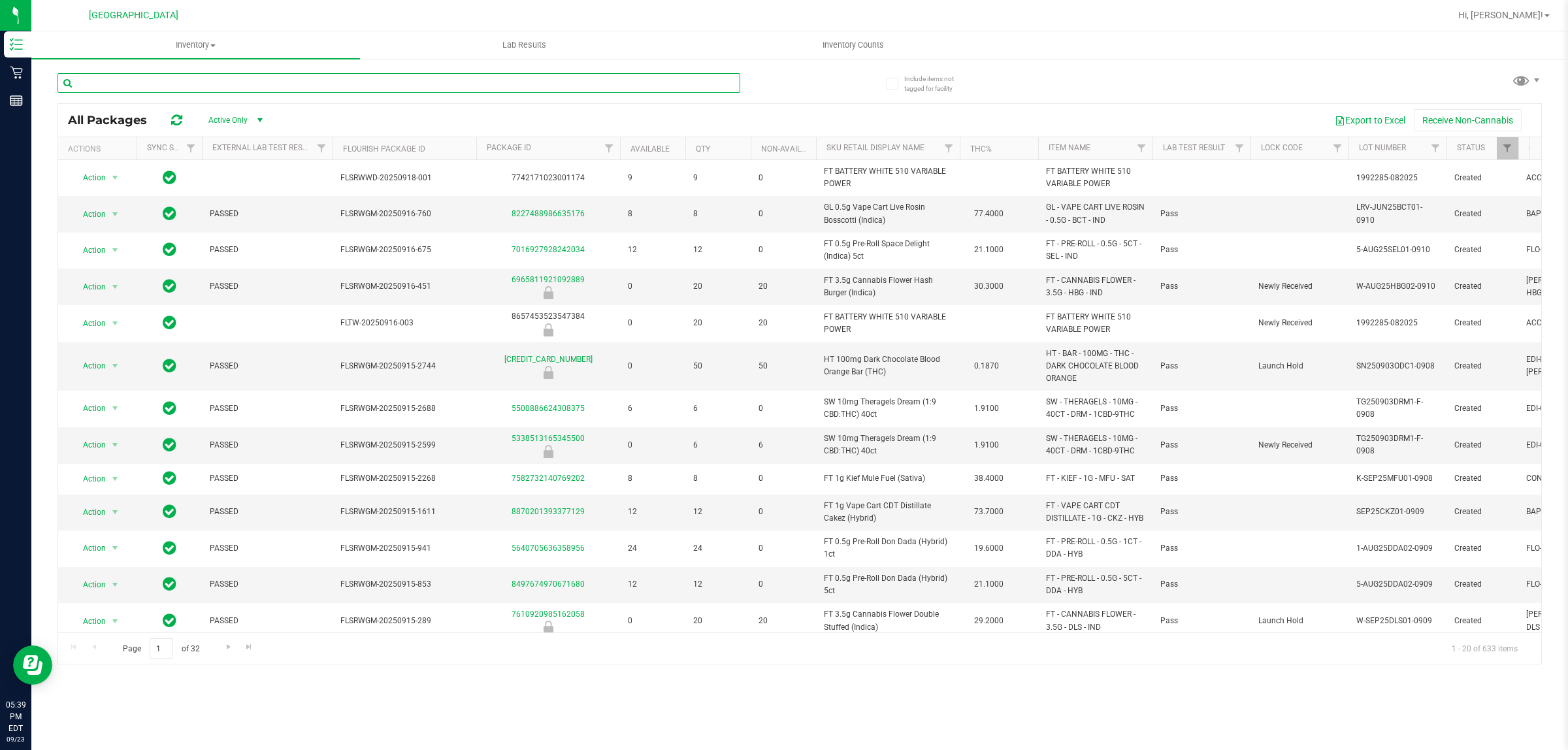
click at [349, 89] on input "text" at bounding box center [399, 83] width 683 height 19
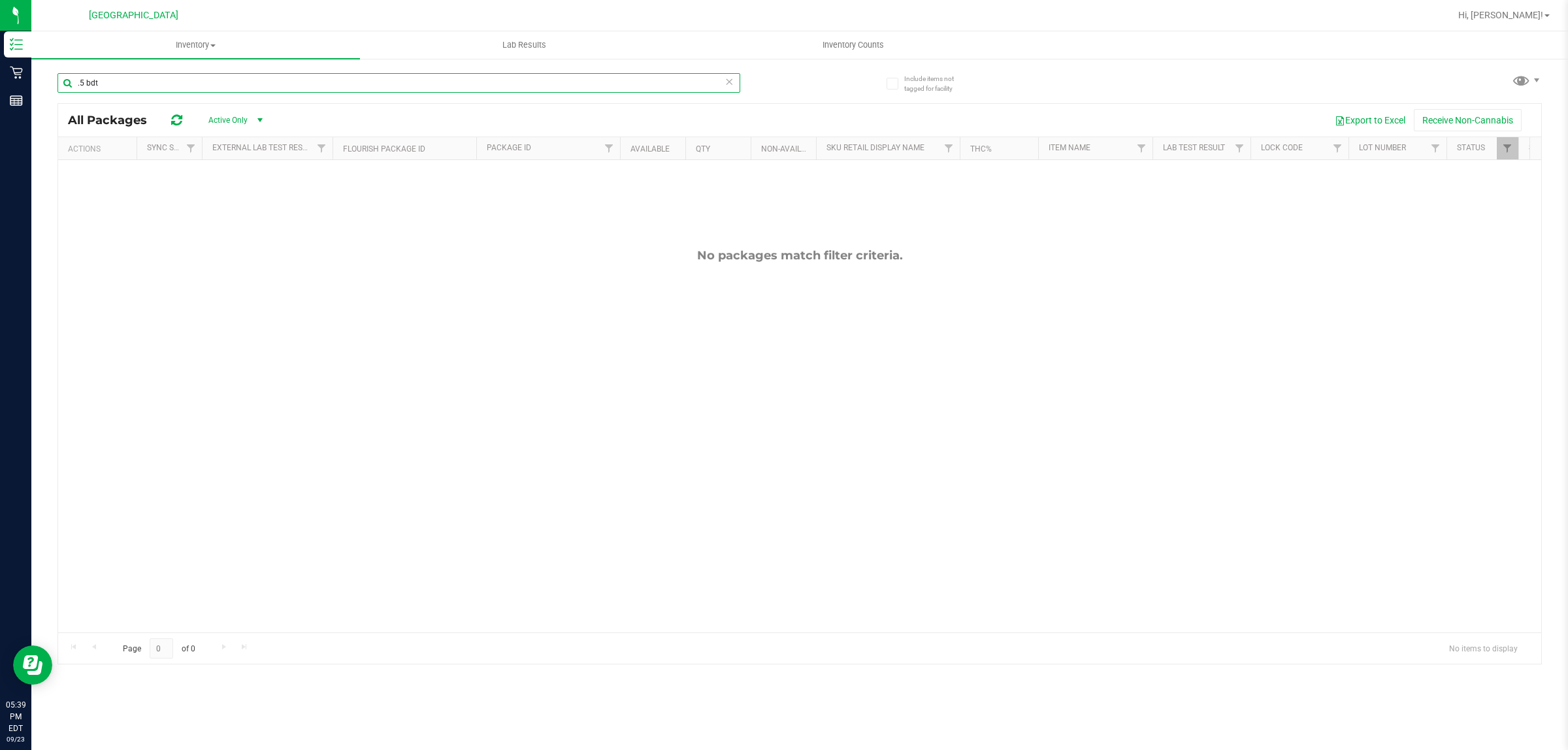
drag, startPoint x: 236, startPoint y: 85, endPoint x: 76, endPoint y: 98, distance: 160.5
click at [80, 97] on div ".5 bdt" at bounding box center [399, 88] width 683 height 30
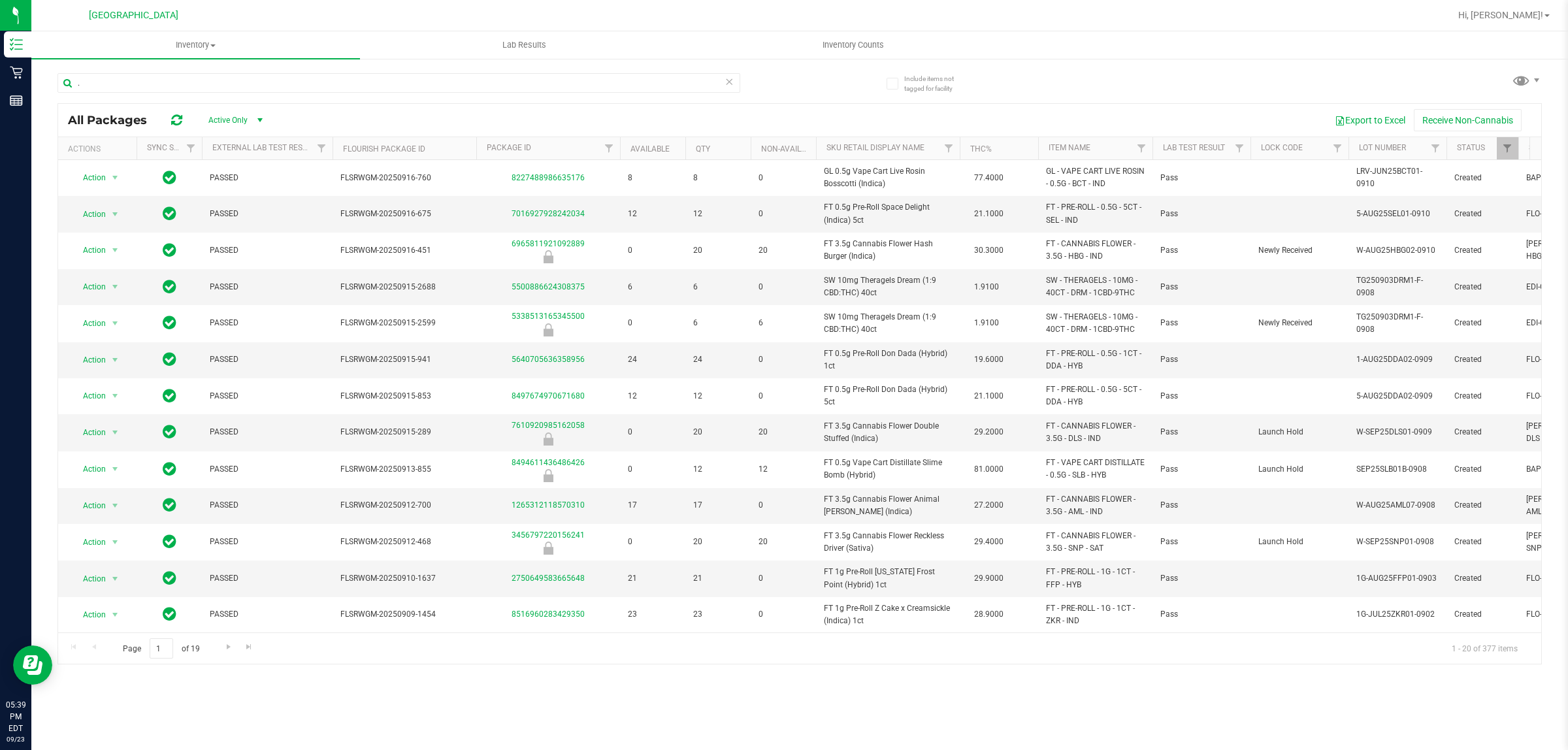
click at [259, 121] on span "select" at bounding box center [260, 120] width 10 height 10
click at [259, 119] on span "select" at bounding box center [260, 120] width 10 height 10
click at [258, 115] on span "select" at bounding box center [260, 120] width 10 height 10
click at [314, 118] on div "Export to Excel Receive Non-Cannabis" at bounding box center [905, 120] width 1253 height 22
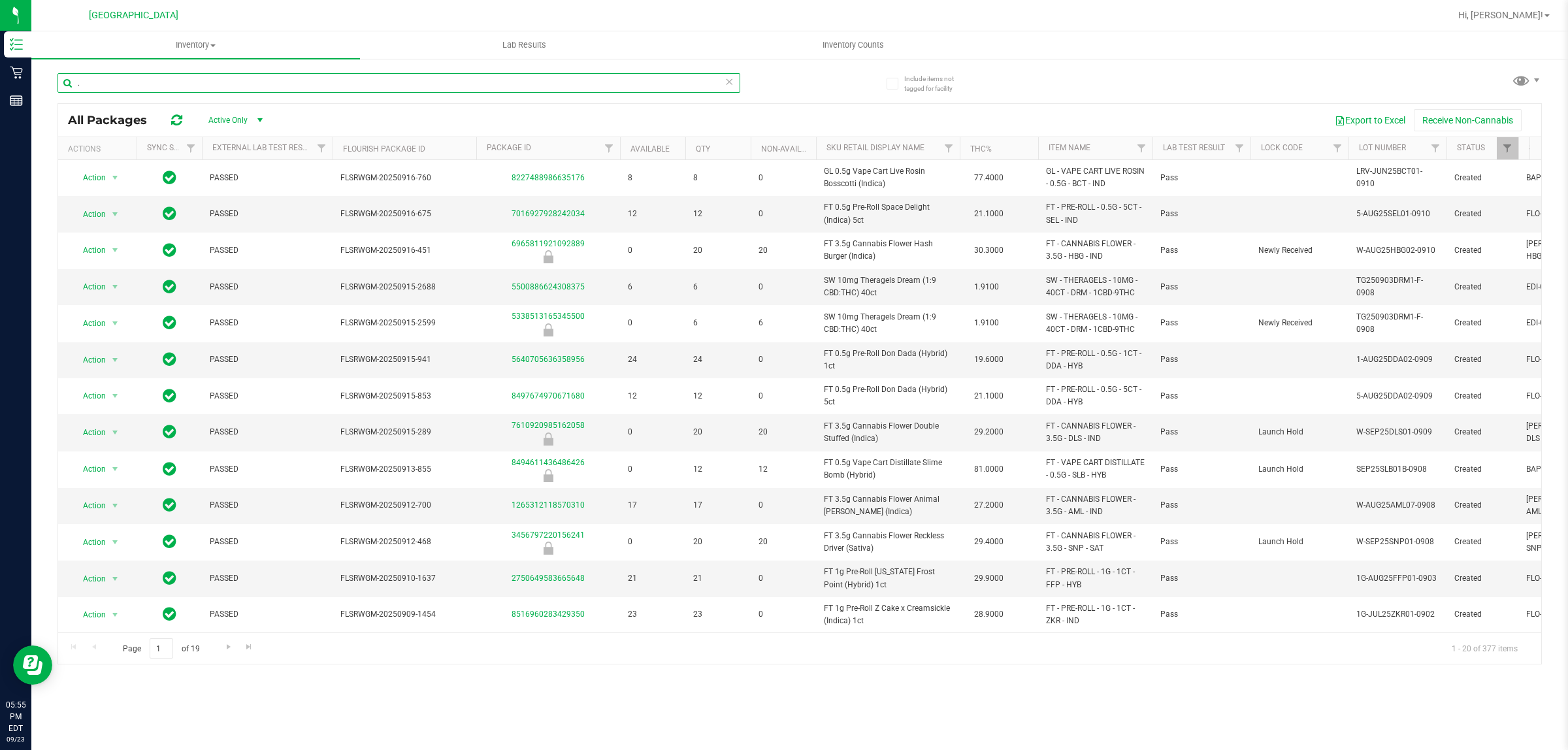
click at [227, 85] on input "." at bounding box center [399, 83] width 683 height 19
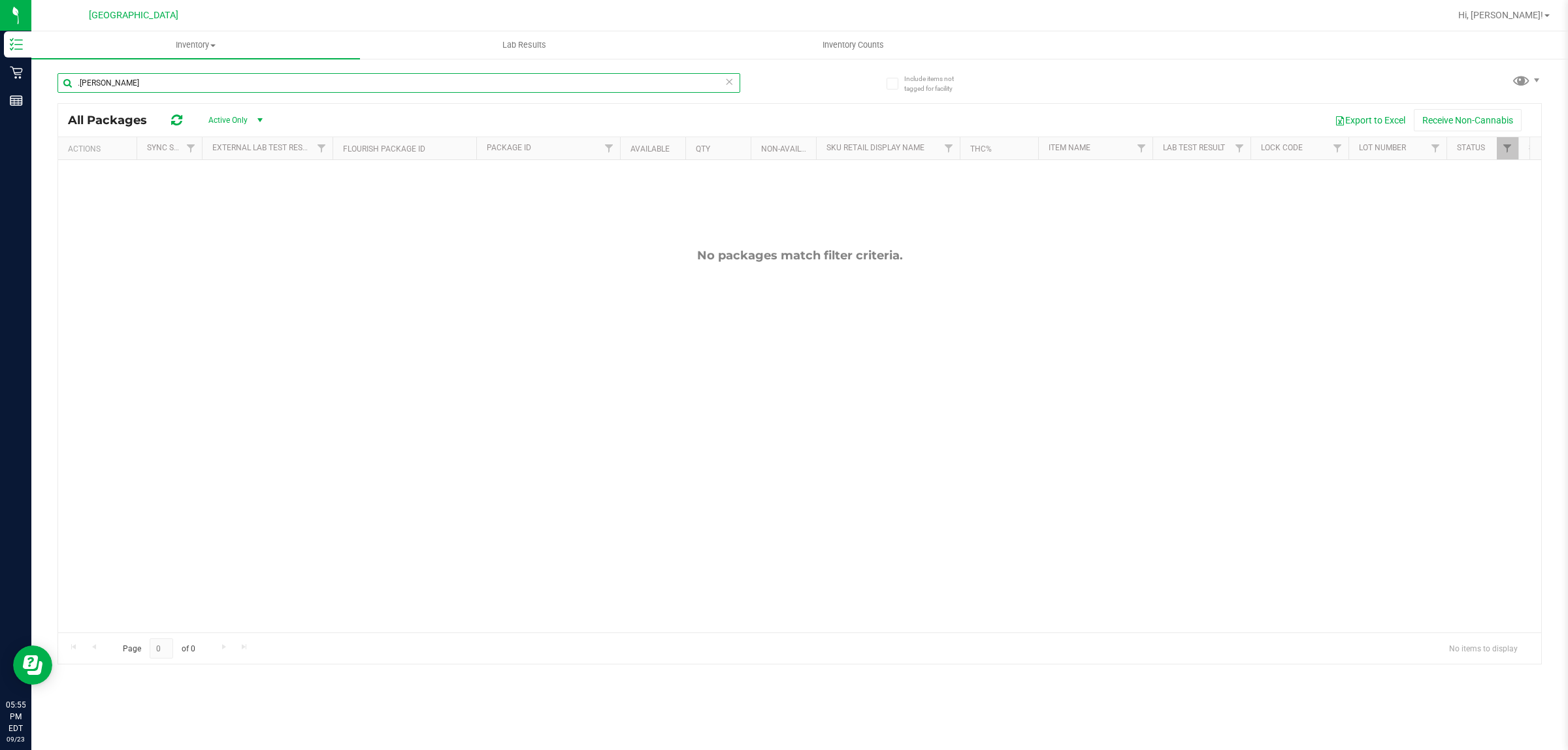
click at [308, 84] on input ".[PERSON_NAME]" at bounding box center [399, 83] width 683 height 19
type input "."
click at [378, 285] on div "No packages match filter criteria." at bounding box center [800, 440] width 1483 height 561
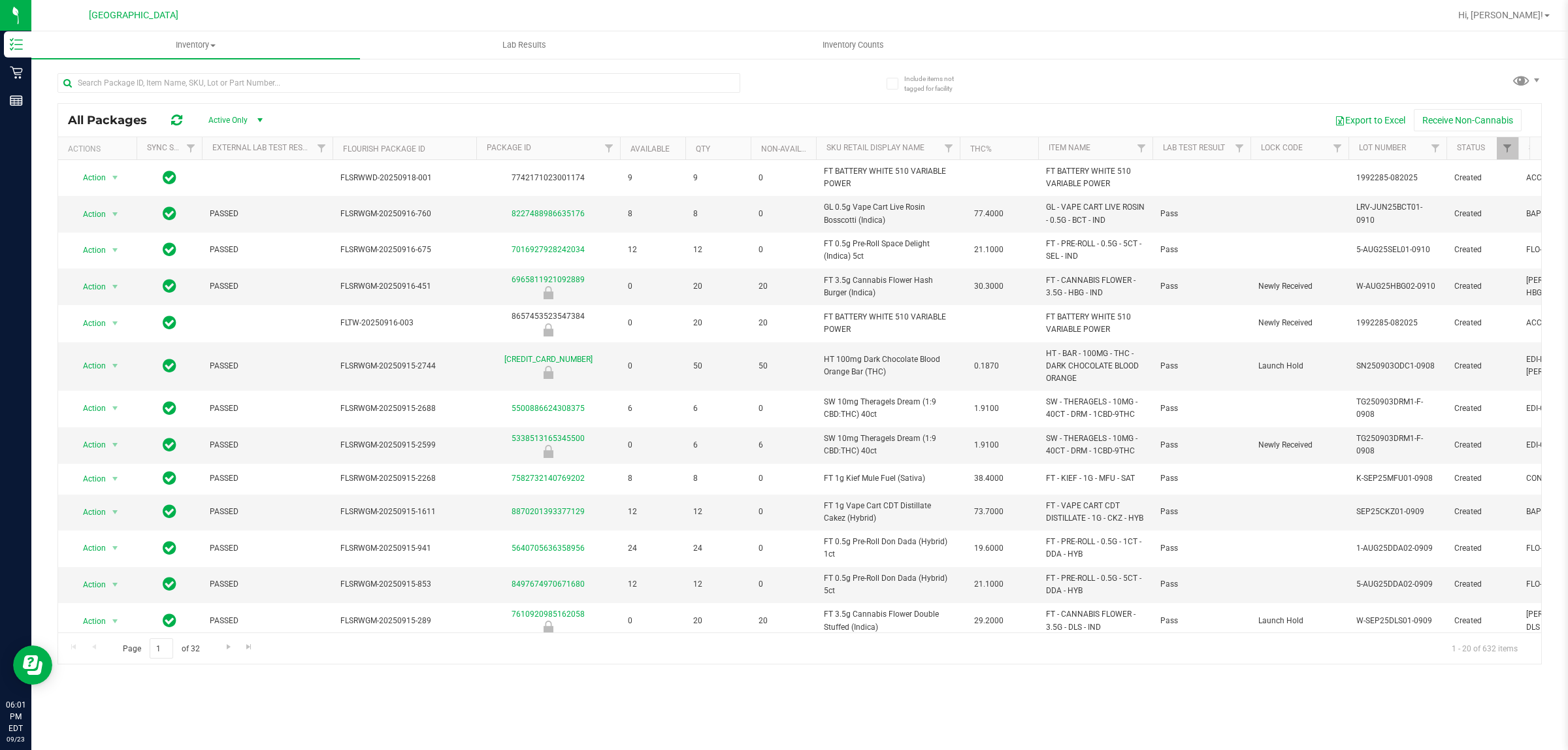
click at [523, 109] on div "Export to Excel Receive Non-Cannabis" at bounding box center [905, 120] width 1253 height 22
click at [247, 82] on input "text" at bounding box center [399, 83] width 683 height 19
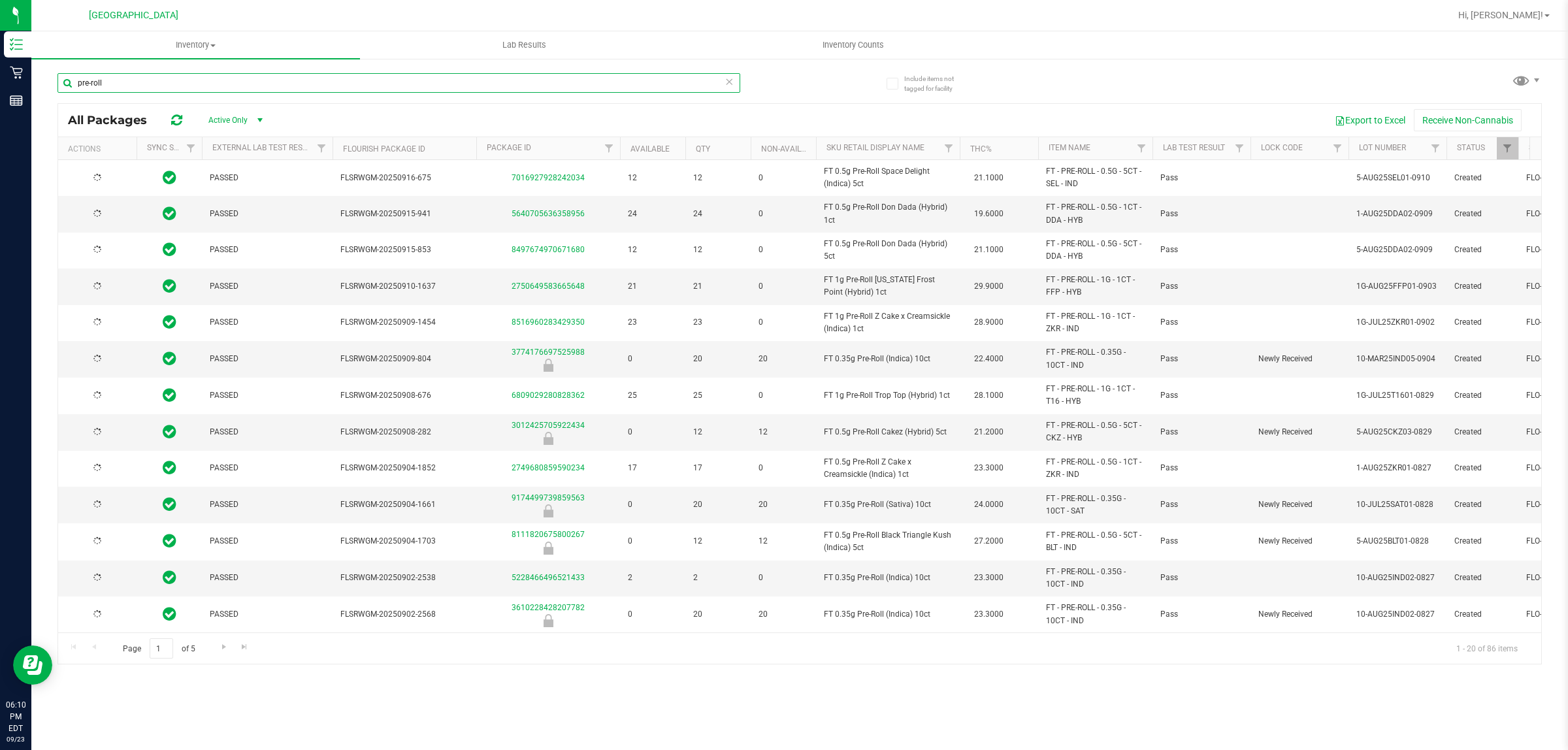
click at [211, 76] on input "pre-roll" at bounding box center [399, 83] width 683 height 19
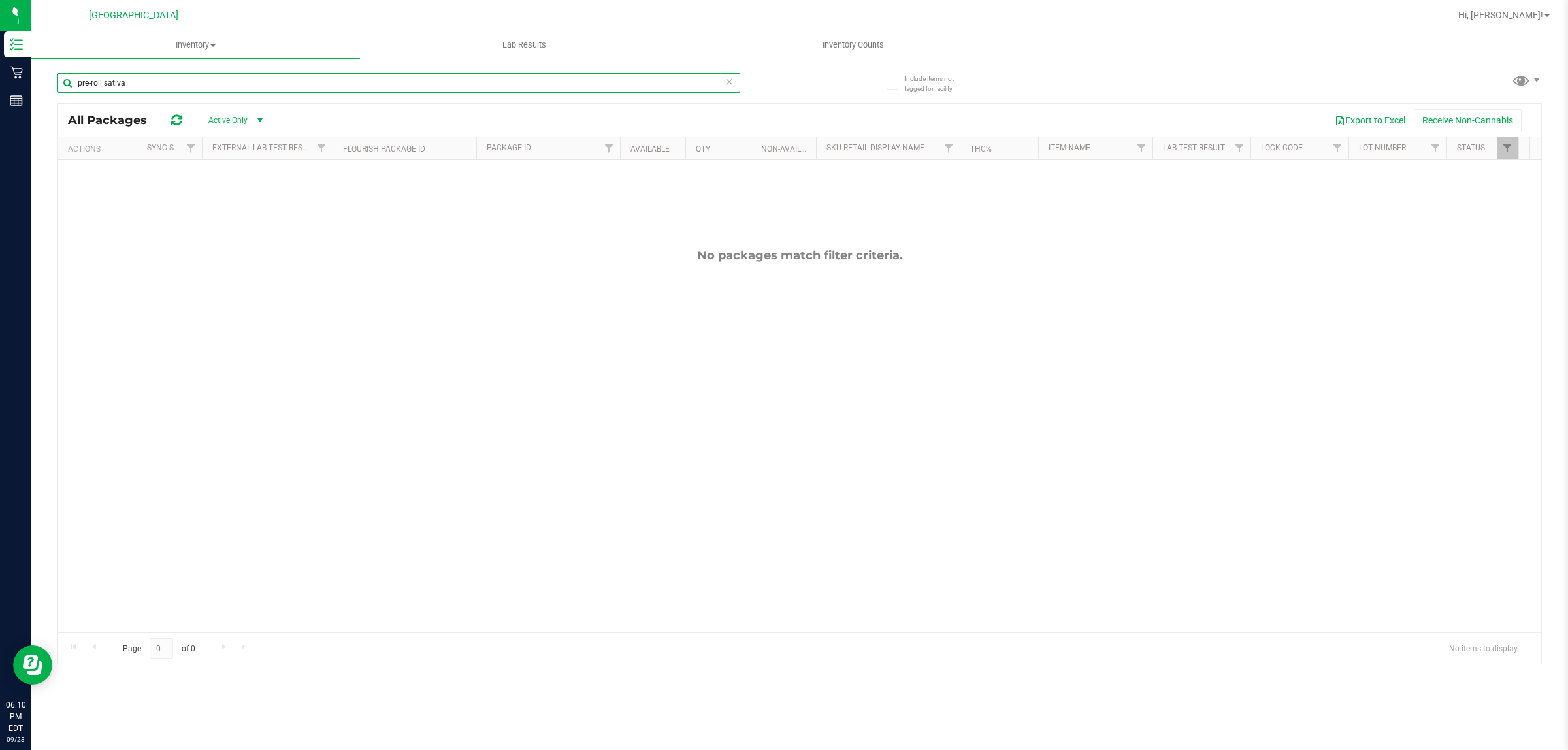
click at [184, 84] on input "pre-roll sativa" at bounding box center [399, 83] width 683 height 19
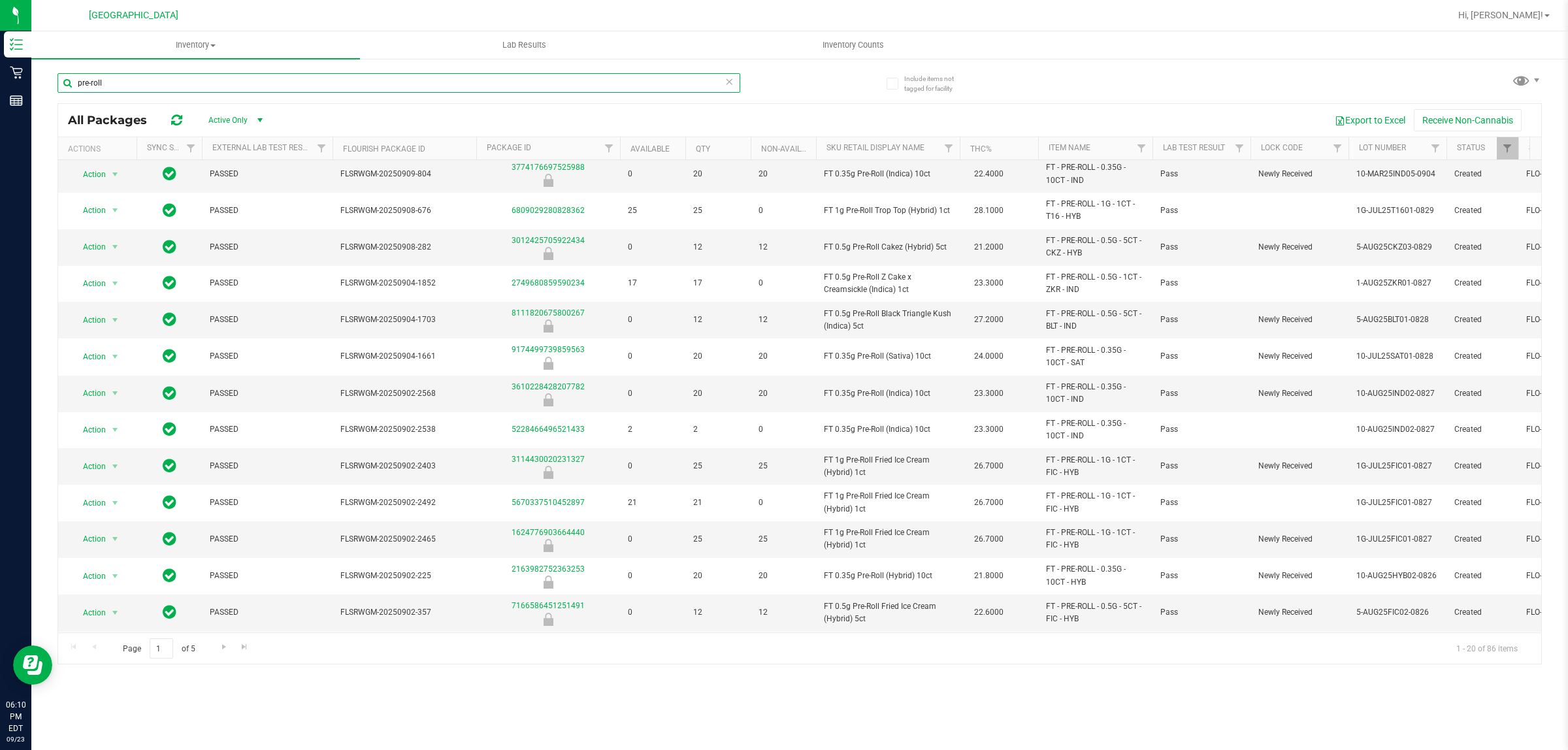
scroll to position [190, 0]
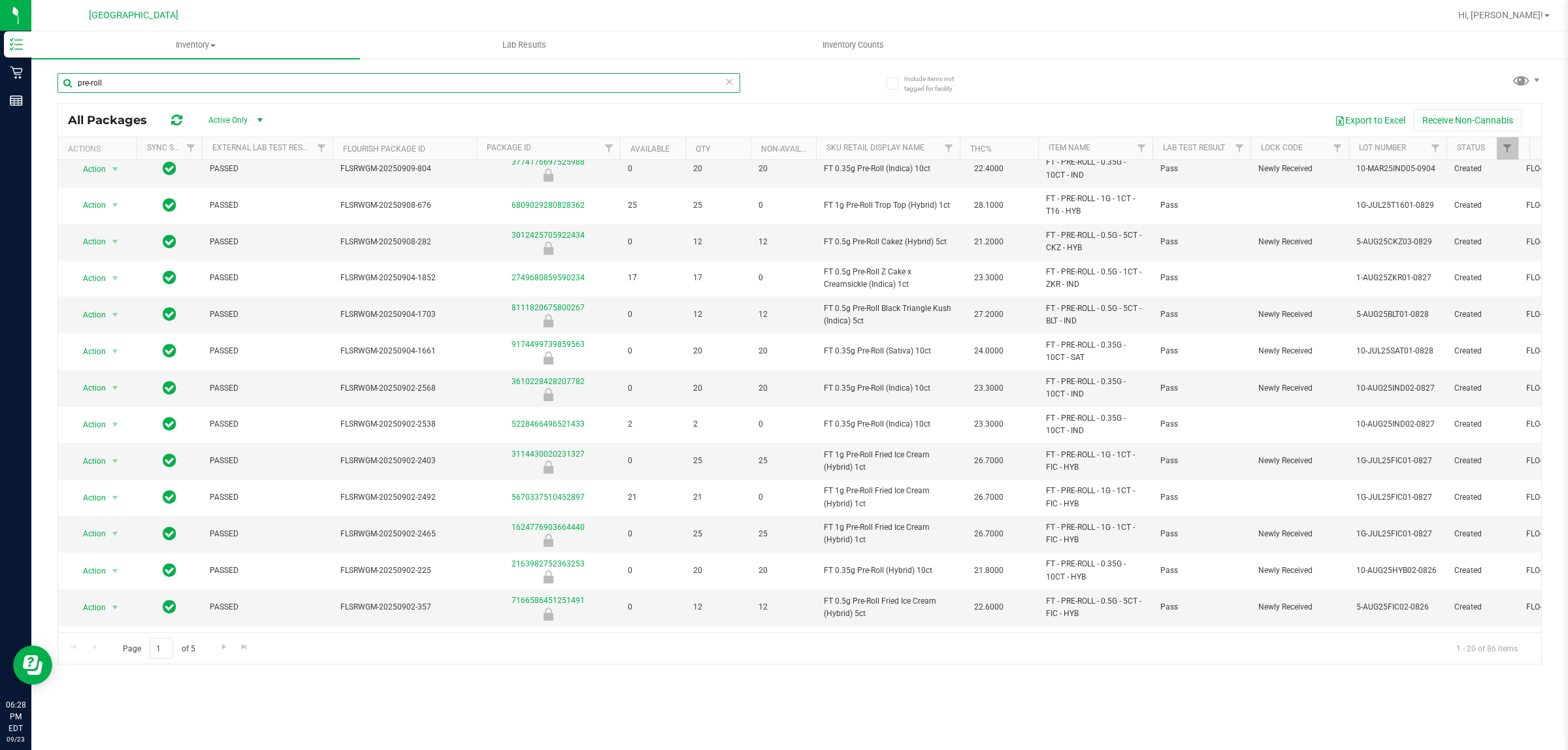
click at [355, 82] on input "pre-roll" at bounding box center [399, 83] width 683 height 19
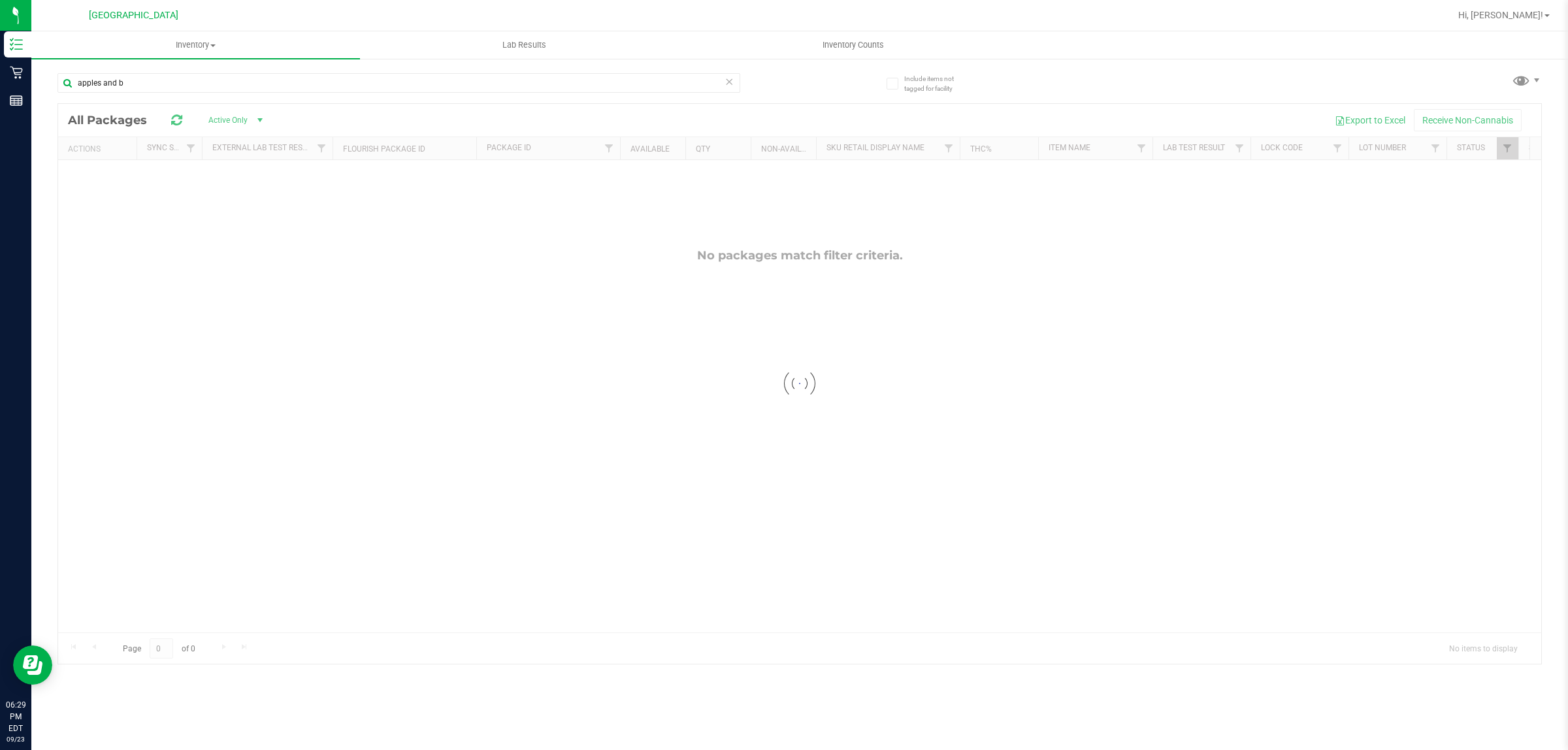
click at [369, 71] on div "apples and b" at bounding box center [428, 82] width 742 height 42
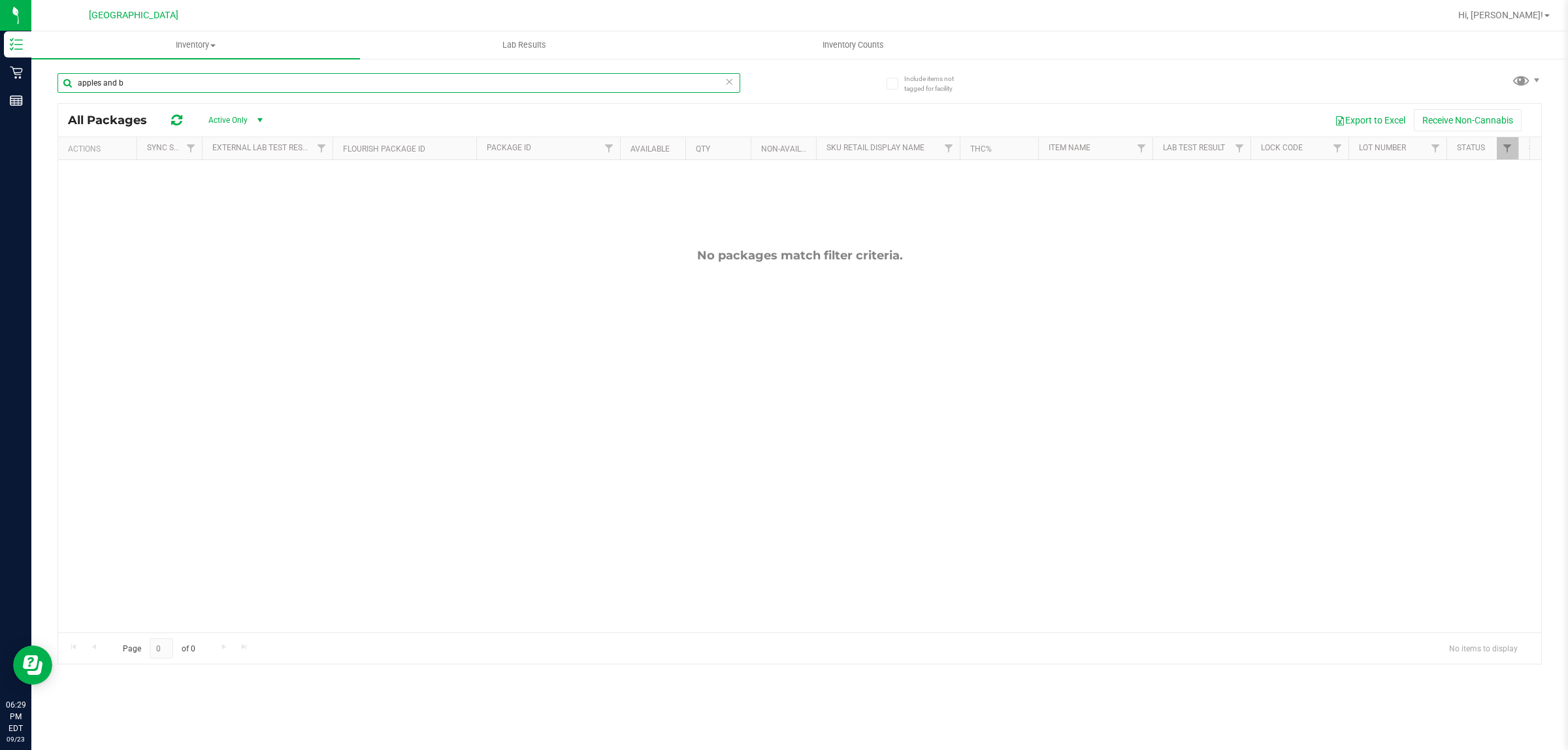
click at [369, 77] on input "apples and b" at bounding box center [399, 83] width 683 height 19
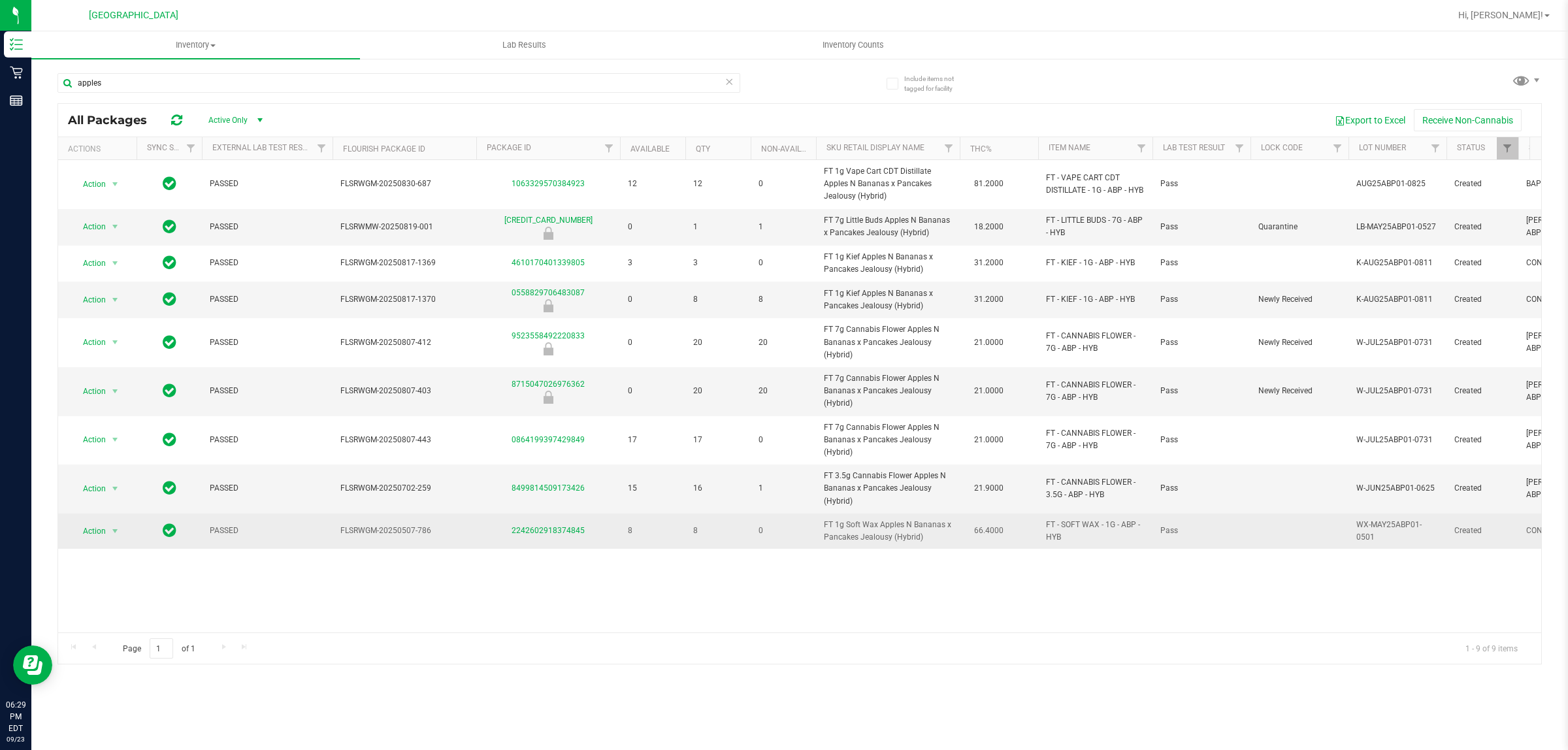
click at [909, 530] on span "FT 1g Soft Wax Apples N Bananas x Pancakes Jealousy (Hybrid)" at bounding box center [888, 531] width 128 height 25
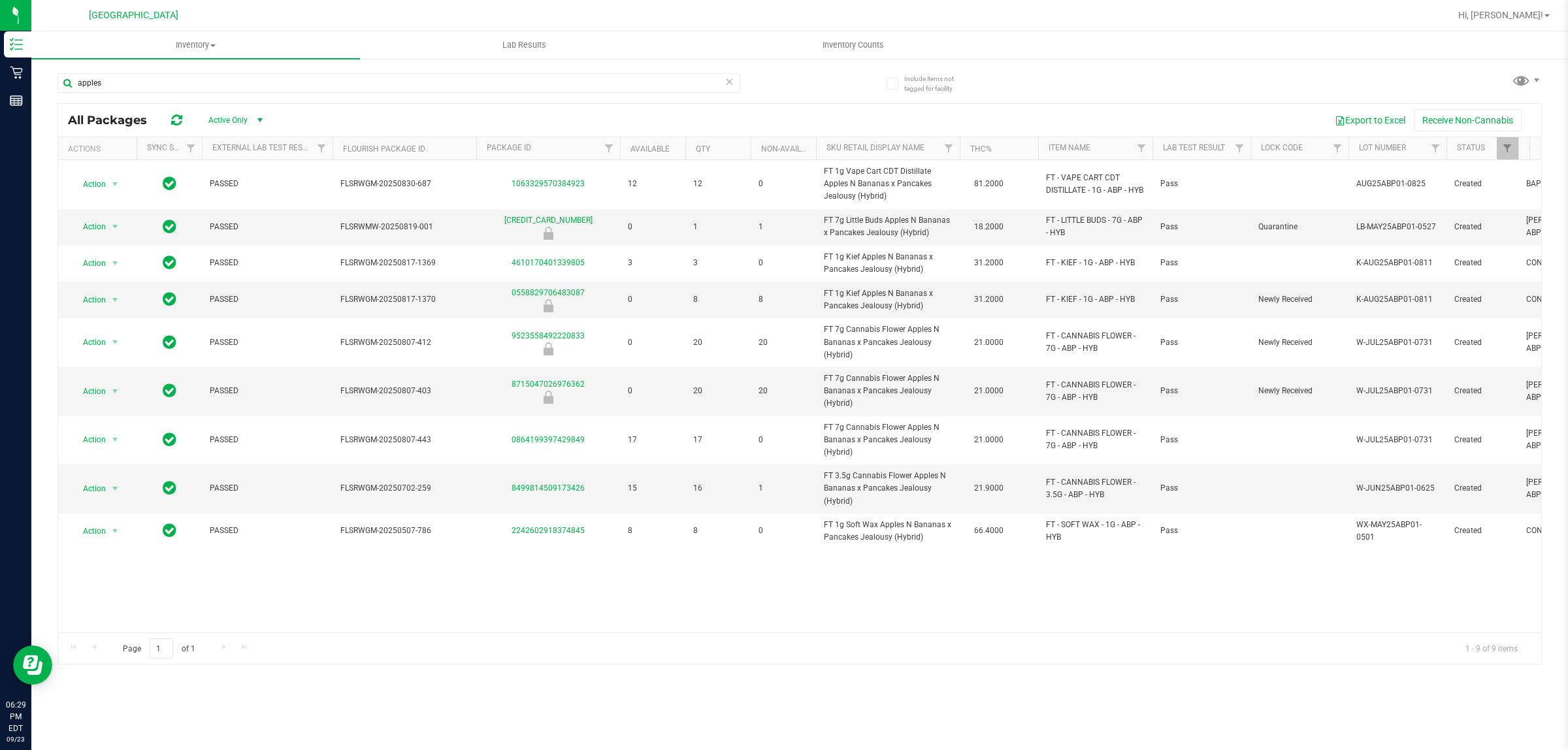
click at [214, 94] on div "apples" at bounding box center [399, 88] width 683 height 30
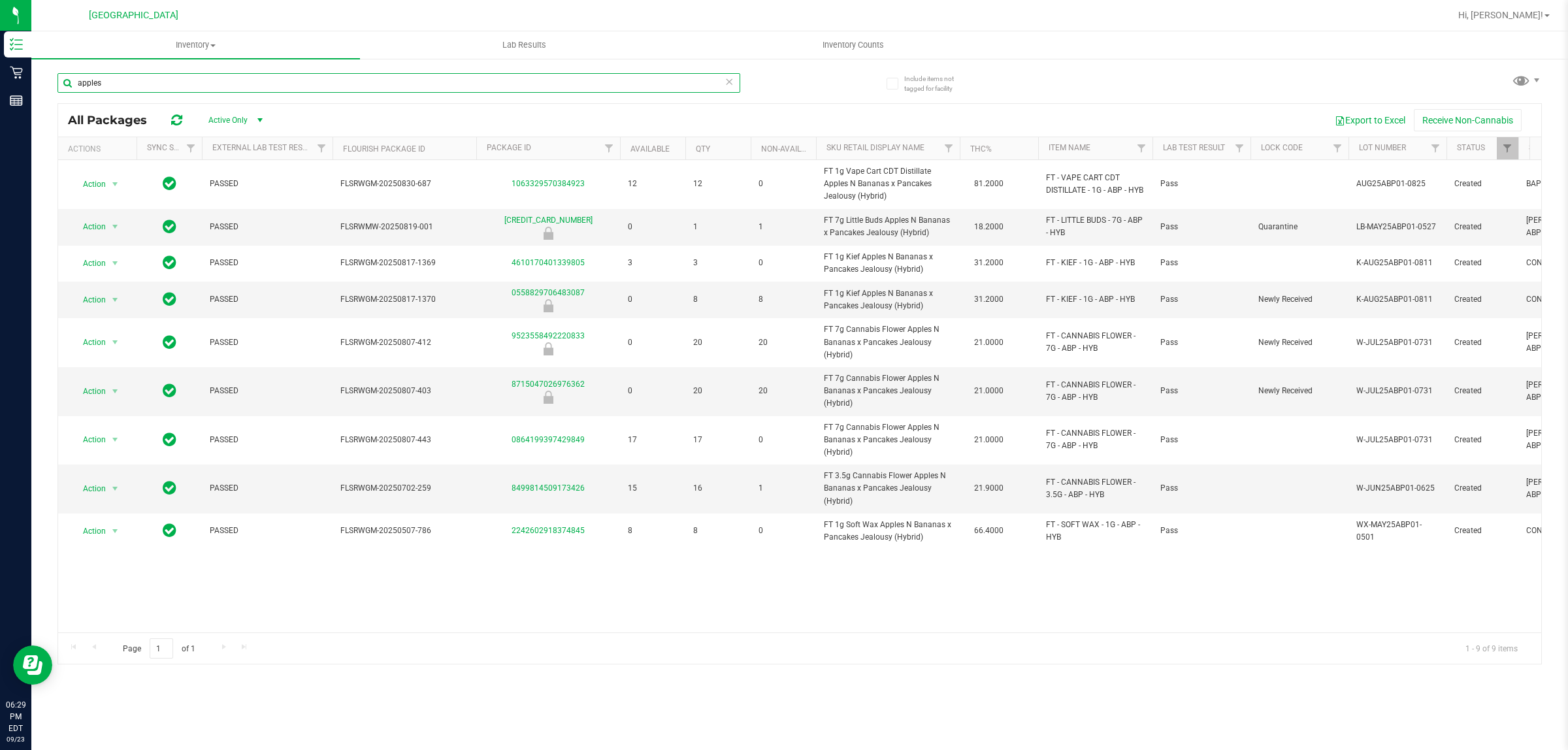
click at [210, 82] on input "apples" at bounding box center [399, 83] width 683 height 19
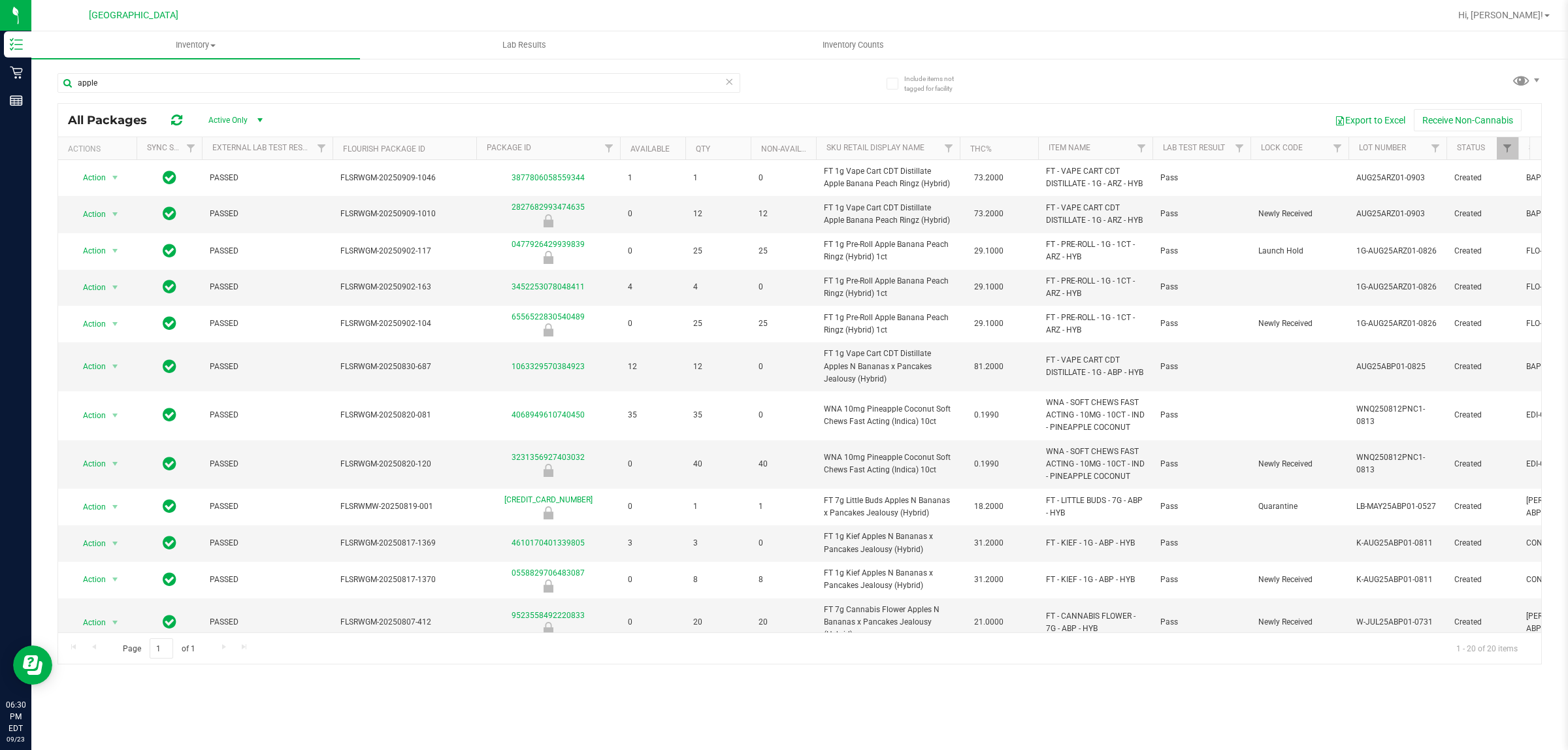
click at [591, 688] on div "Inventory All packages All inventory Waste log Lab Results Inventory Counts Inc…" at bounding box center [799, 390] width 1537 height 719
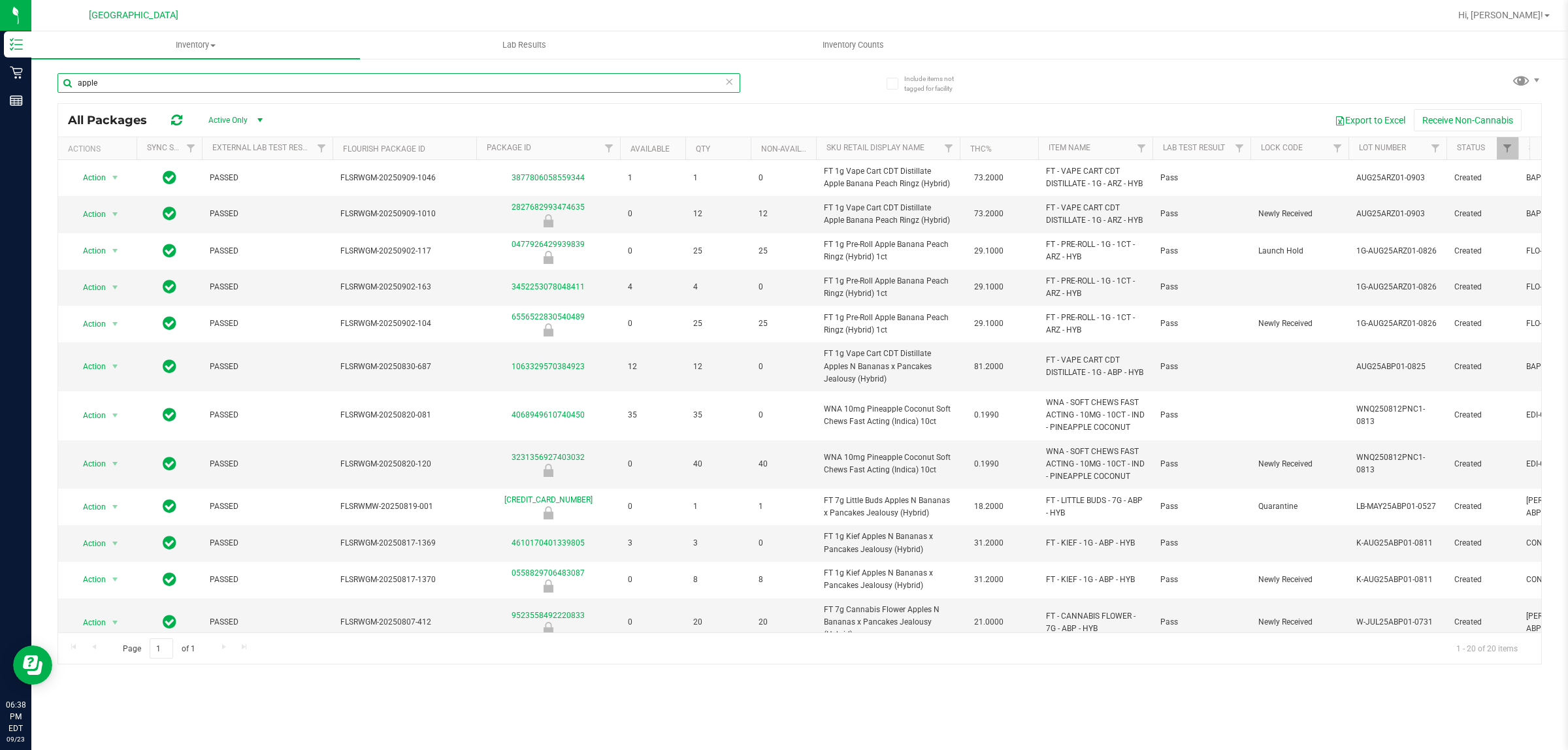
click at [116, 82] on input "apple" at bounding box center [399, 83] width 683 height 19
type input "a"
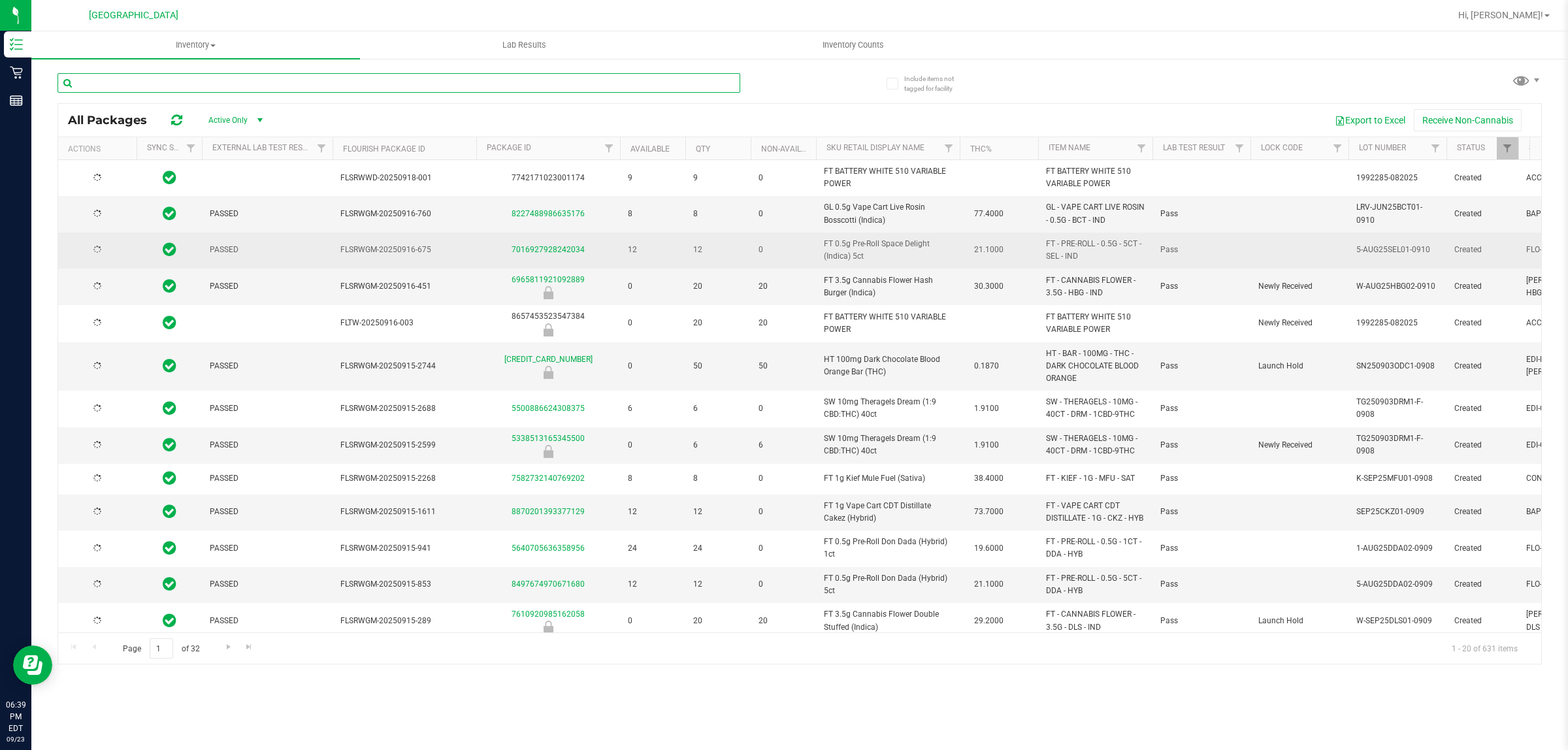
type input "[DATE]"
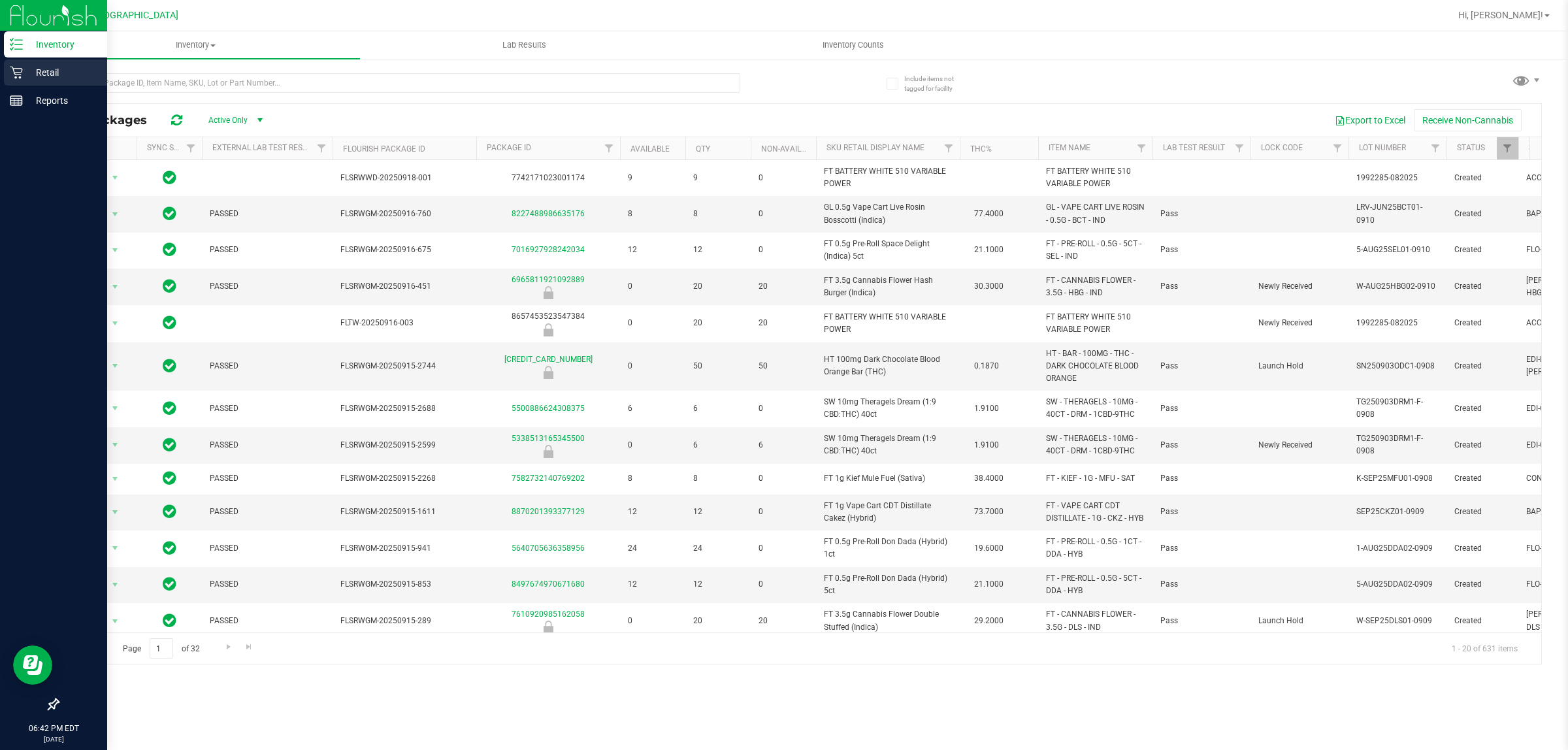
click at [42, 72] on p "Retail" at bounding box center [62, 72] width 78 height 16
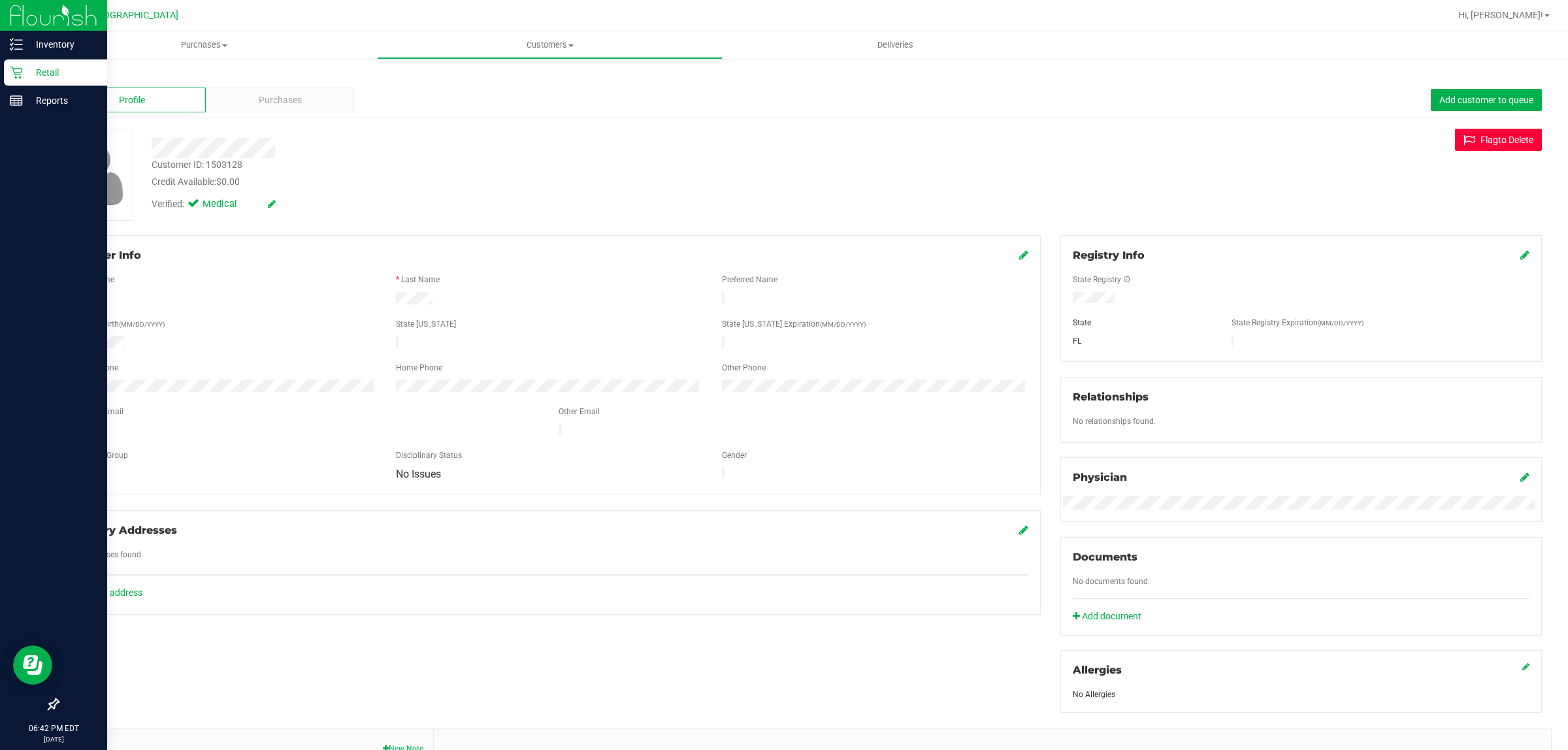
click at [1479, 142] on button "Flag to [GEOGRAPHIC_DATA]" at bounding box center [1498, 140] width 87 height 22
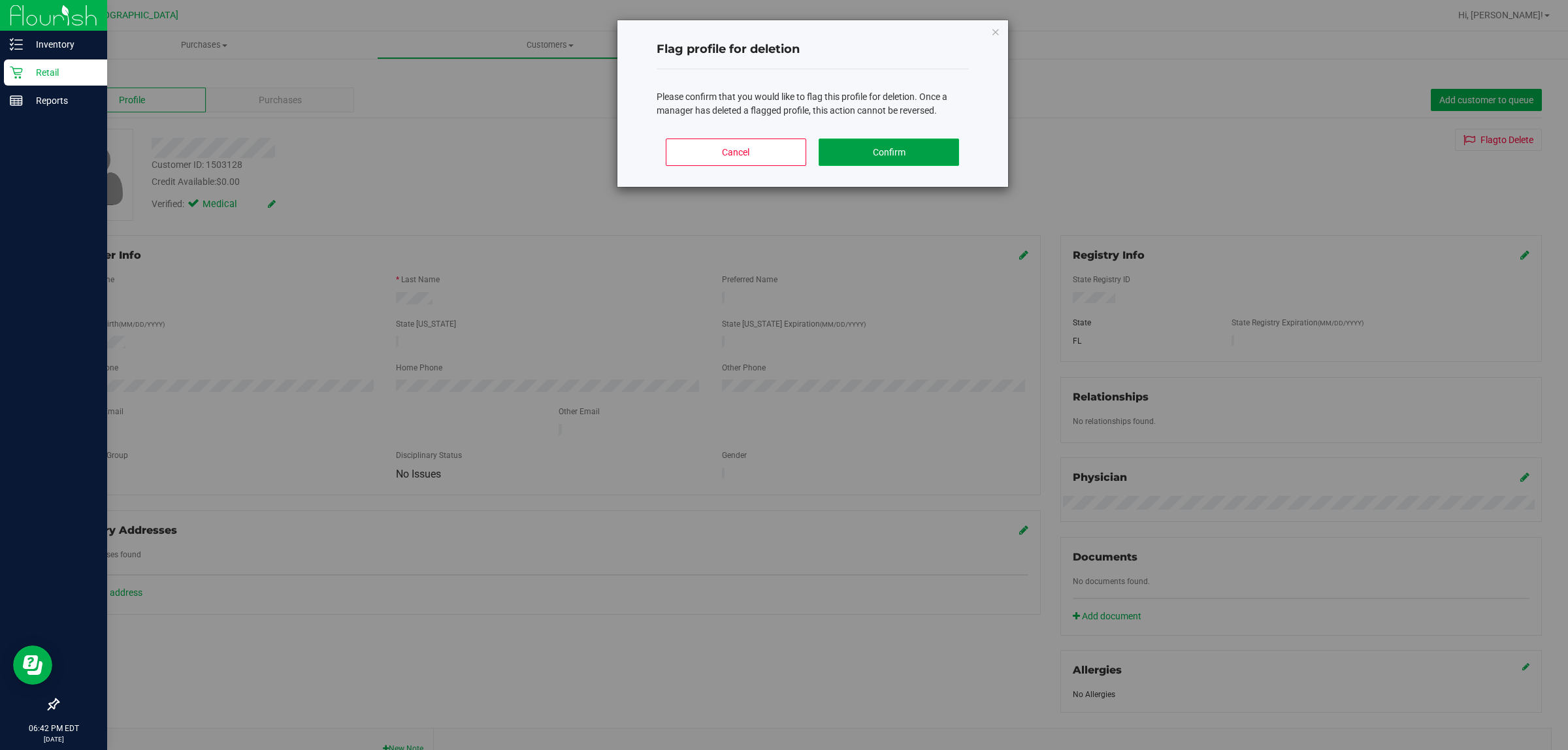
click at [923, 159] on button "Confirm" at bounding box center [889, 152] width 141 height 28
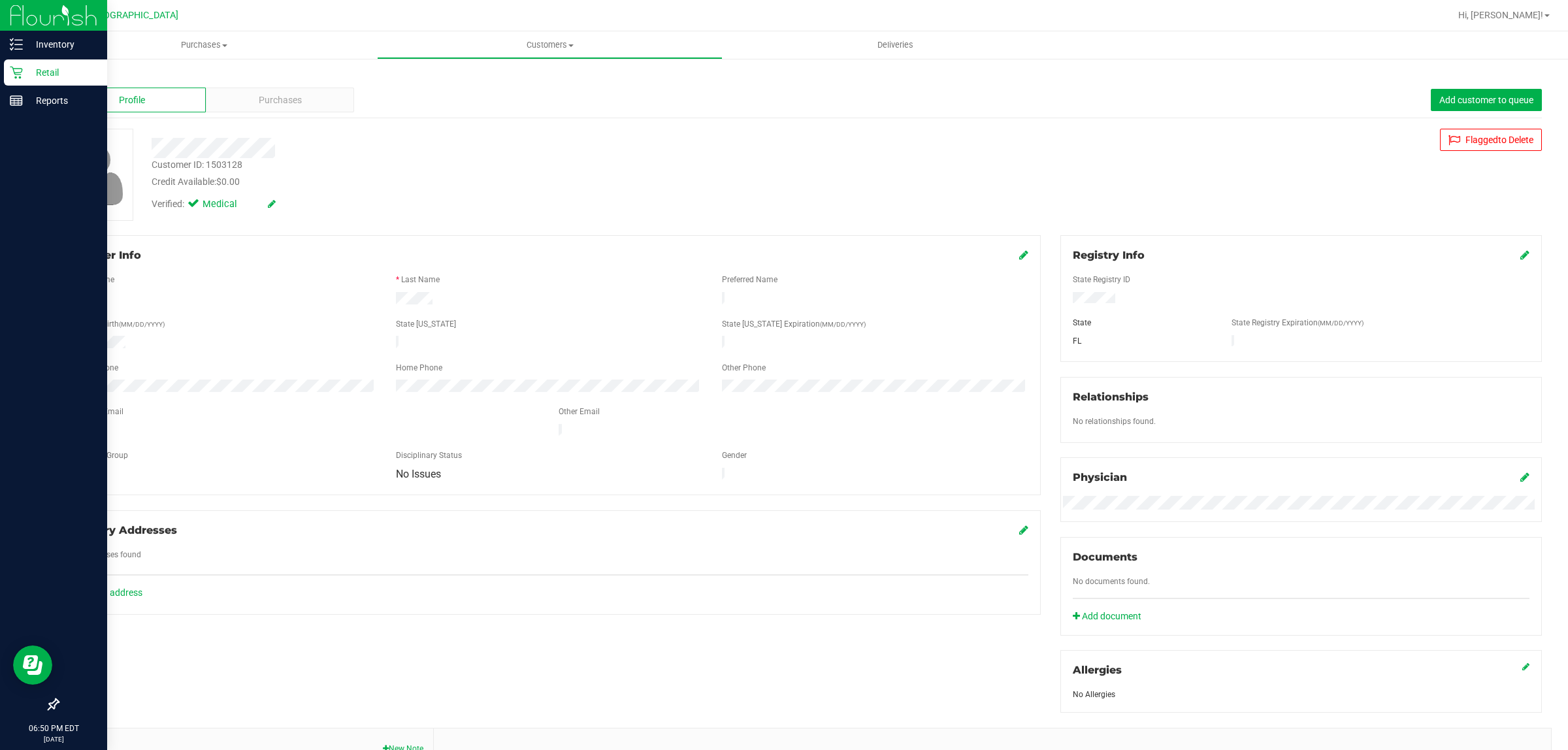
click at [17, 67] on icon at bounding box center [16, 72] width 13 height 13
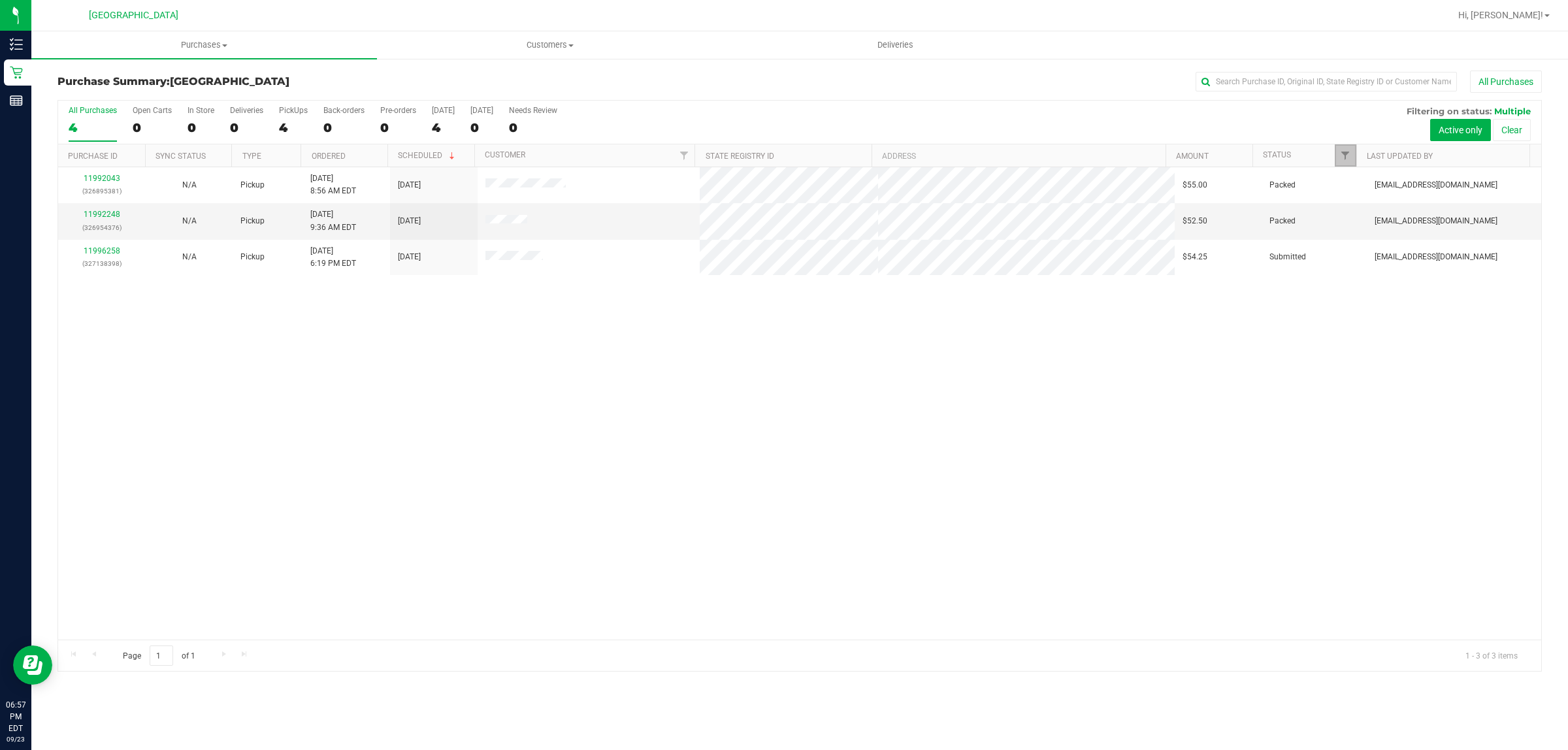
click at [1344, 148] on link "Filter" at bounding box center [1345, 155] width 21 height 22
click at [1353, 263] on input "Created" at bounding box center [1352, 265] width 8 height 8
checkbox input "false"
click at [1353, 279] on input "Out for Delivery" at bounding box center [1352, 283] width 8 height 8
checkbox input "false"
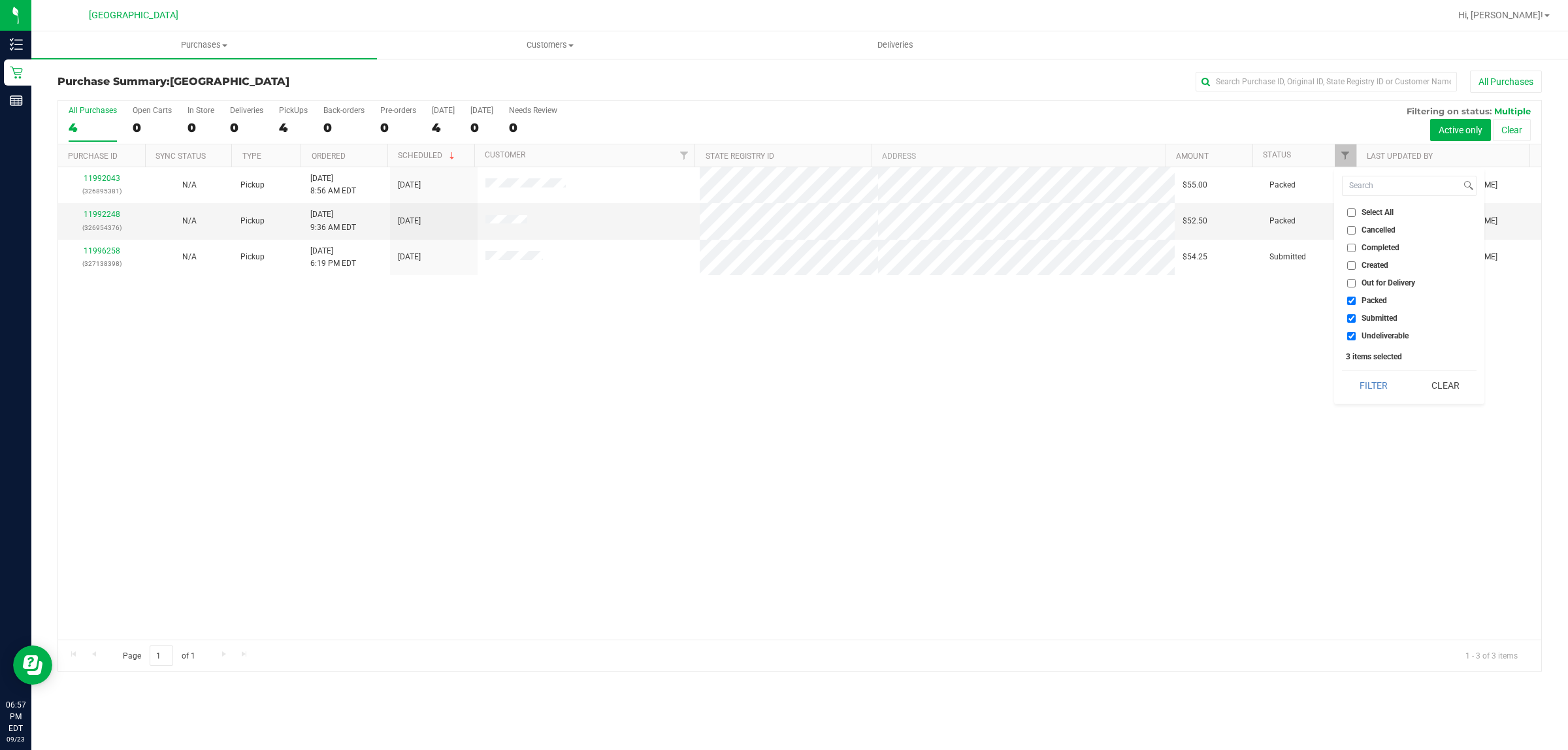
click at [1350, 298] on input "Packed" at bounding box center [1352, 301] width 8 height 8
checkbox input "false"
click at [1351, 336] on input "Undeliverable" at bounding box center [1352, 336] width 8 height 8
checkbox input "false"
click at [1379, 386] on button "Filter" at bounding box center [1373, 385] width 62 height 28
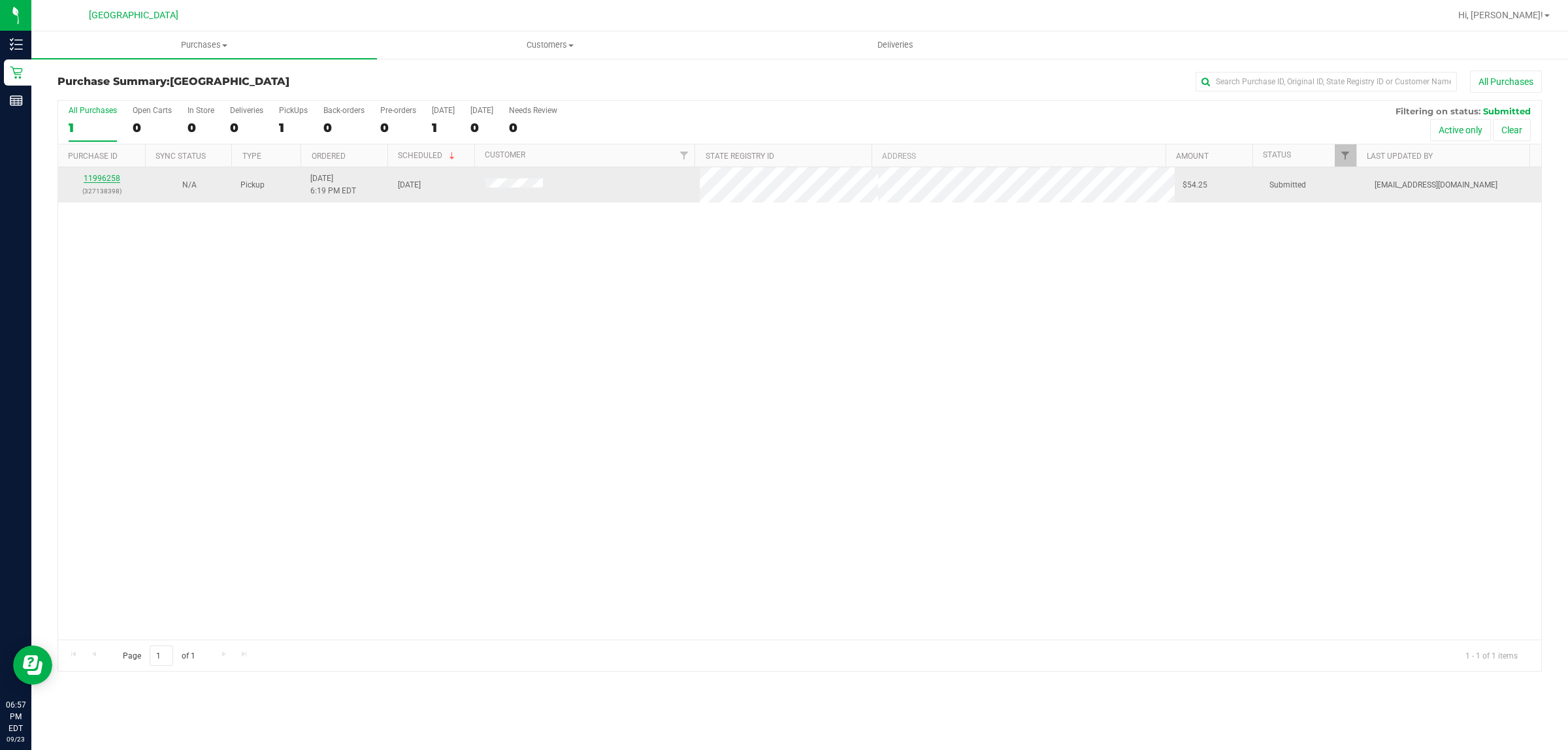
click at [103, 181] on link "11996258" at bounding box center [102, 178] width 37 height 9
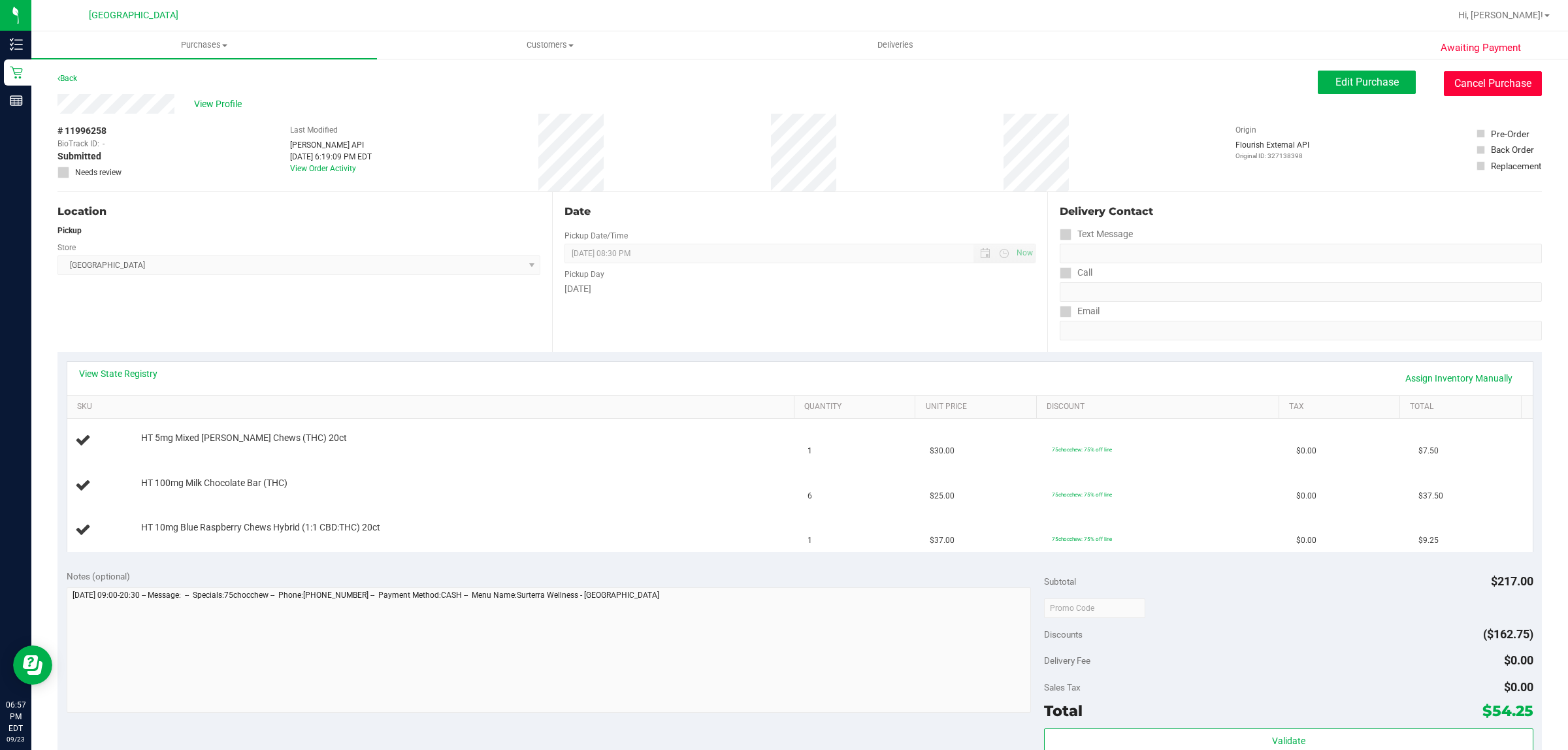
click at [1479, 76] on button "Cancel Purchase" at bounding box center [1492, 84] width 98 height 25
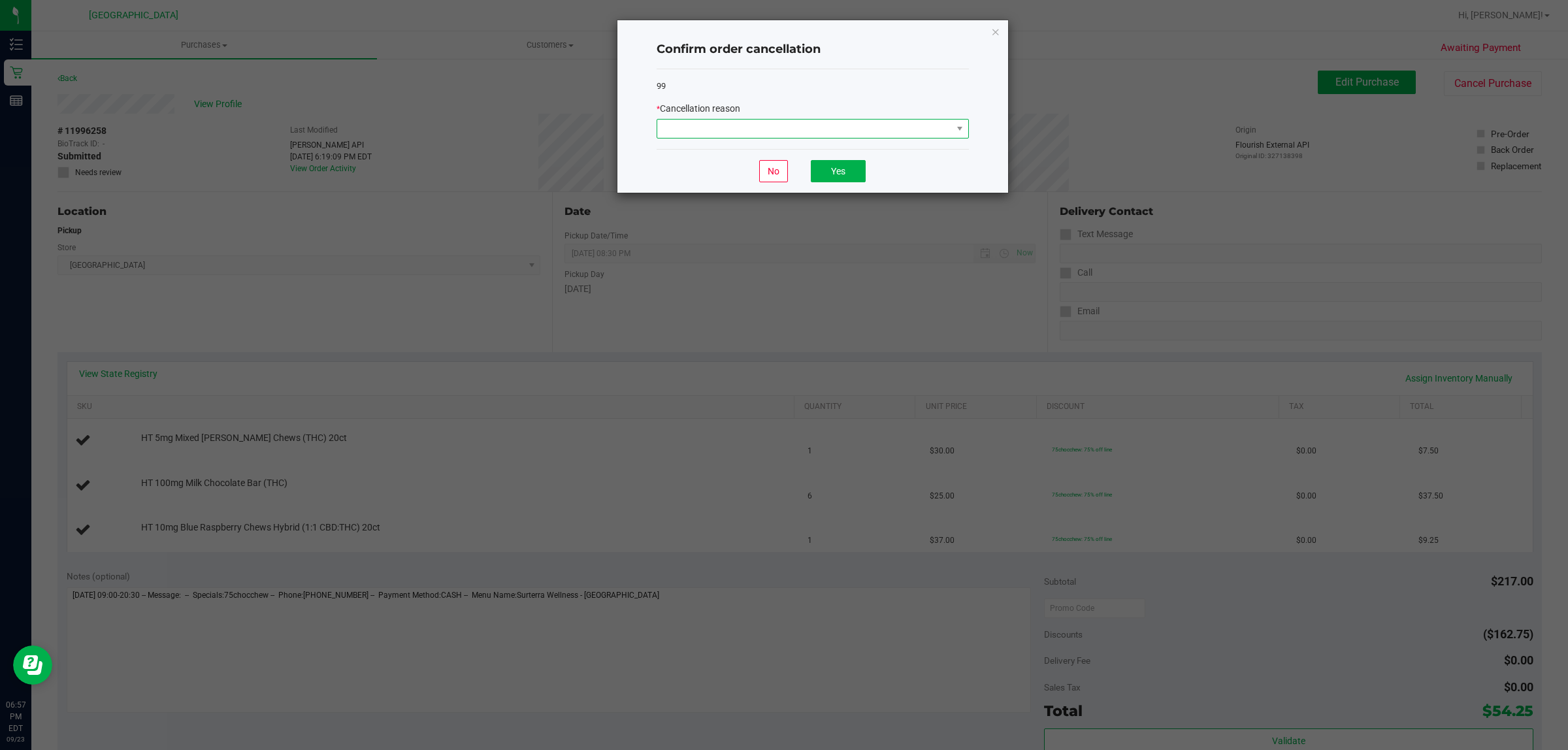
click at [855, 134] on span at bounding box center [804, 128] width 295 height 18
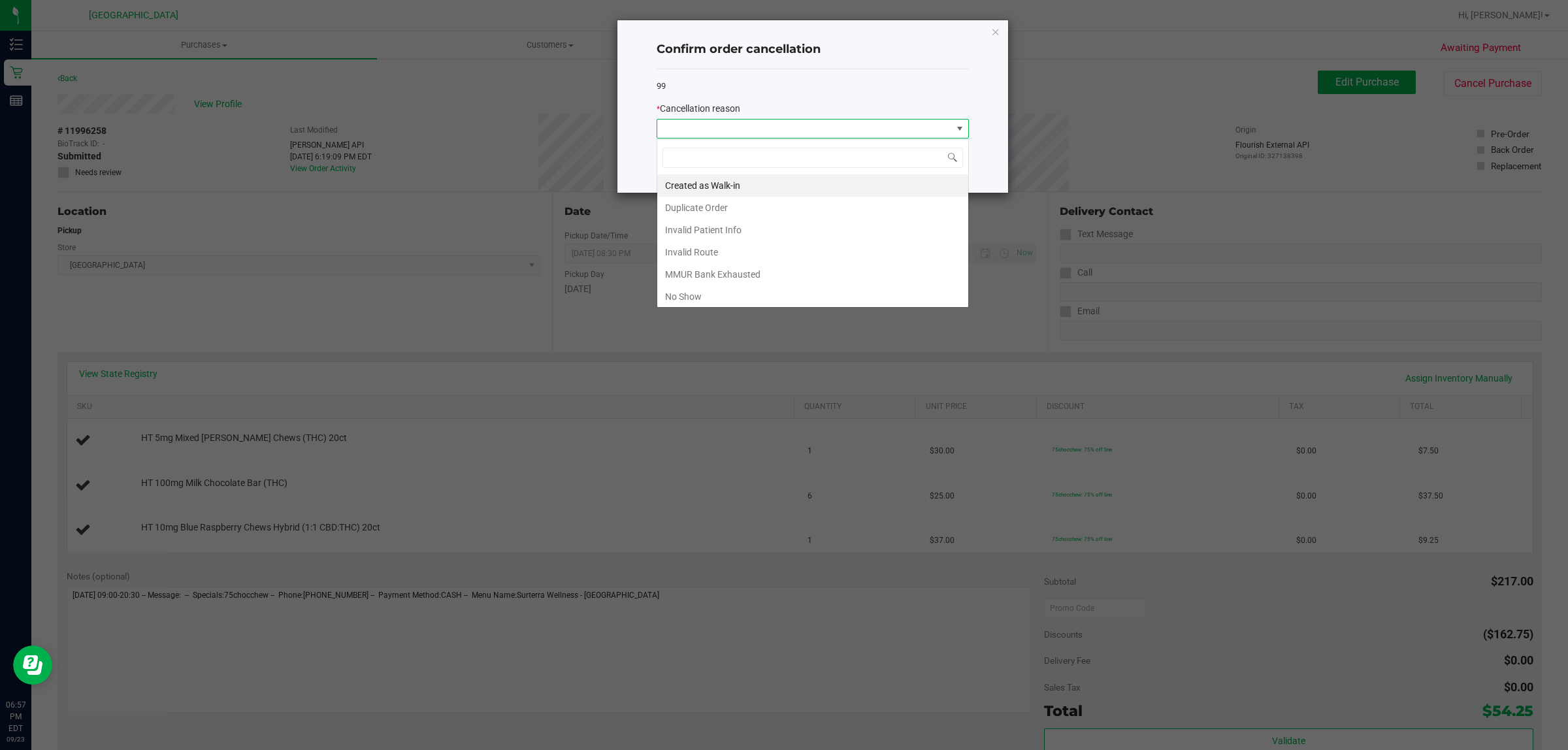
scroll to position [20, 312]
click at [785, 189] on li "Created as Walk-in" at bounding box center [812, 186] width 311 height 22
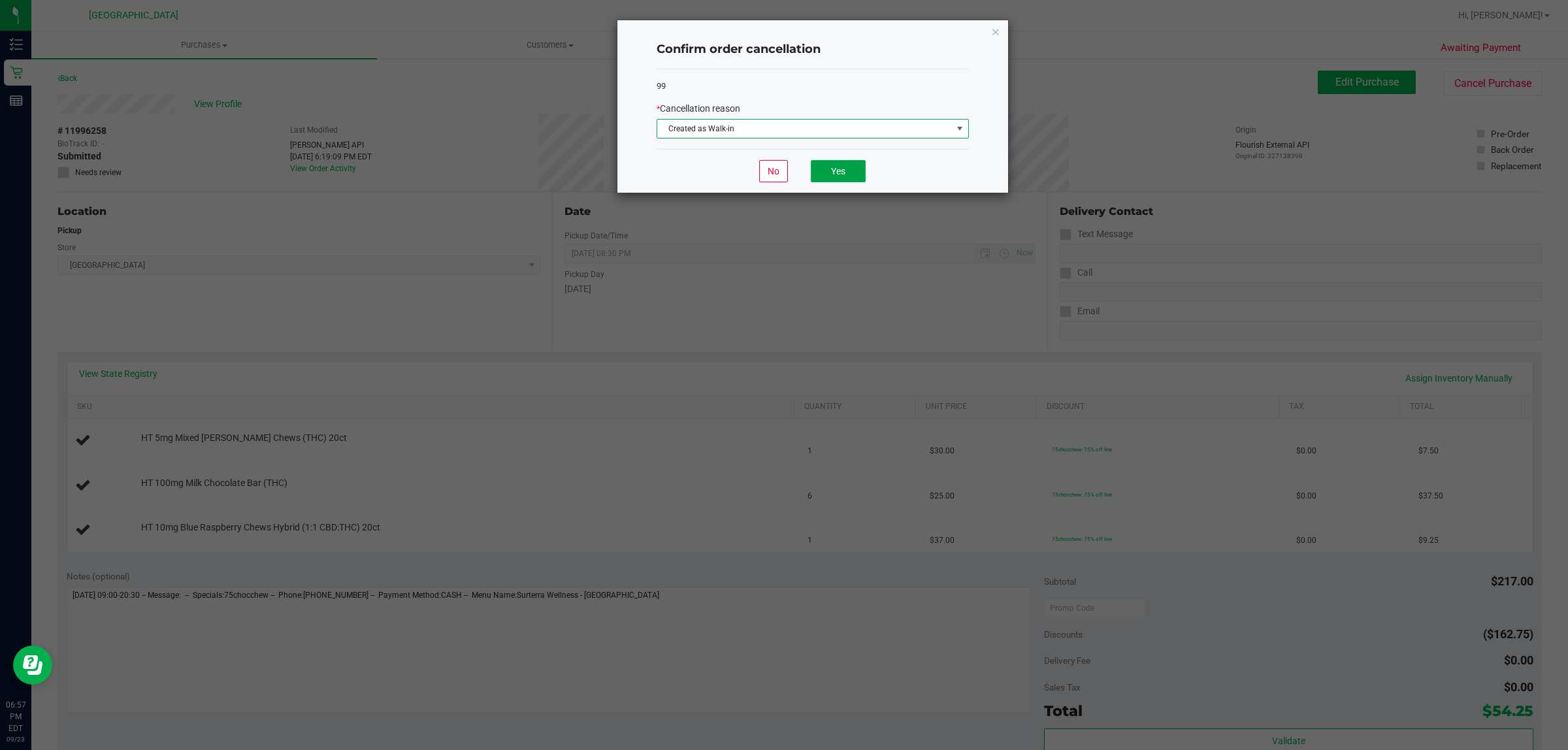
click at [838, 171] on button "Yes" at bounding box center [838, 171] width 55 height 22
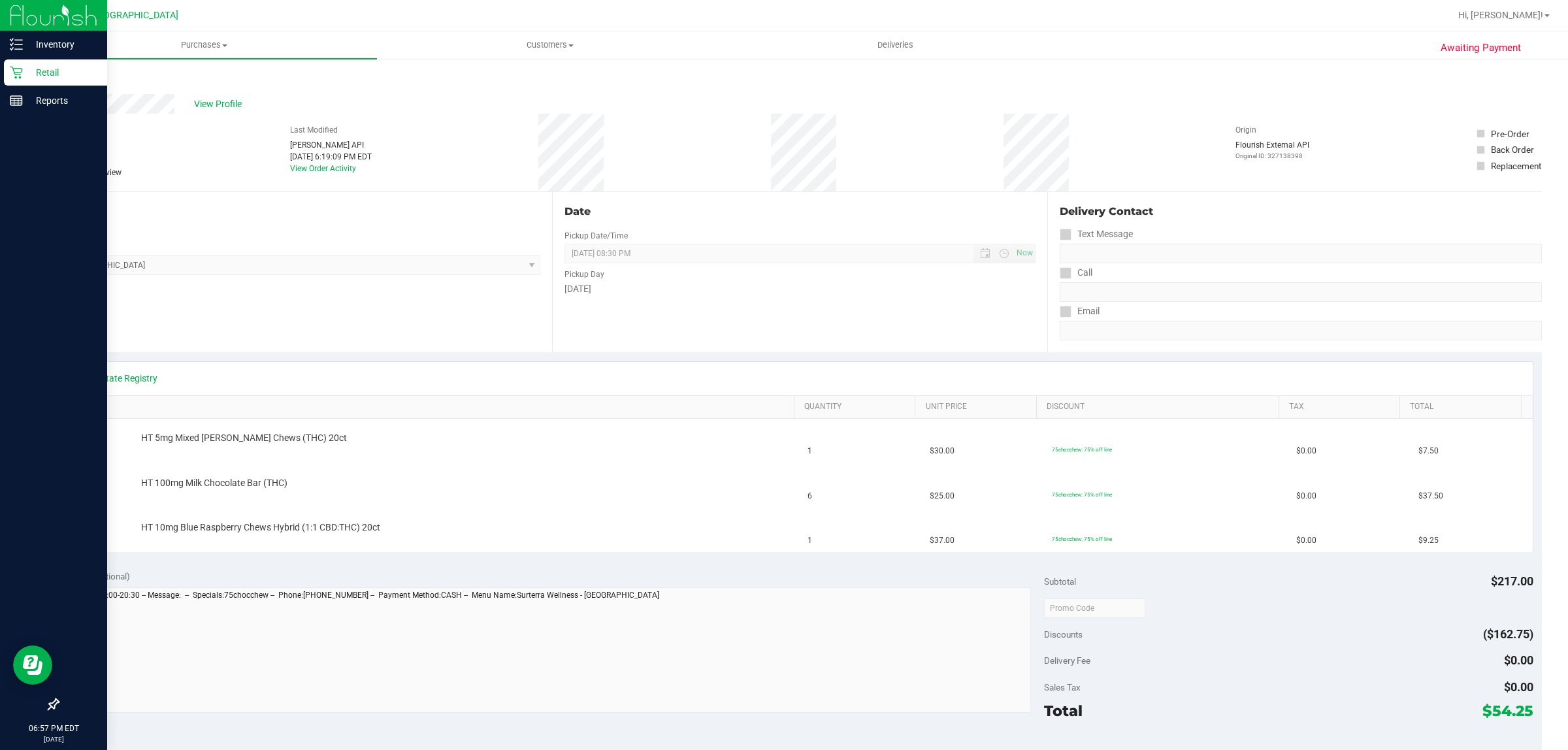
click at [33, 67] on p "Retail" at bounding box center [62, 72] width 78 height 16
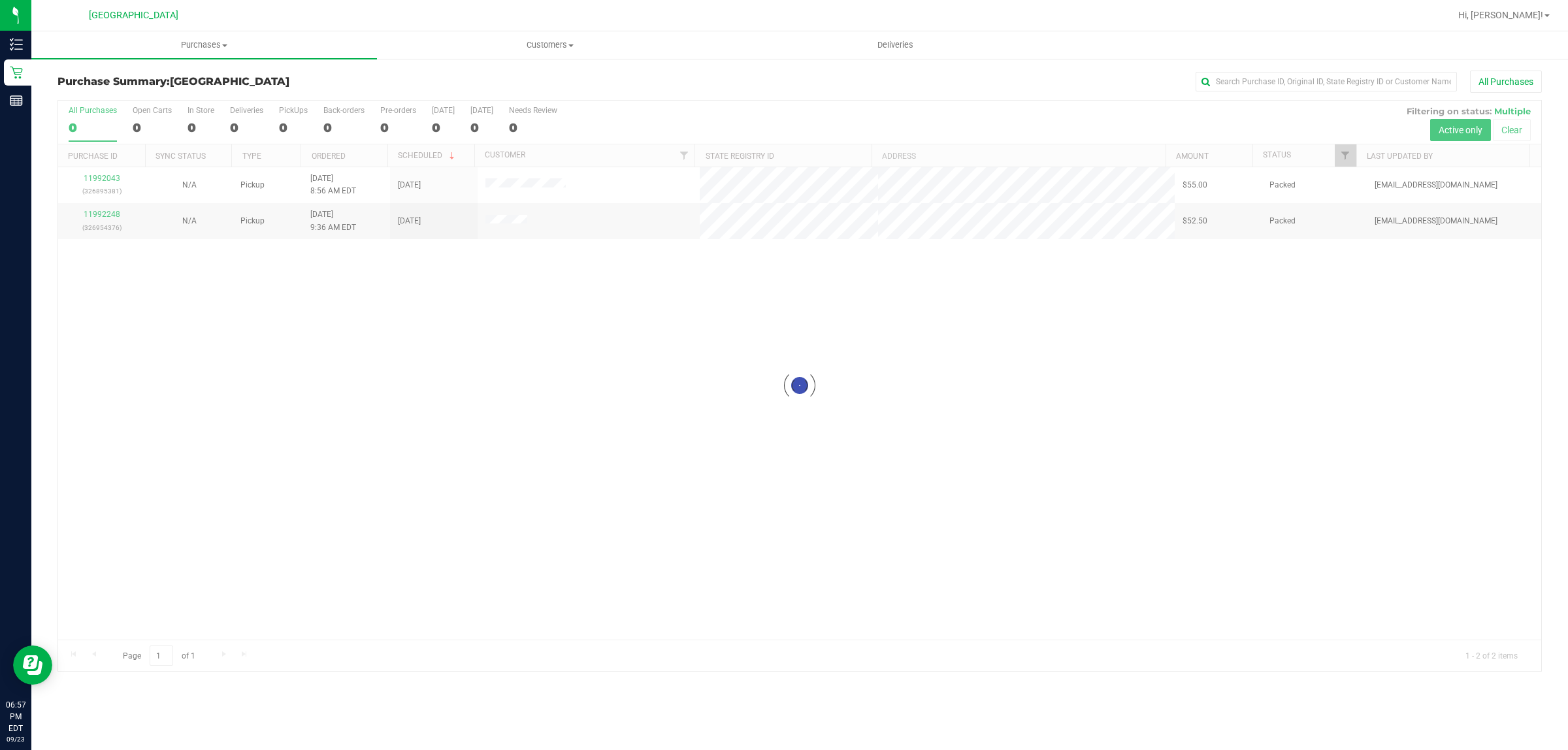
click at [1345, 150] on div at bounding box center [800, 385] width 1483 height 570
click at [1343, 157] on span "Filter" at bounding box center [1345, 155] width 10 height 10
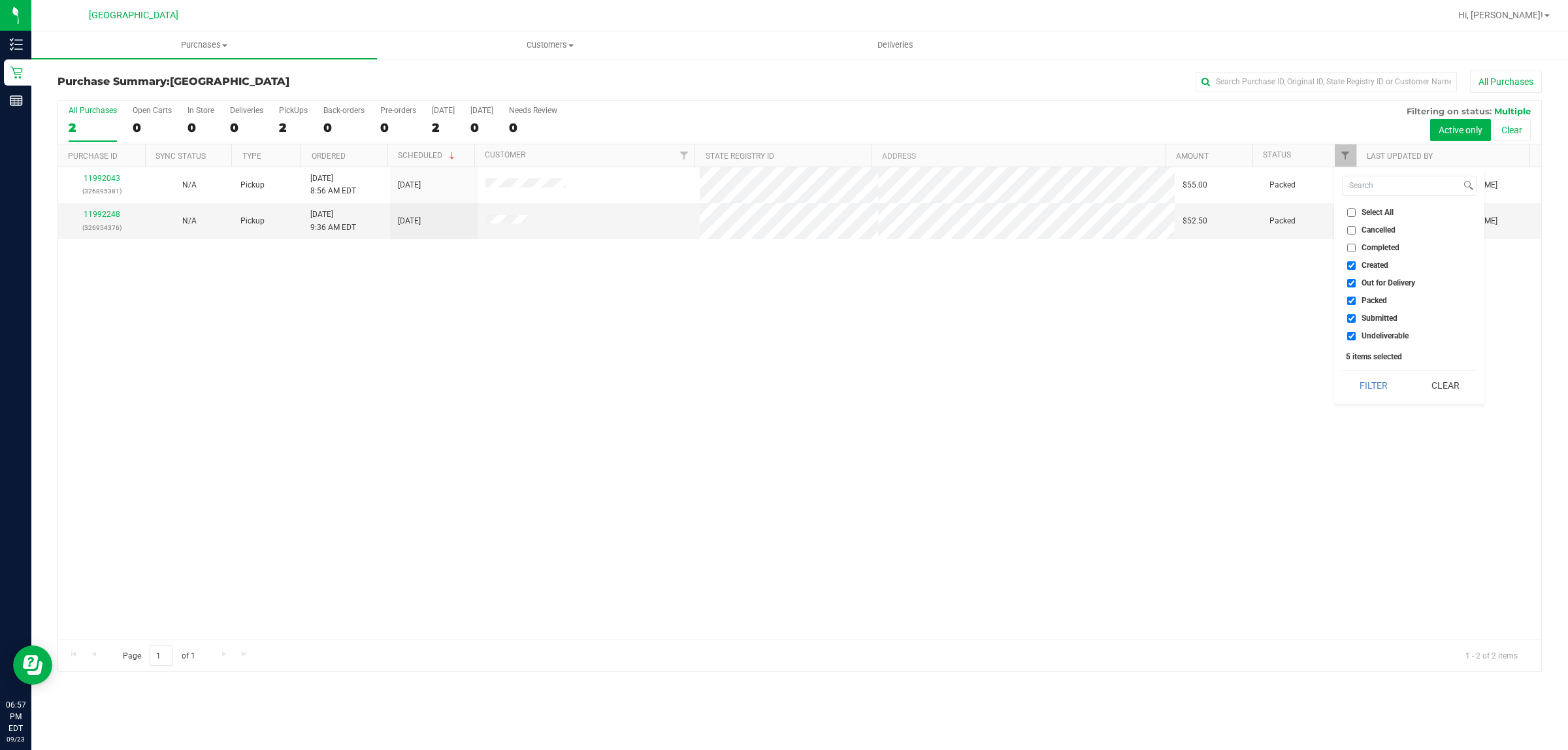
click at [1350, 265] on input "Created" at bounding box center [1352, 265] width 8 height 8
checkbox input "false"
click at [1350, 283] on input "Out for Delivery" at bounding box center [1352, 283] width 8 height 8
checkbox input "false"
click at [1352, 299] on input "Packed" at bounding box center [1352, 301] width 8 height 8
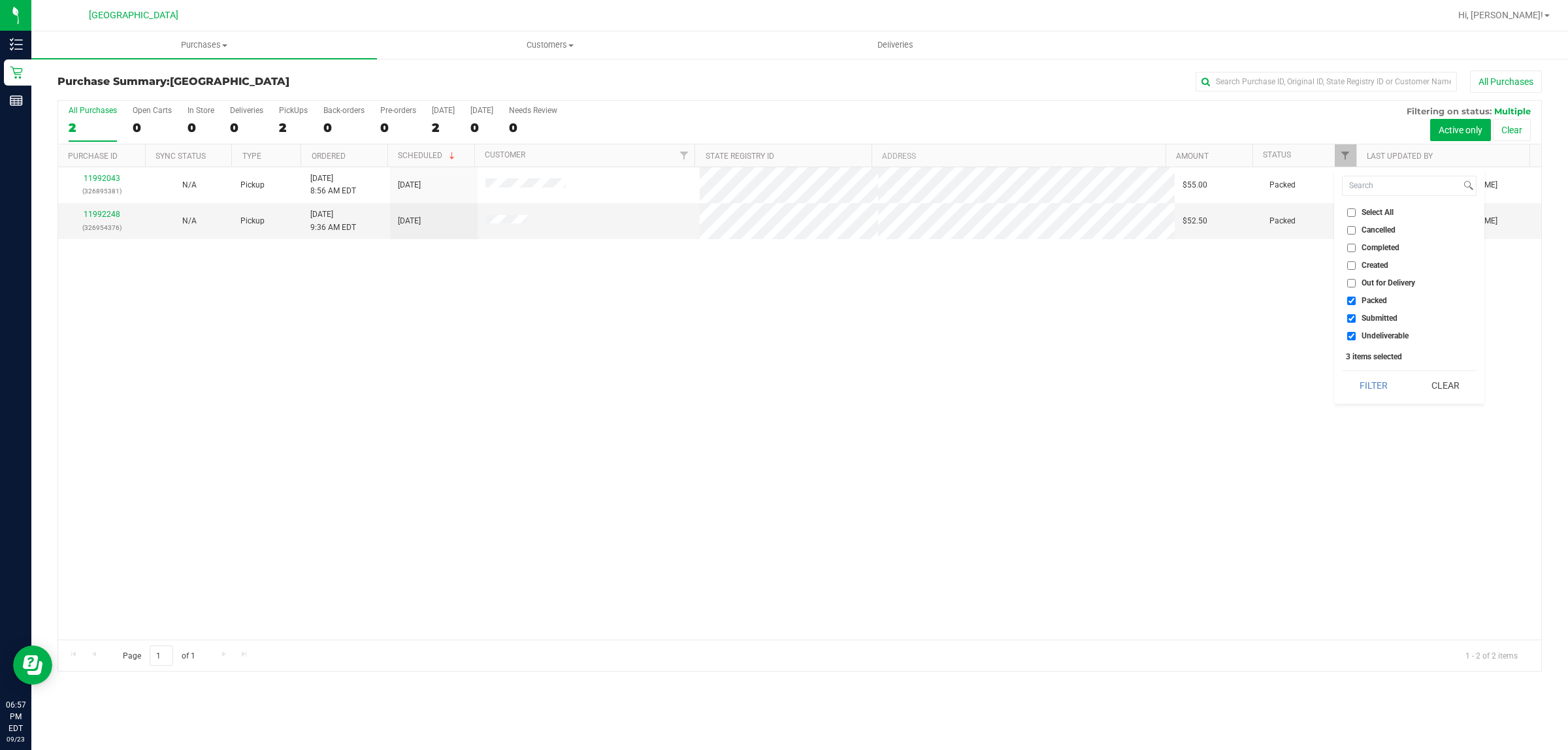
checkbox input "false"
click at [1350, 334] on input "Undeliverable" at bounding box center [1352, 336] width 8 height 8
checkbox input "false"
click at [1366, 383] on button "Filter" at bounding box center [1373, 385] width 62 height 28
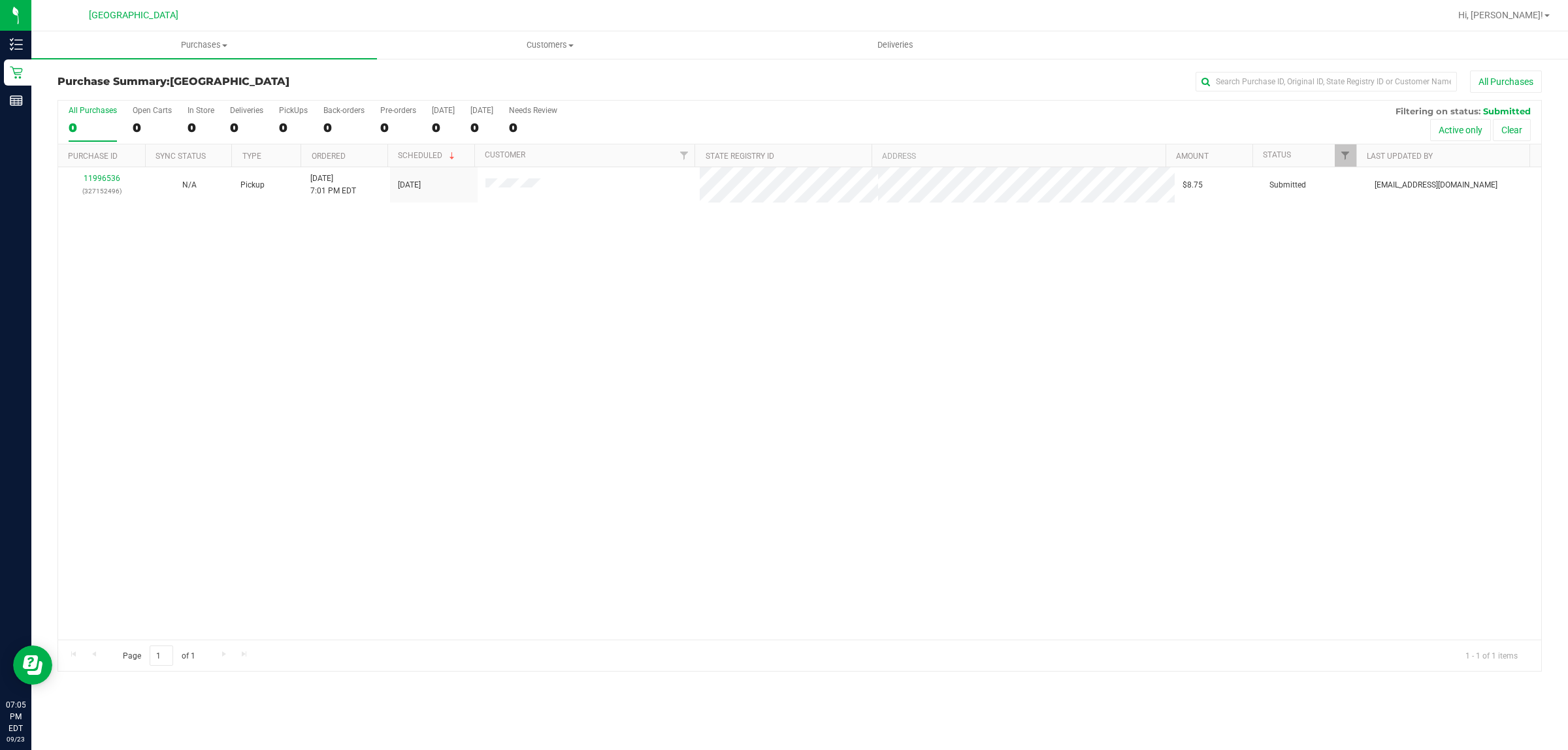
click at [378, 312] on div "11996536 (327152496) N/A Pickup [DATE] 7:01 PM EDT 9/23/2025 $8.75 Submitted [E…" at bounding box center [800, 403] width 1483 height 472
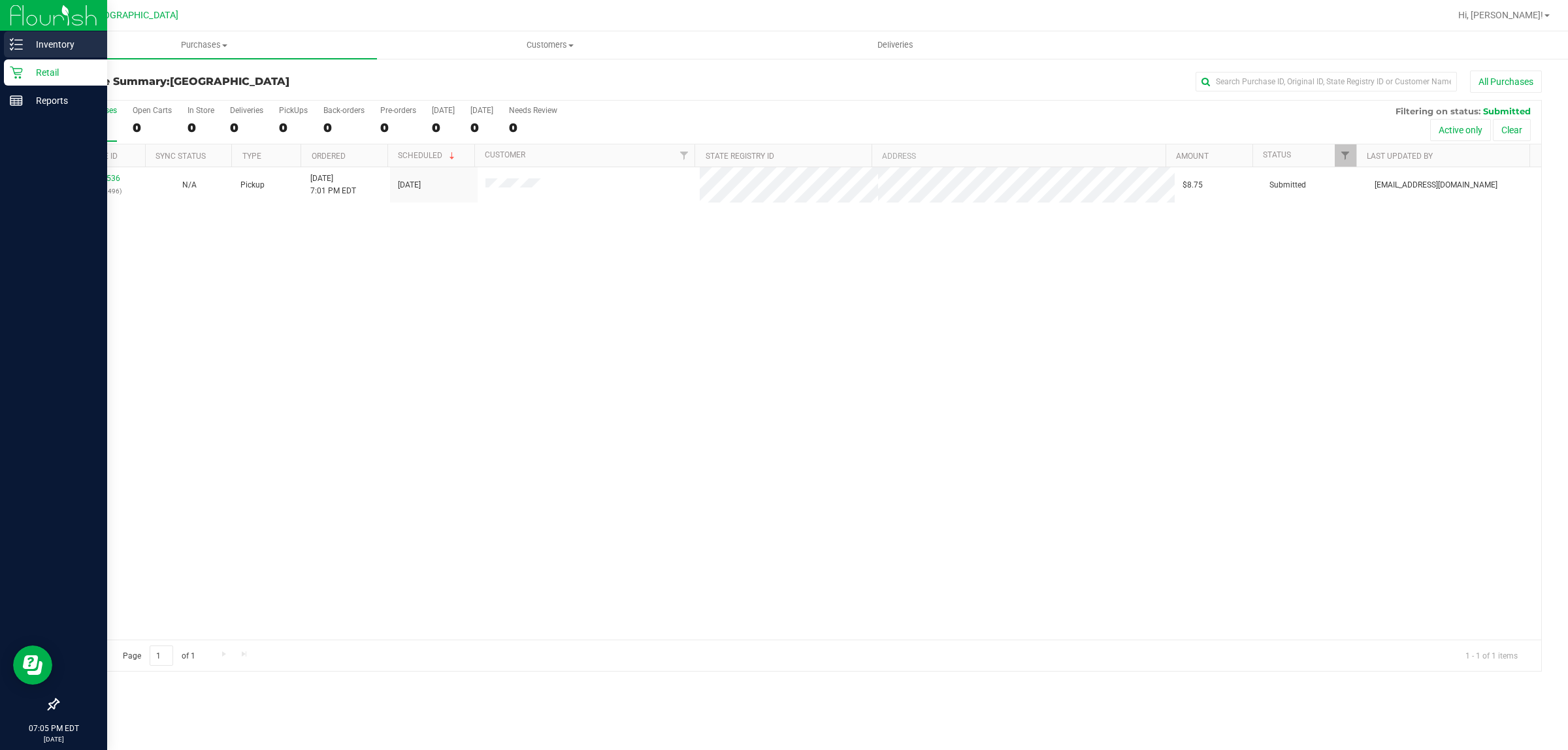
click at [23, 40] on p "Inventory" at bounding box center [62, 44] width 78 height 16
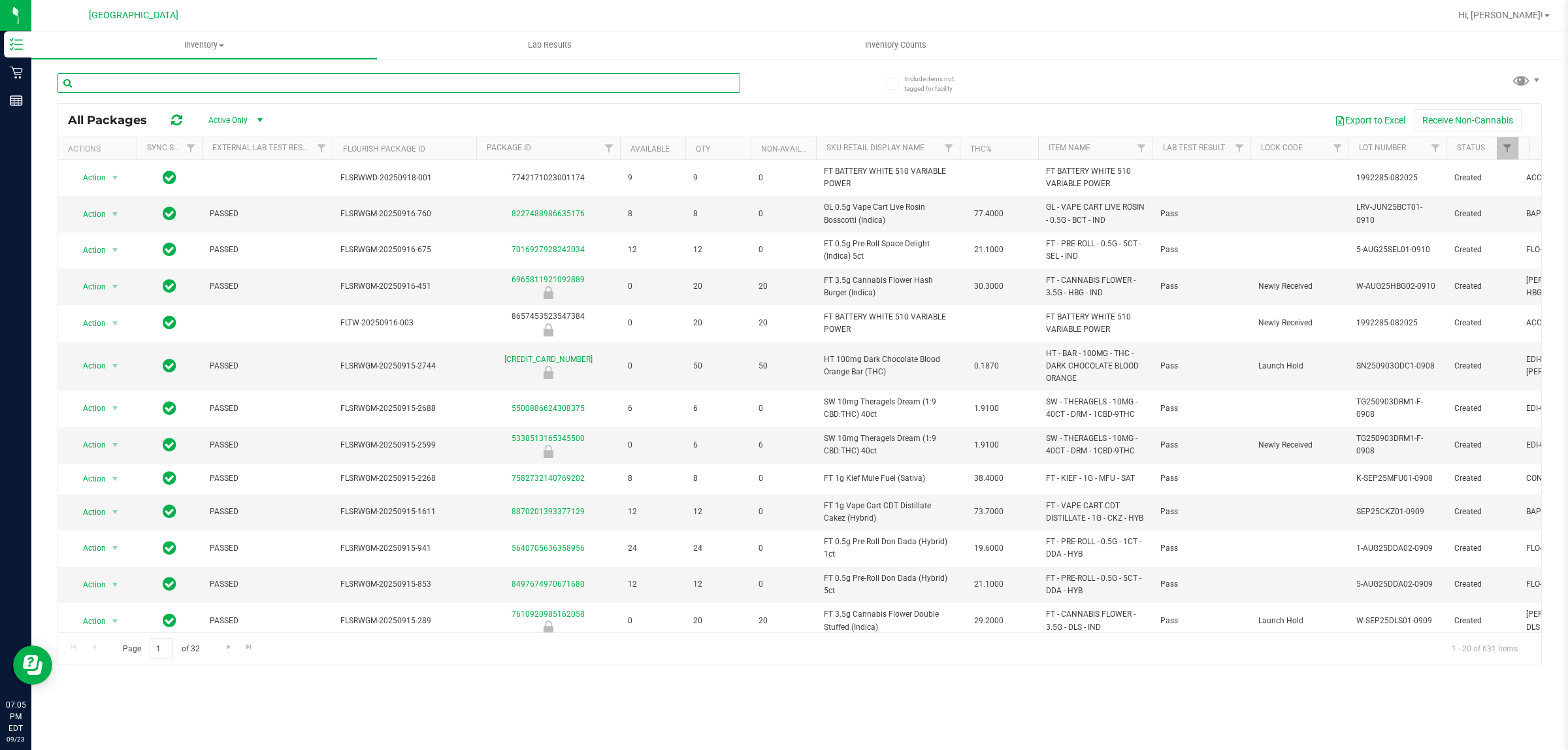
click at [225, 77] on input "text" at bounding box center [399, 83] width 683 height 19
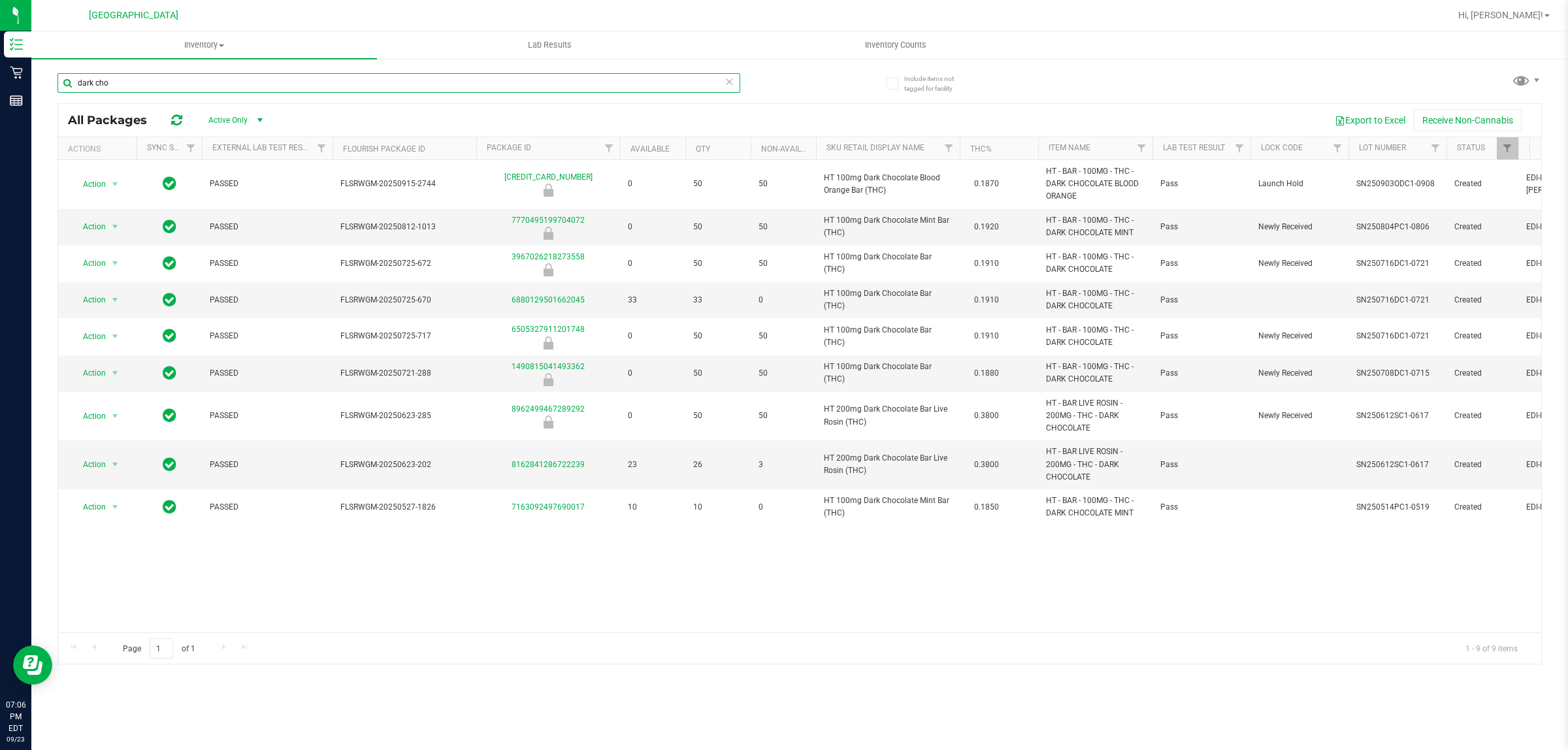
type input "dark cho"
drag, startPoint x: 116, startPoint y: 80, endPoint x: 77, endPoint y: 79, distance: 39.0
click at [79, 79] on input "dark cho" at bounding box center [399, 83] width 683 height 19
type input "m"
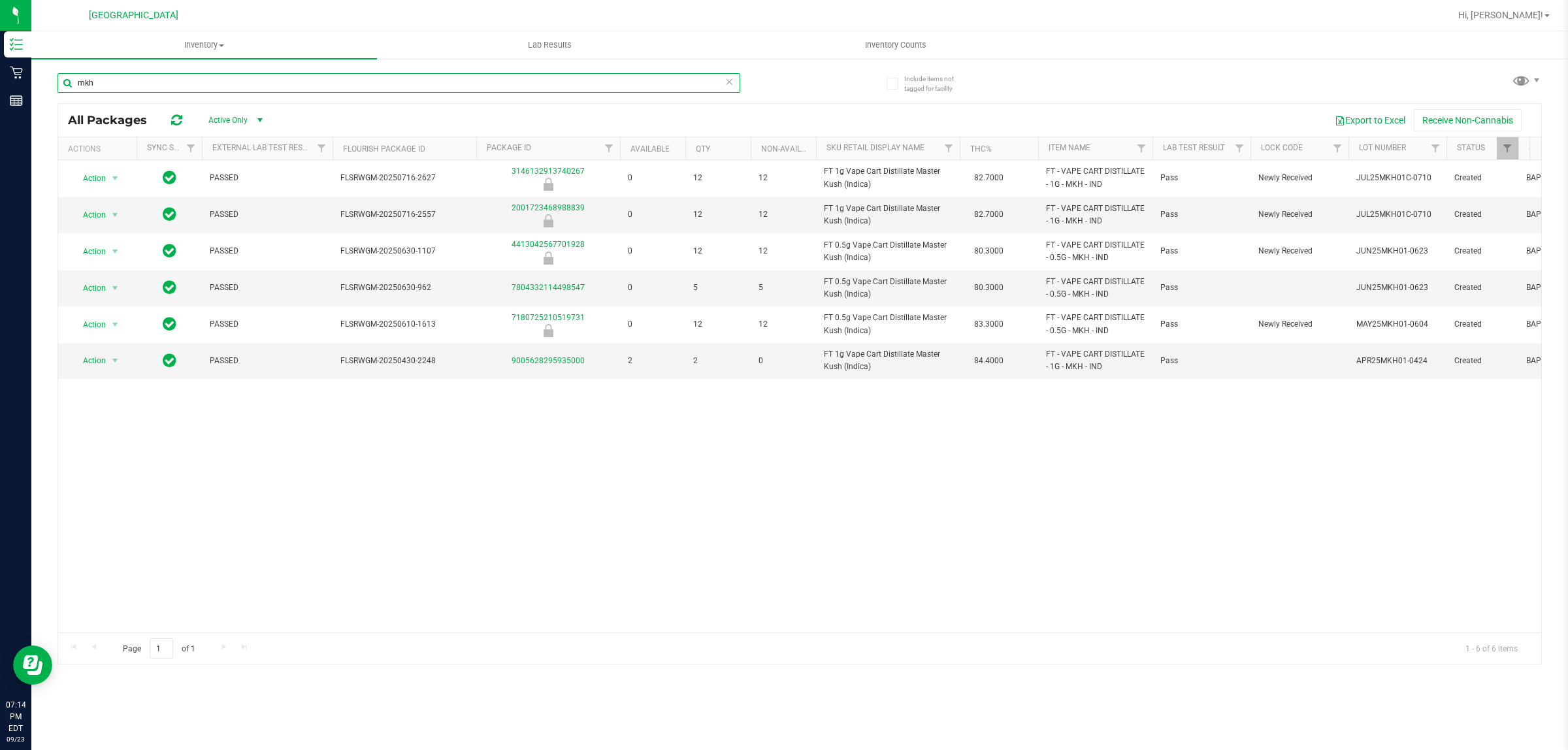
type input "mkh"
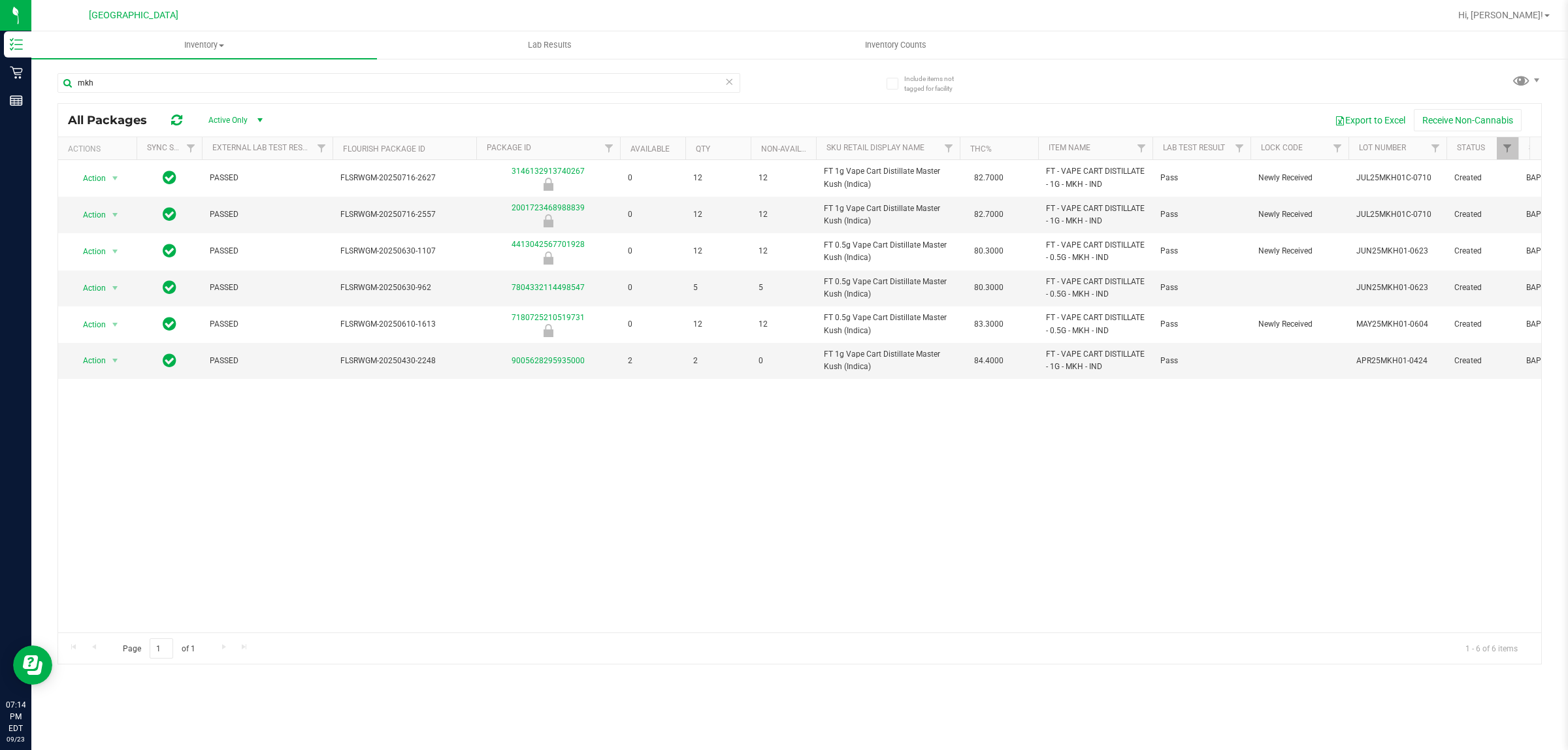
click at [916, 478] on div "Action Action Global inventory Package audit log Print package label Print prod…" at bounding box center [800, 396] width 1483 height 472
click at [847, 516] on div "Action Action Global inventory Package audit log Print package label Print prod…" at bounding box center [800, 396] width 1483 height 472
click at [538, 464] on div "Action Action Global inventory Package audit log Print package label Print prod…" at bounding box center [800, 396] width 1483 height 472
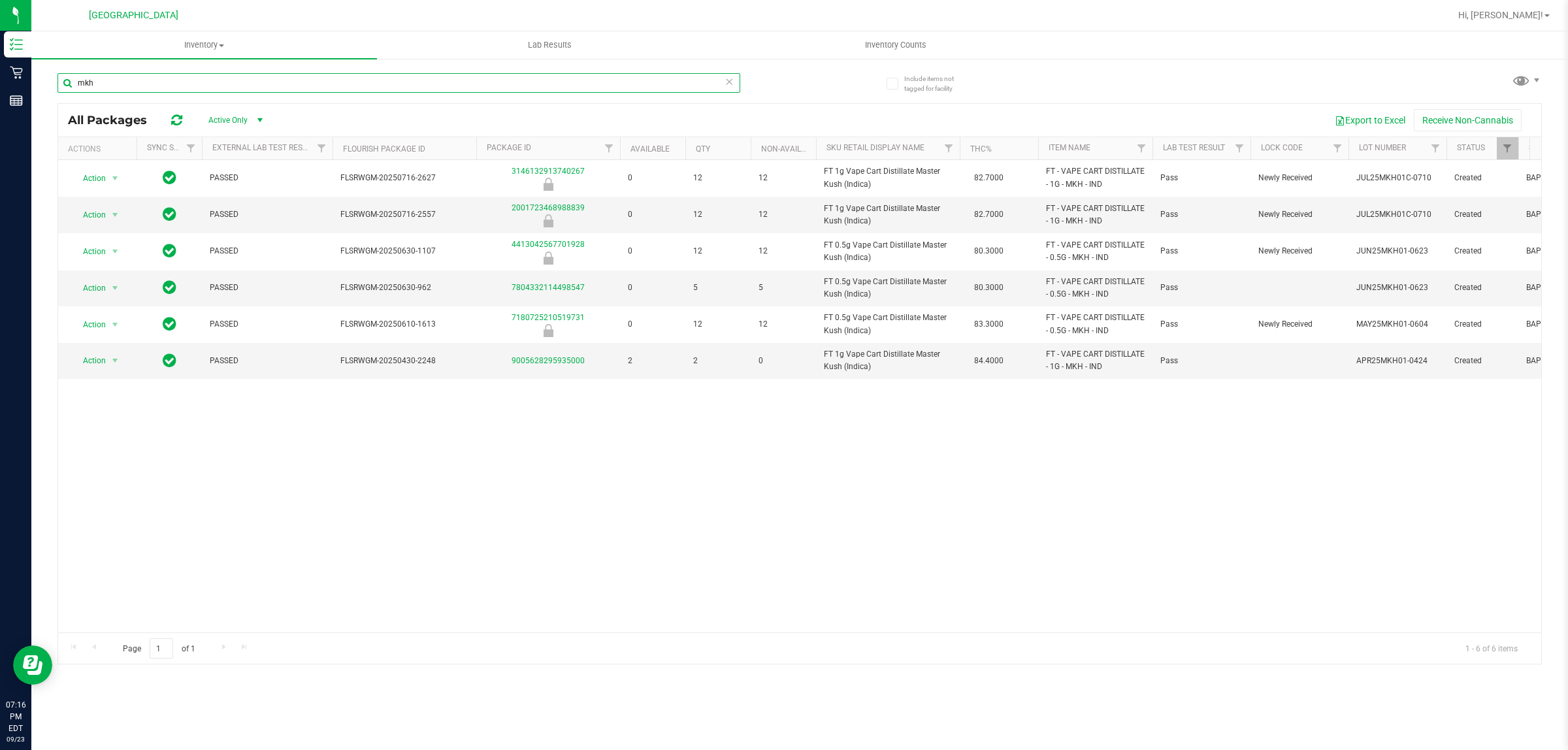
click at [367, 76] on input "mkh" at bounding box center [399, 83] width 683 height 19
click at [397, 87] on input "mkh" at bounding box center [399, 83] width 683 height 19
click at [399, 86] on input "mkh" at bounding box center [399, 83] width 683 height 19
click at [402, 86] on input "mkh" at bounding box center [399, 83] width 683 height 19
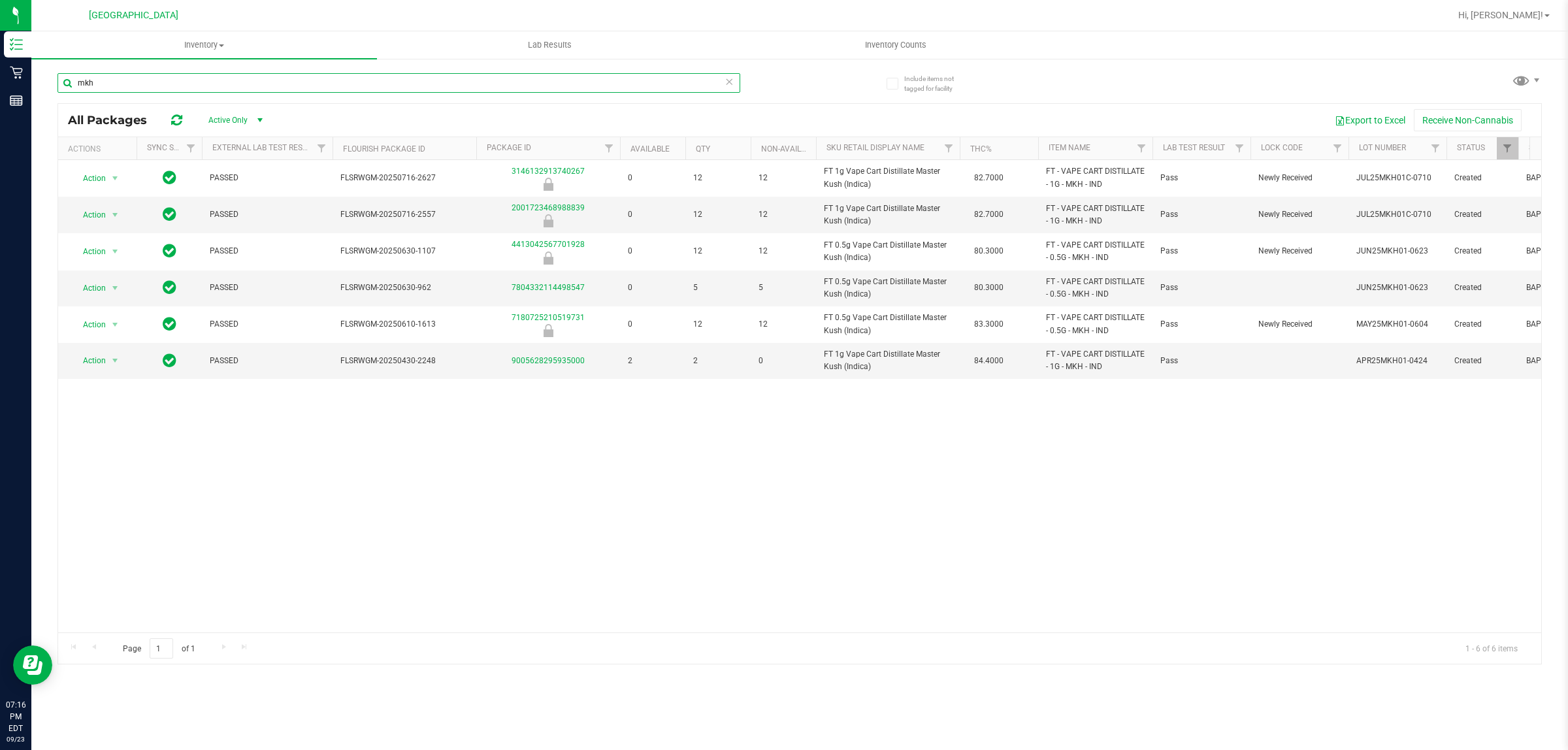
click at [426, 80] on input "mkh" at bounding box center [399, 83] width 683 height 19
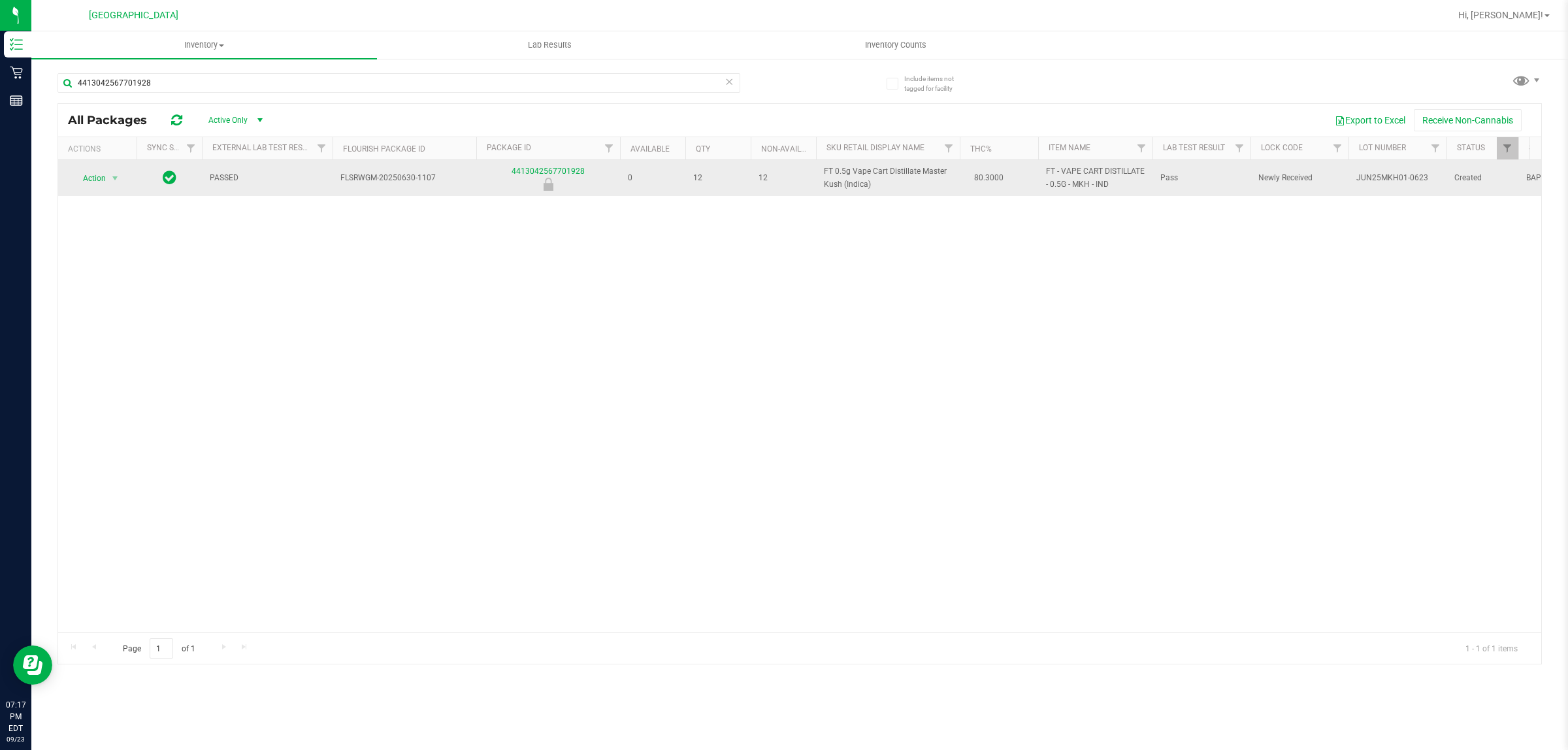
drag, startPoint x: 877, startPoint y: 186, endPoint x: 828, endPoint y: 174, distance: 50.4
click at [819, 177] on td "FT 0.5g Vape Cart Distillate Master Kush (Indica)" at bounding box center [887, 178] width 143 height 36
copy span "FT 0.5g Vape Cart Distillate Master Kush (Indica)"
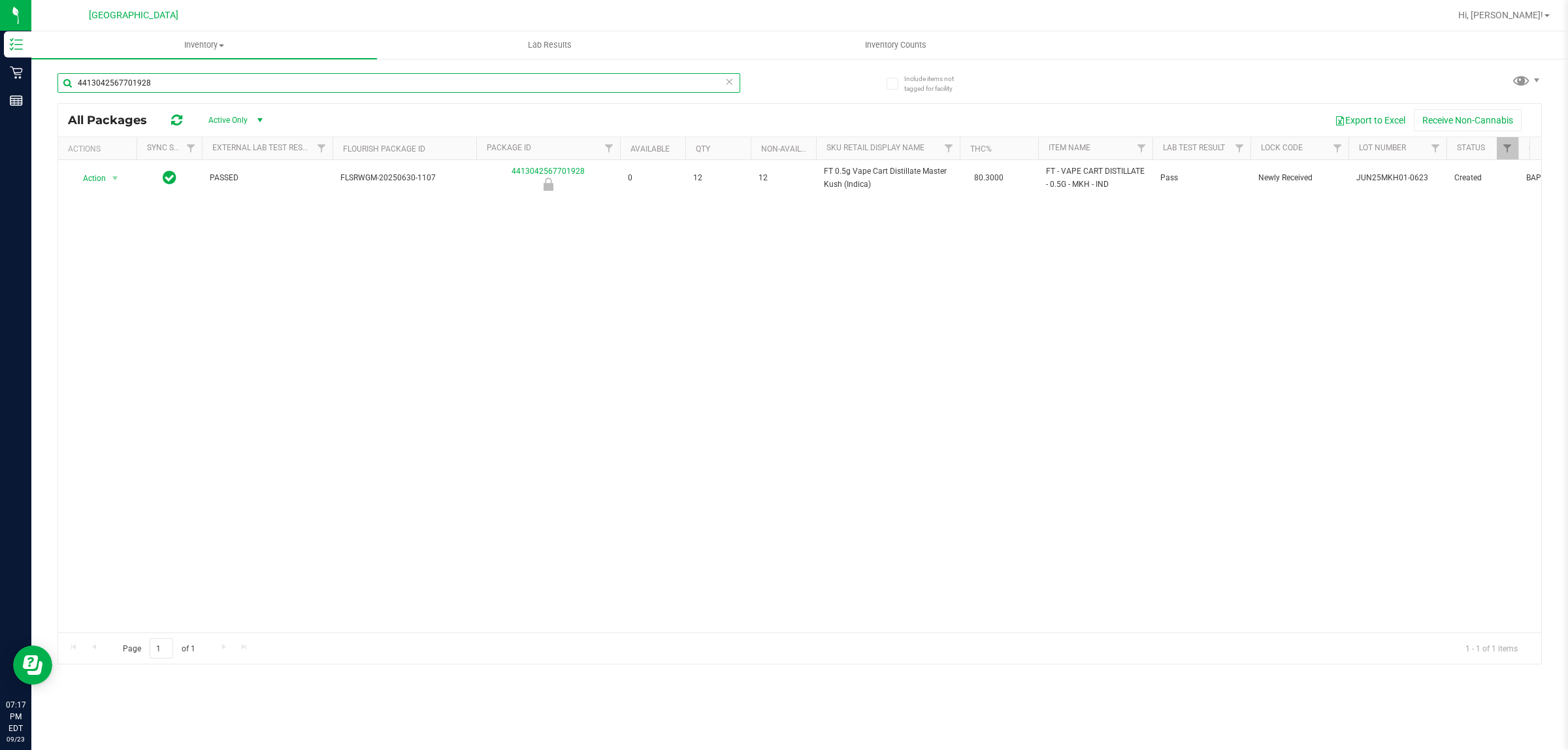
click at [406, 76] on input "4413042567701928" at bounding box center [399, 83] width 683 height 19
click at [407, 74] on input "4413042567701928" at bounding box center [399, 83] width 683 height 19
paste input "FT 0.5g Vape Cart Distillate Master Kush (Indica)"
type input "FT 0.5g Vape Cart Distillate Master Kush (Indica)"
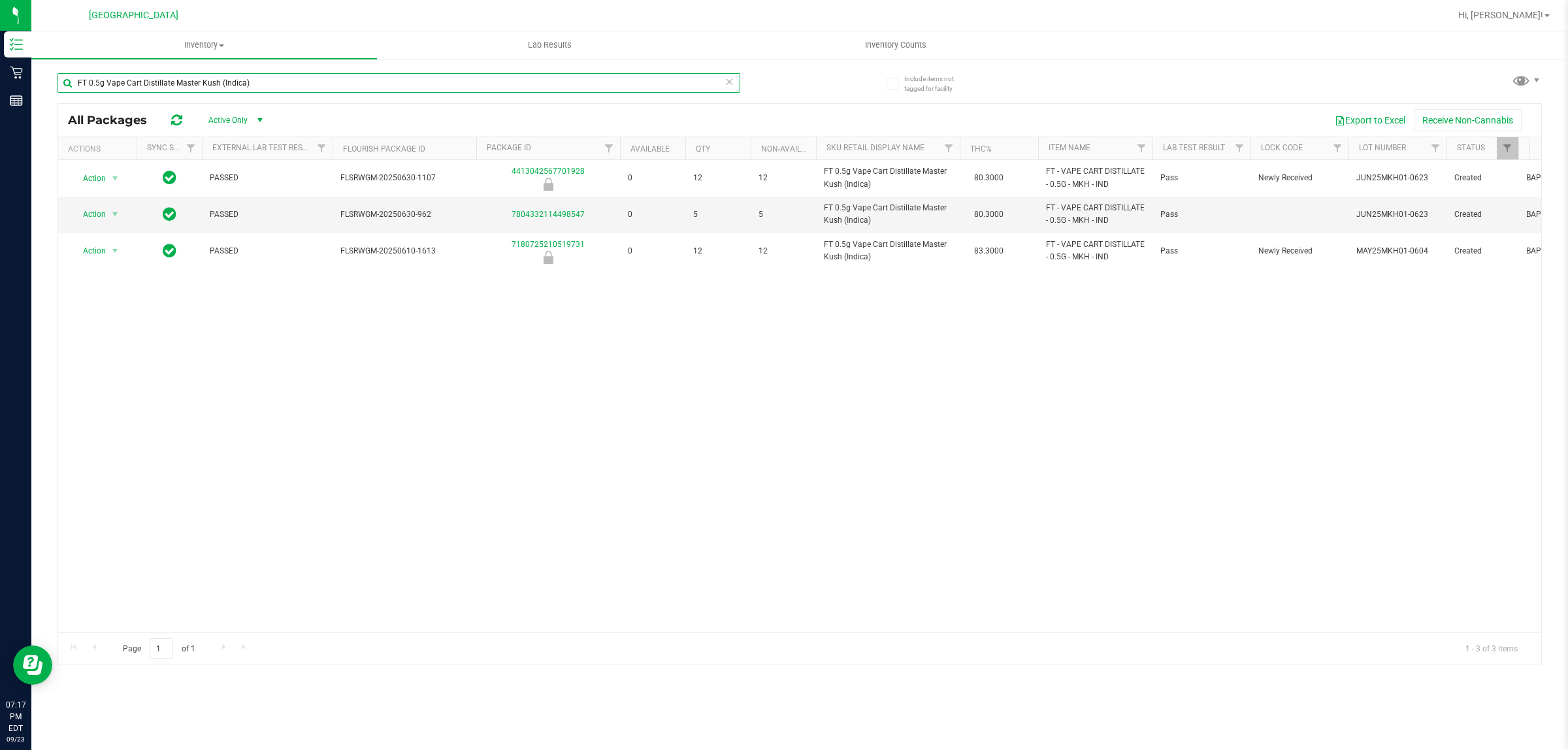
click at [397, 79] on input "FT 0.5g Vape Cart Distillate Master Kush (Indica)" at bounding box center [399, 83] width 683 height 19
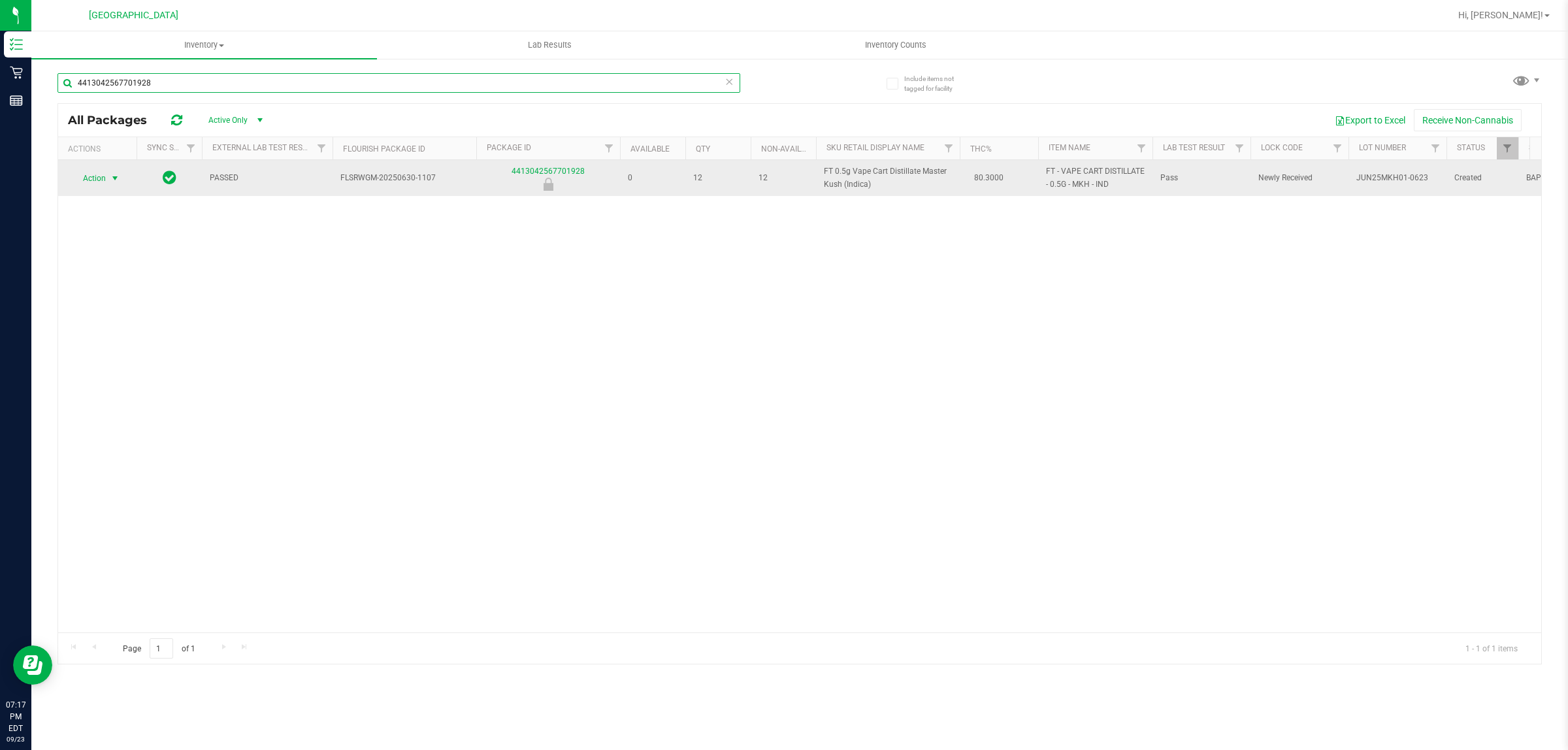
type input "4413042567701928"
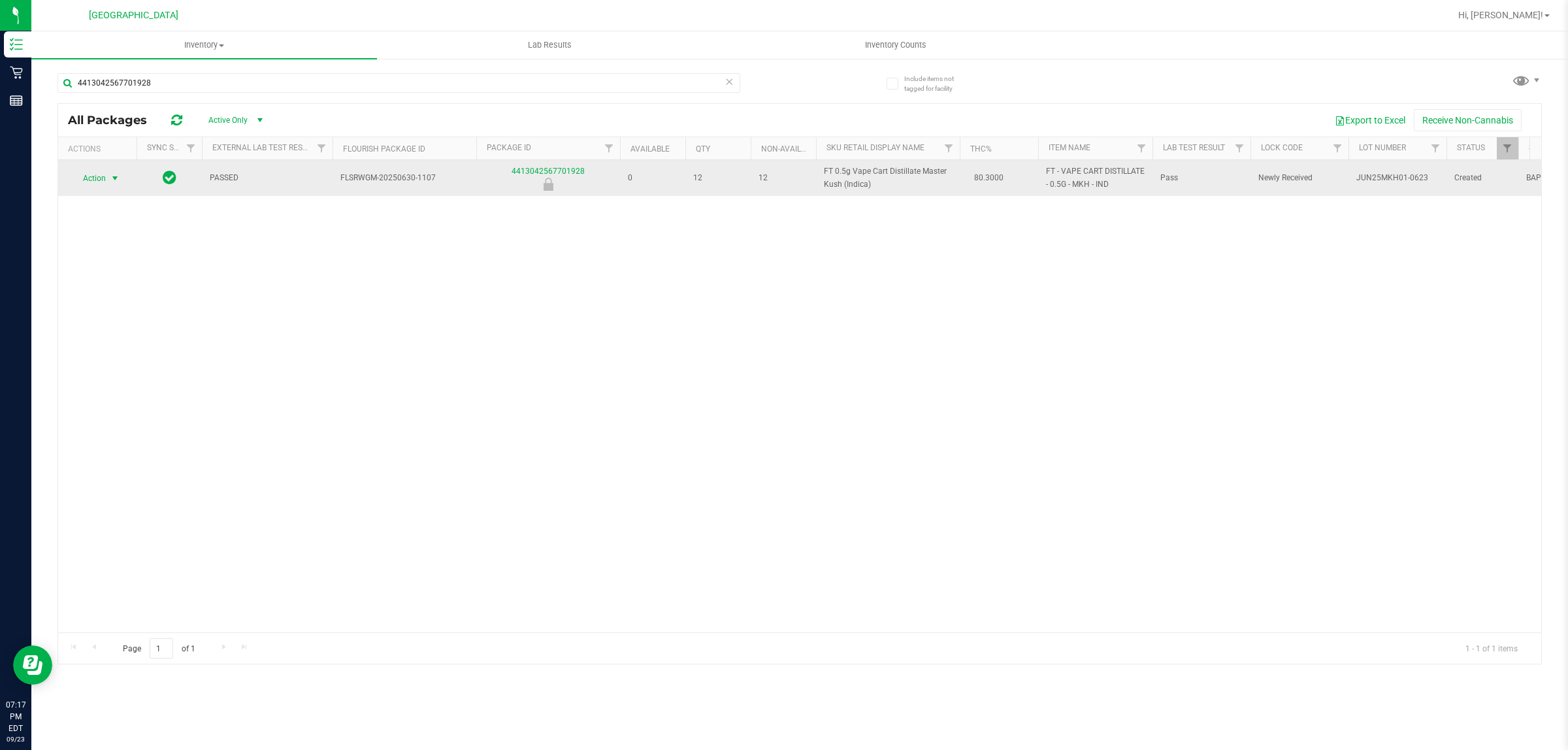
click at [92, 171] on span "Action" at bounding box center [89, 178] width 35 height 18
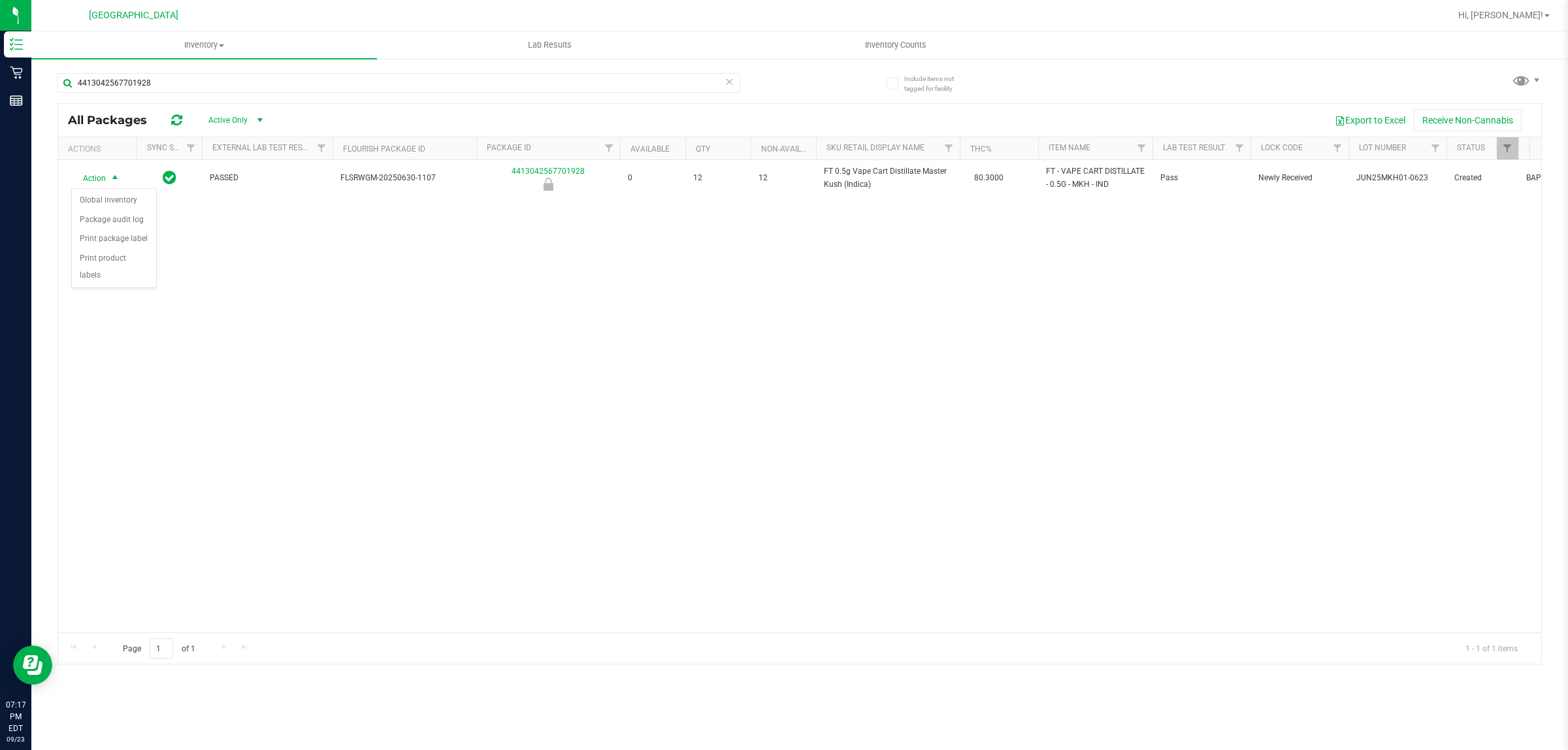
click at [266, 281] on div "Action Action Global inventory Package audit log Print package label Print prod…" at bounding box center [800, 396] width 1483 height 472
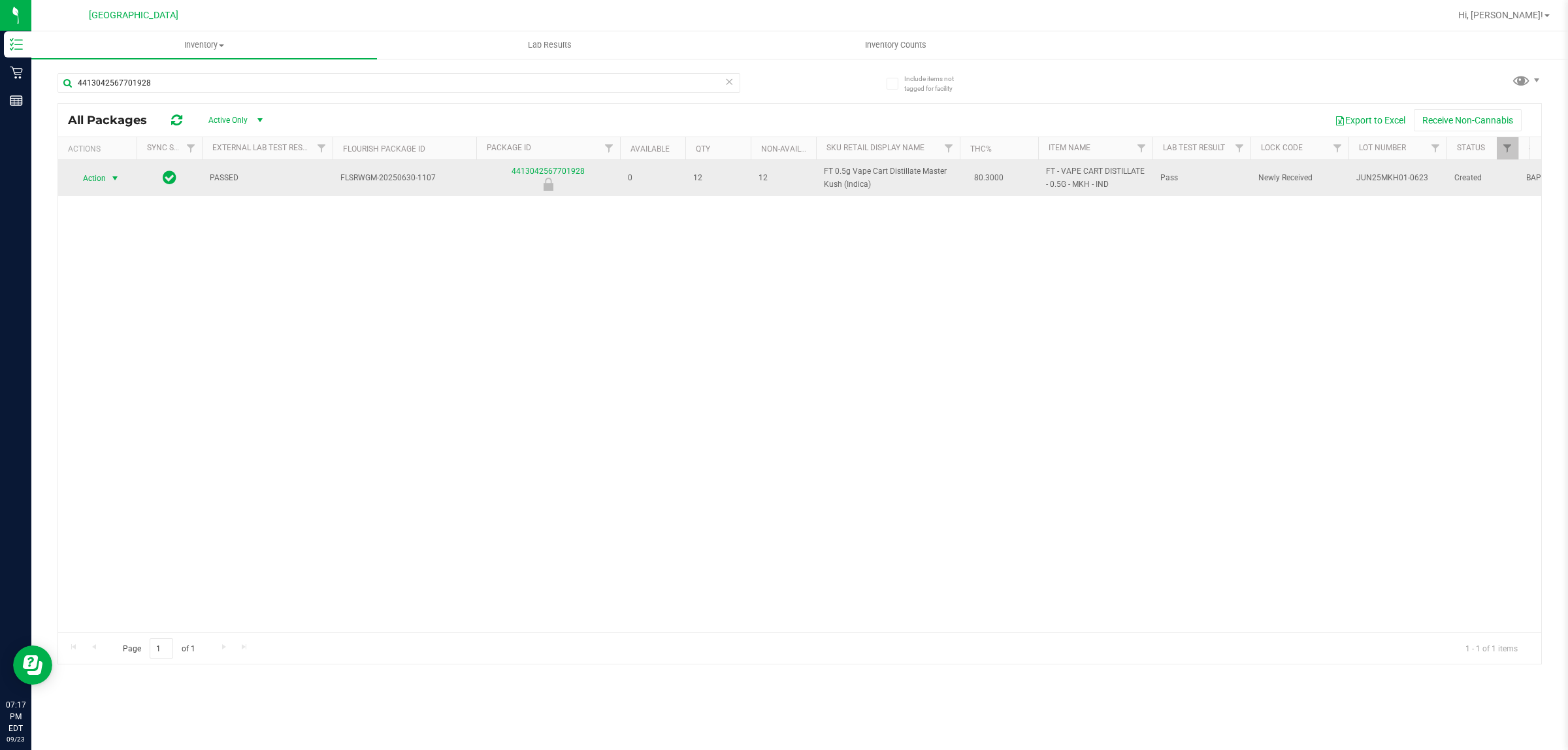
click at [98, 175] on span "Action" at bounding box center [89, 178] width 35 height 18
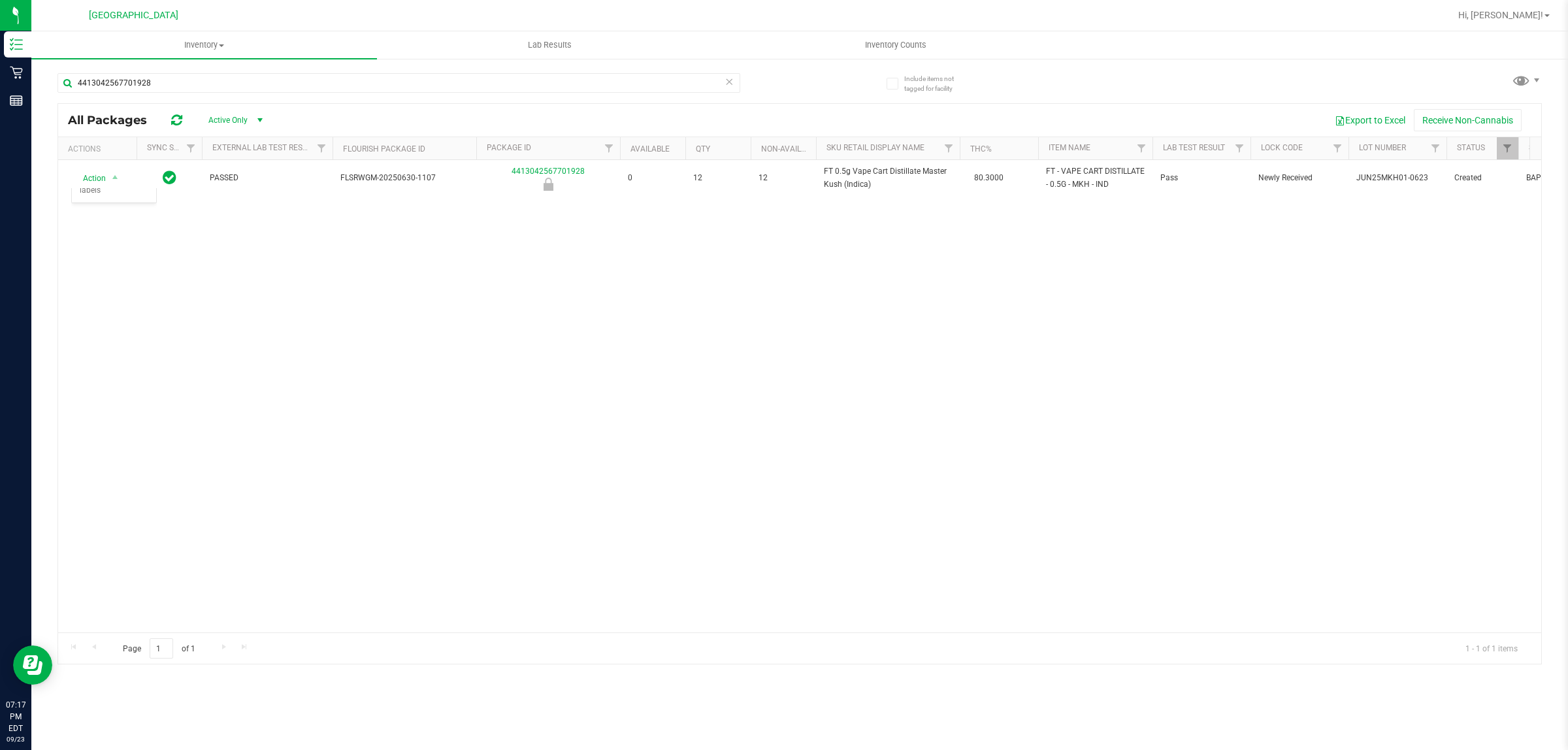
click at [900, 412] on div "Action Action Global inventory Package audit log Print package label Print prod…" at bounding box center [800, 396] width 1483 height 472
click at [1529, 13] on span "Hi, [PERSON_NAME]!" at bounding box center [1501, 15] width 85 height 10
click at [1510, 118] on span "Sign Out" at bounding box center [1500, 115] width 38 height 13
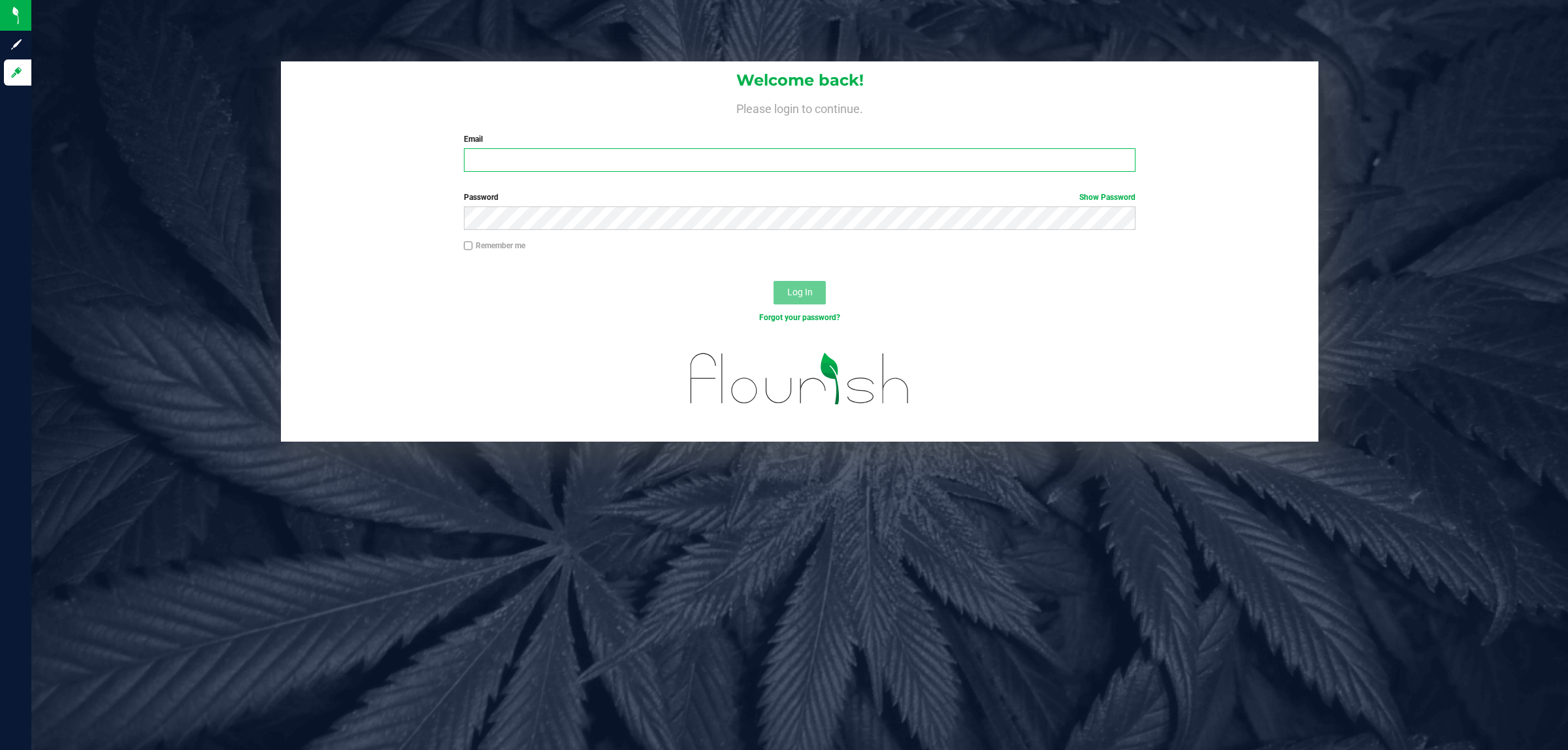
click at [738, 154] on input "Email" at bounding box center [800, 160] width 672 height 24
type input "[EMAIL_ADDRESS][DOMAIN_NAME]"
click at [774, 281] on button "Log In" at bounding box center [799, 293] width 52 height 24
